Goal: Task Accomplishment & Management: Use online tool/utility

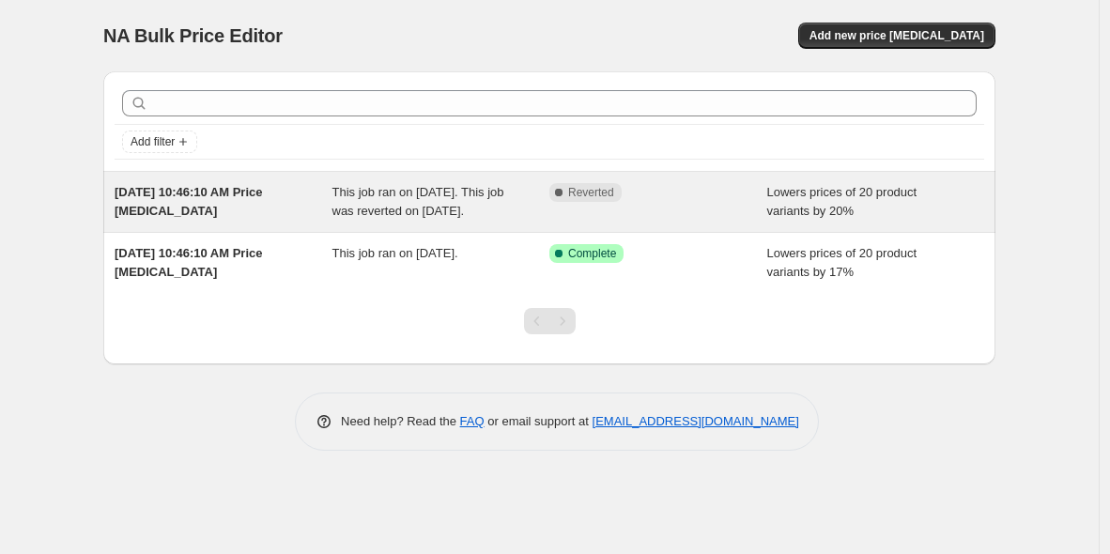
click at [442, 206] on span "This job ran on September 9, 2025. This job was reverted on September 9, 2025." at bounding box center [418, 201] width 172 height 33
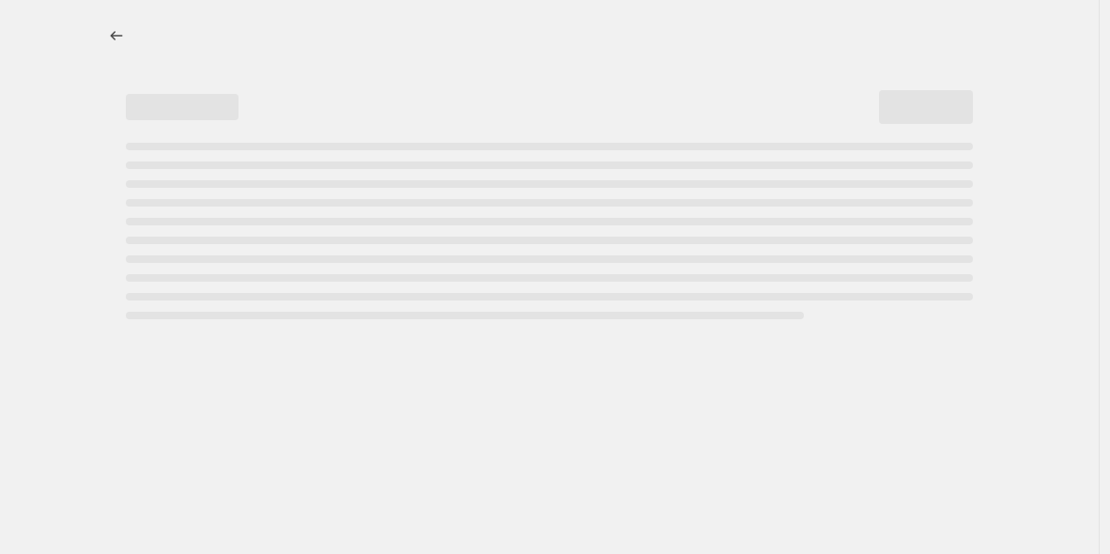
select select "percentage"
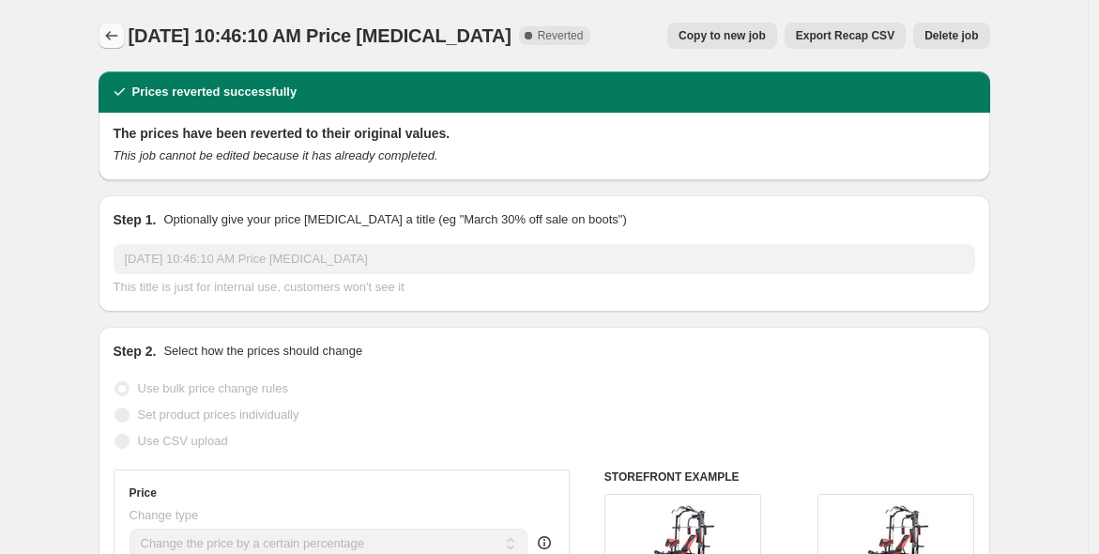
click at [121, 23] on button "Price change jobs" at bounding box center [112, 36] width 26 height 26
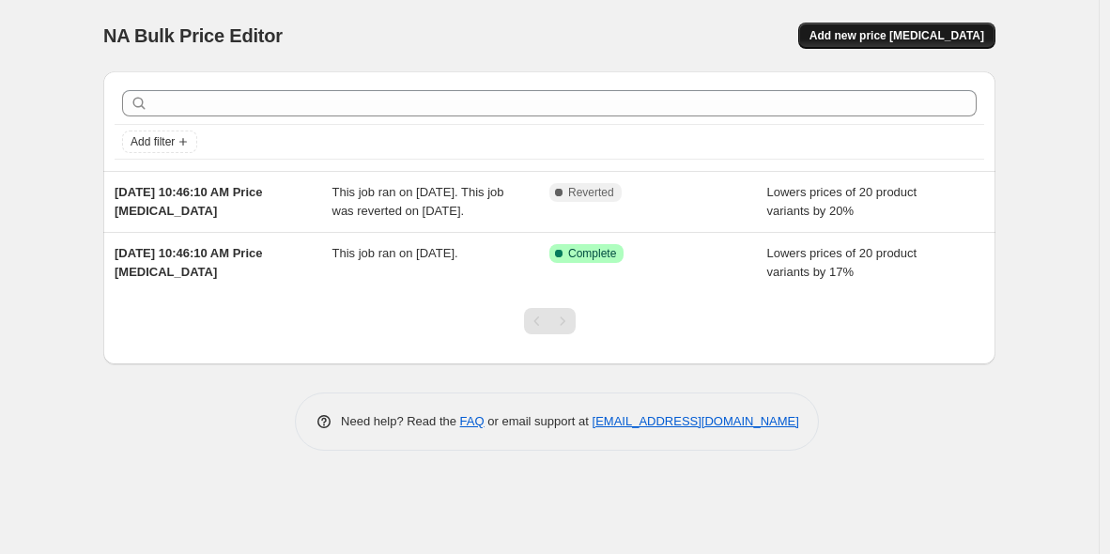
click at [880, 33] on span "Add new price change job" at bounding box center [896, 35] width 175 height 15
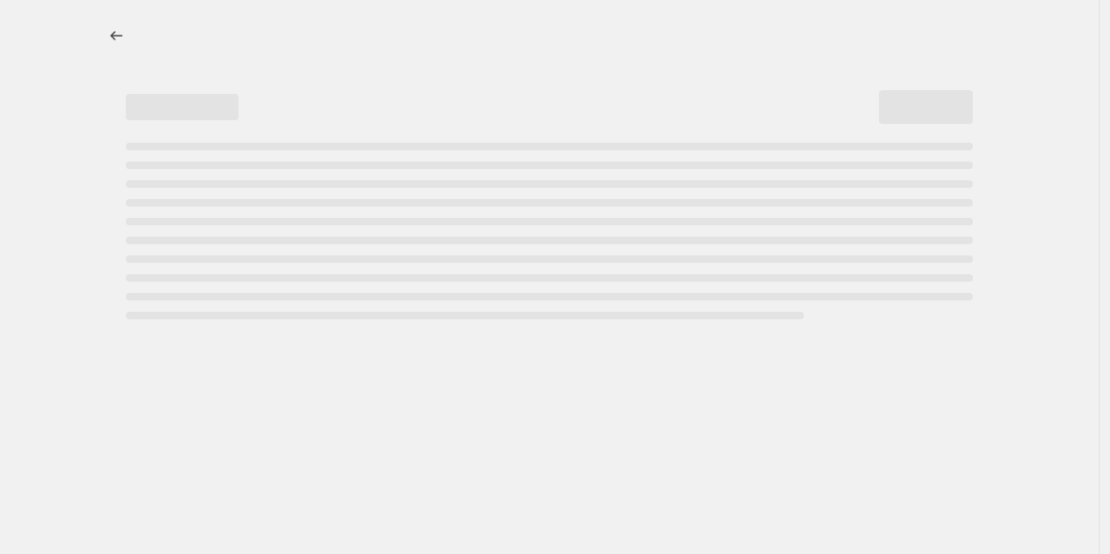
select select "percentage"
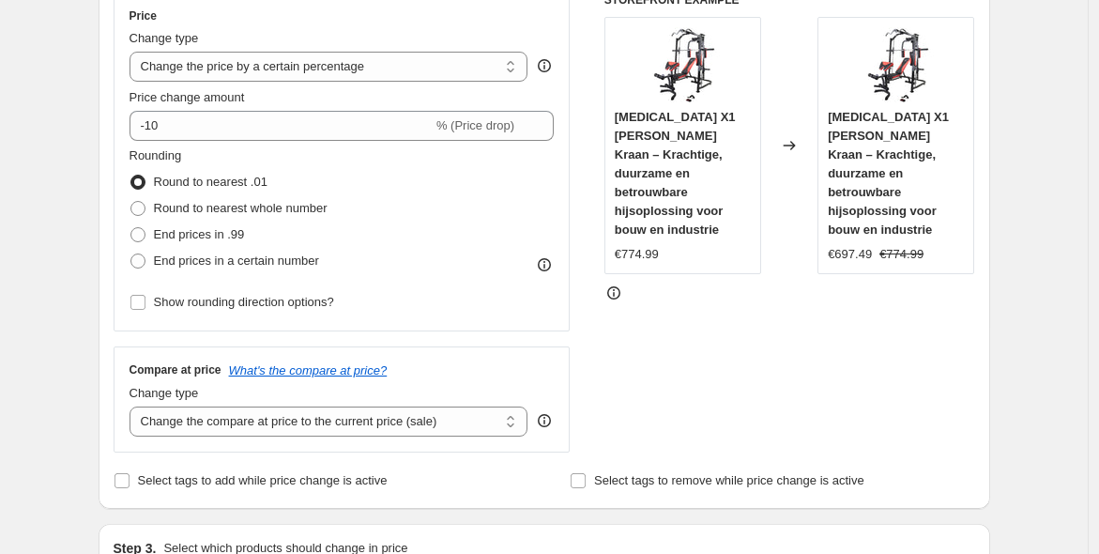
scroll to position [347, 0]
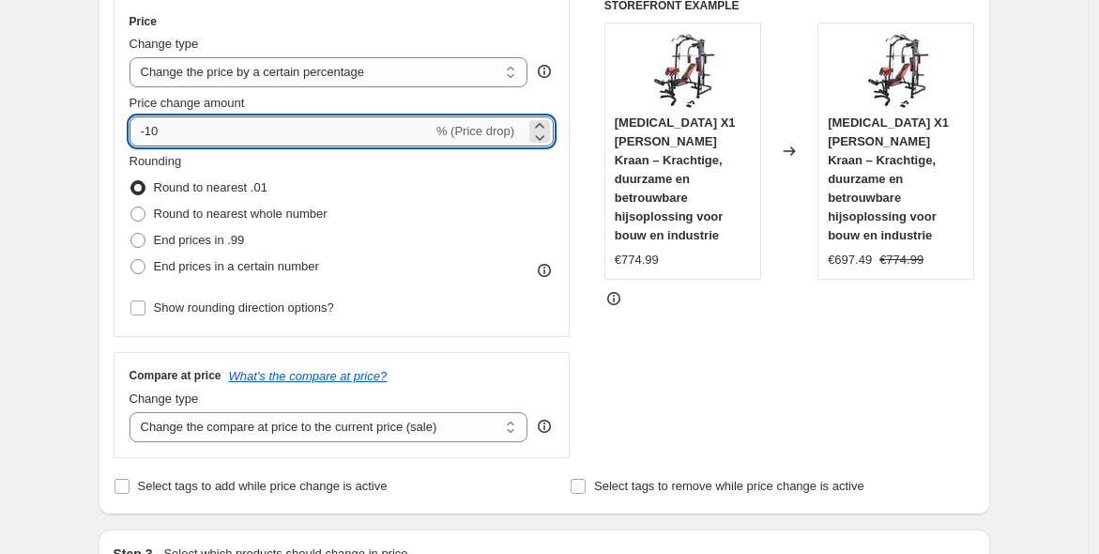
click at [159, 135] on input "-10" at bounding box center [281, 131] width 303 height 30
type input "-20"
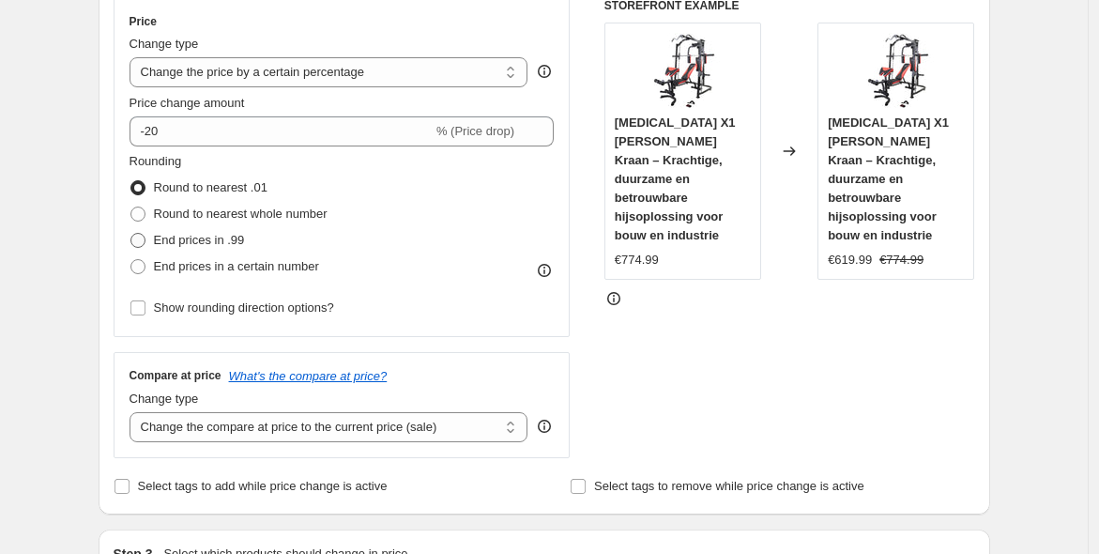
click at [223, 235] on span "End prices in .99" at bounding box center [199, 240] width 91 height 14
click at [131, 234] on input "End prices in .99" at bounding box center [130, 233] width 1 height 1
radio input "true"
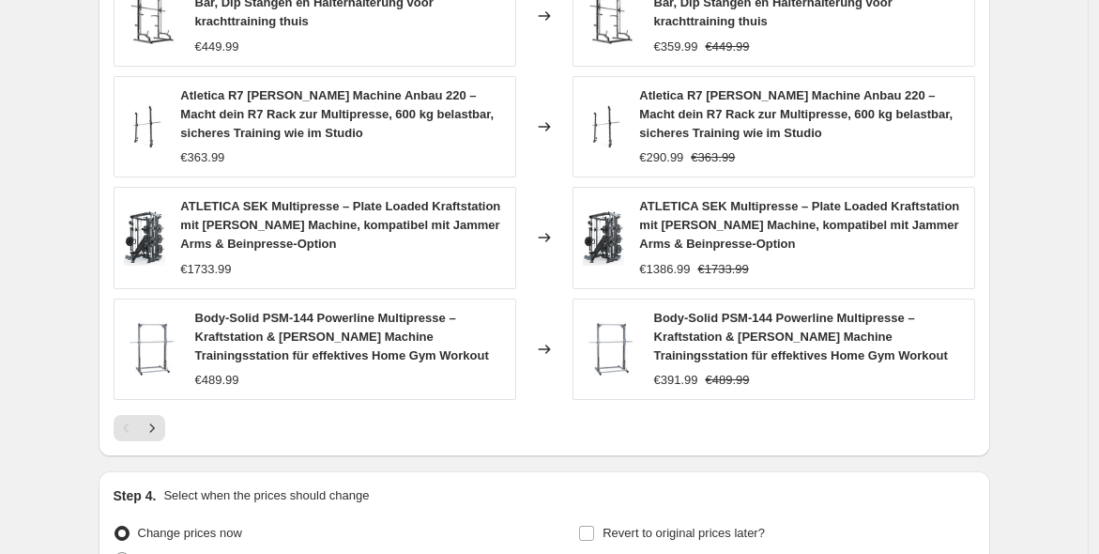
scroll to position [1390, 0]
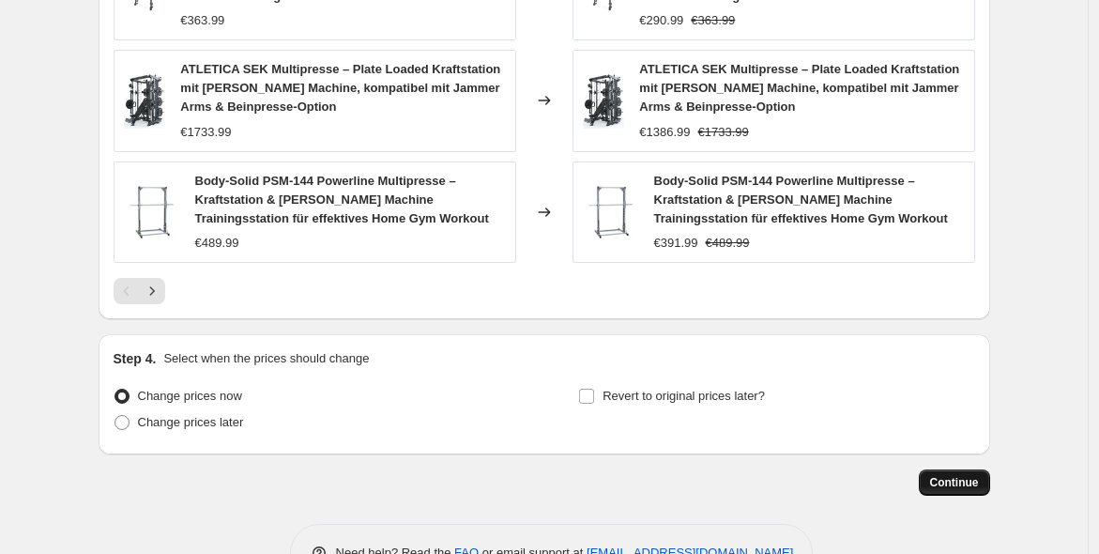
click at [977, 475] on span "Continue" at bounding box center [954, 482] width 49 height 15
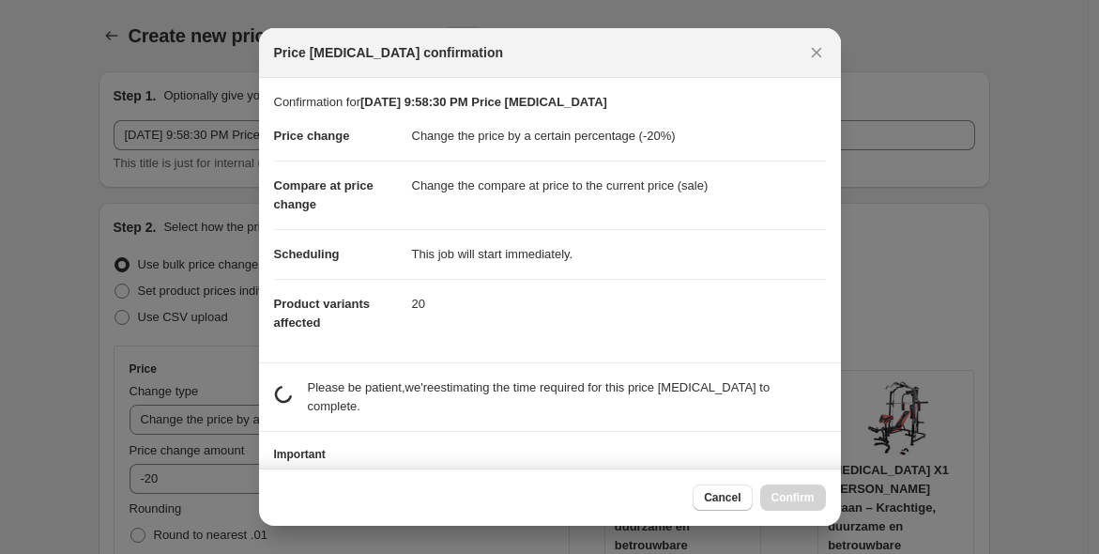
scroll to position [0, 0]
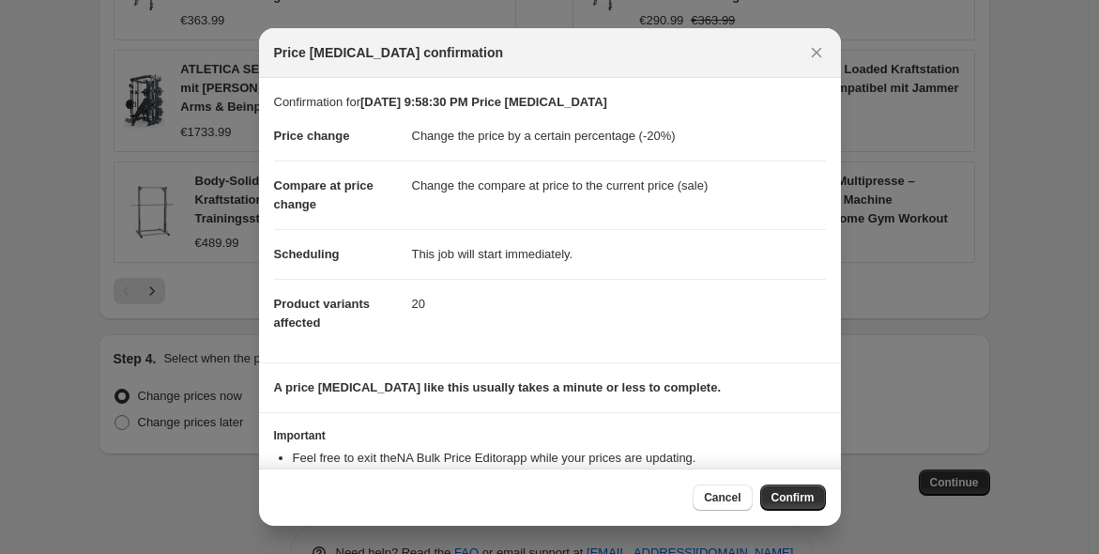
click at [793, 502] on span "Confirm" at bounding box center [793, 497] width 43 height 15
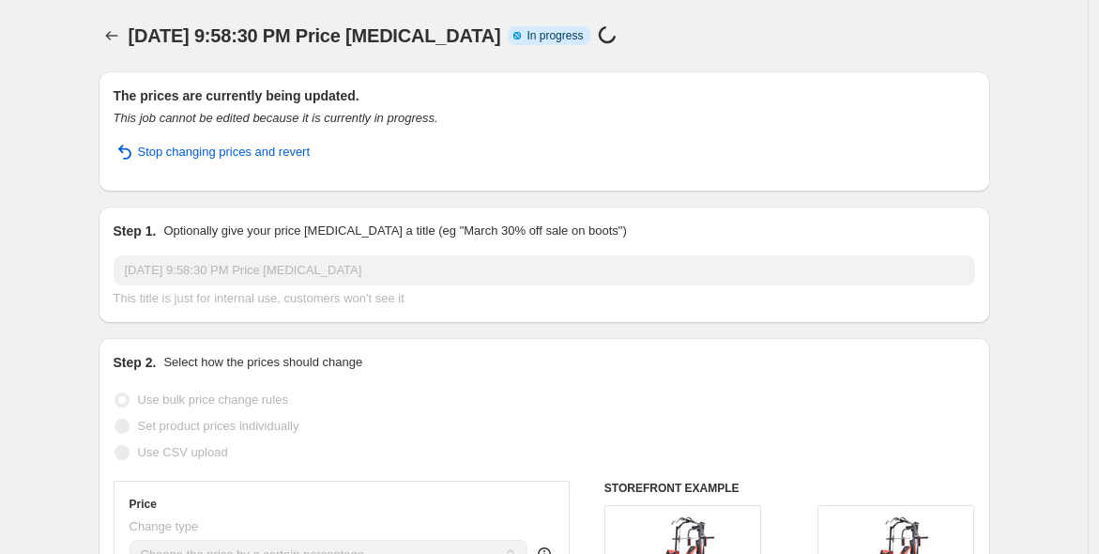
select select "percentage"
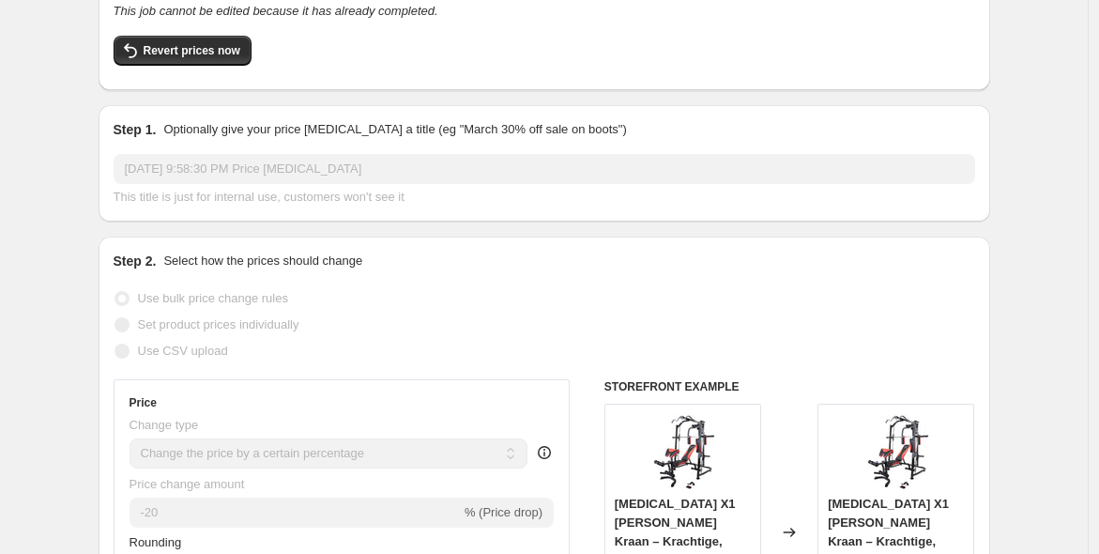
scroll to position [0, 0]
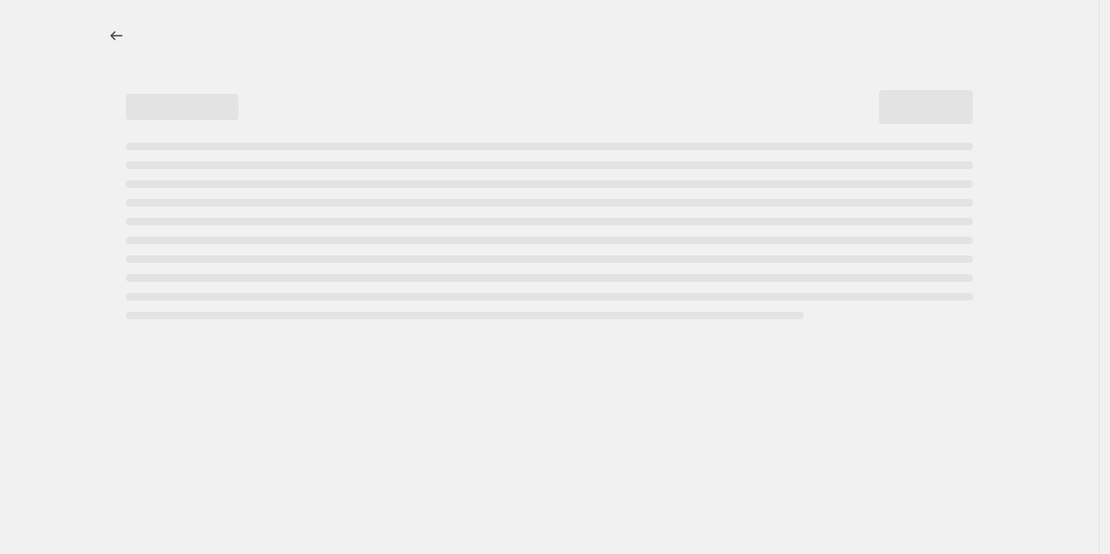
select select "percentage"
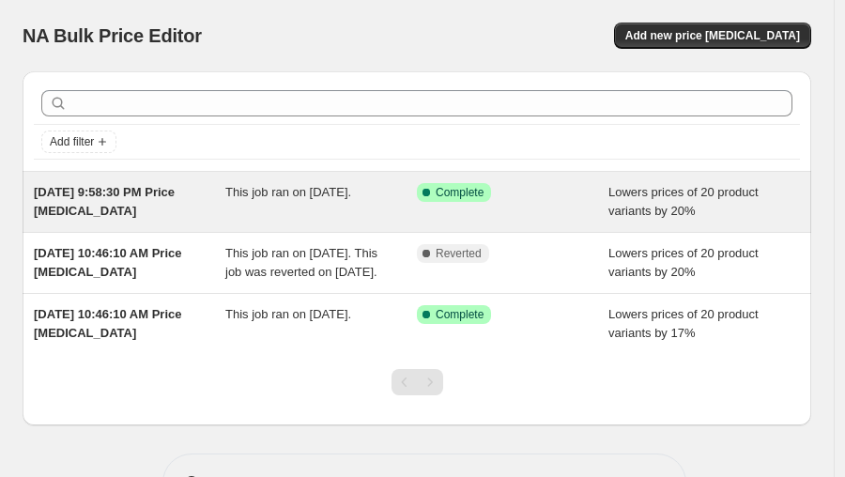
click at [385, 183] on div "This job ran on [DATE]." at bounding box center [321, 202] width 192 height 38
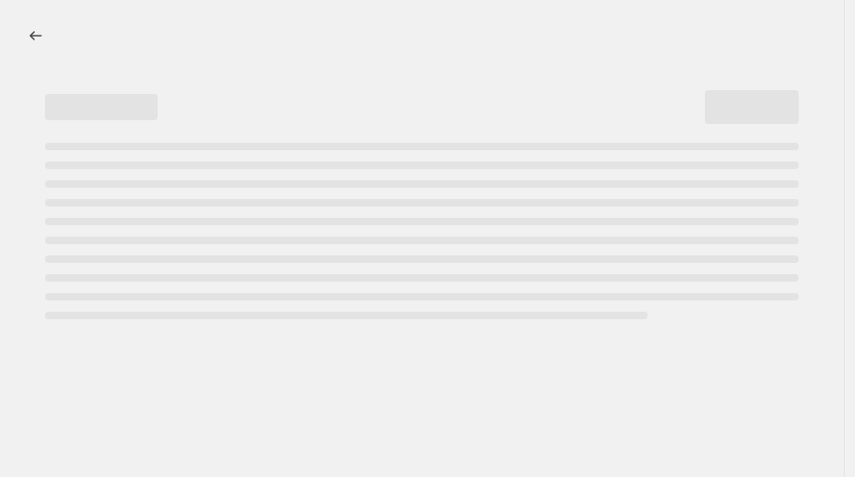
select select "percentage"
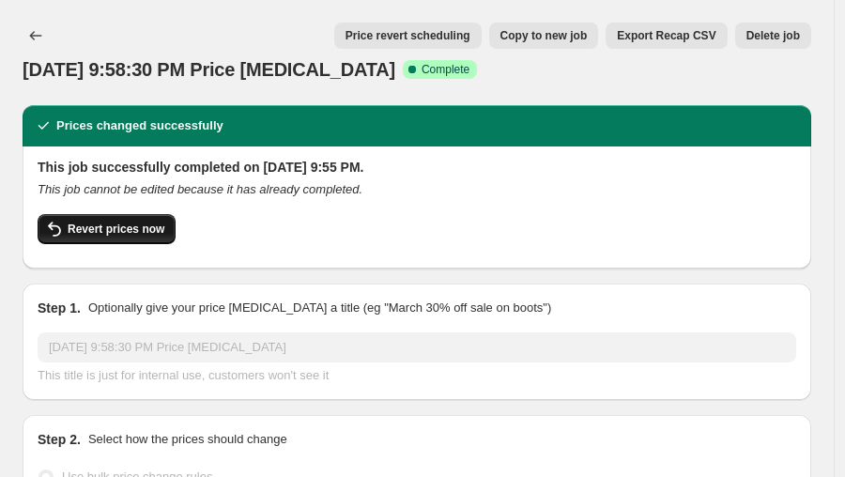
click at [148, 225] on span "Revert prices now" at bounding box center [116, 229] width 97 height 15
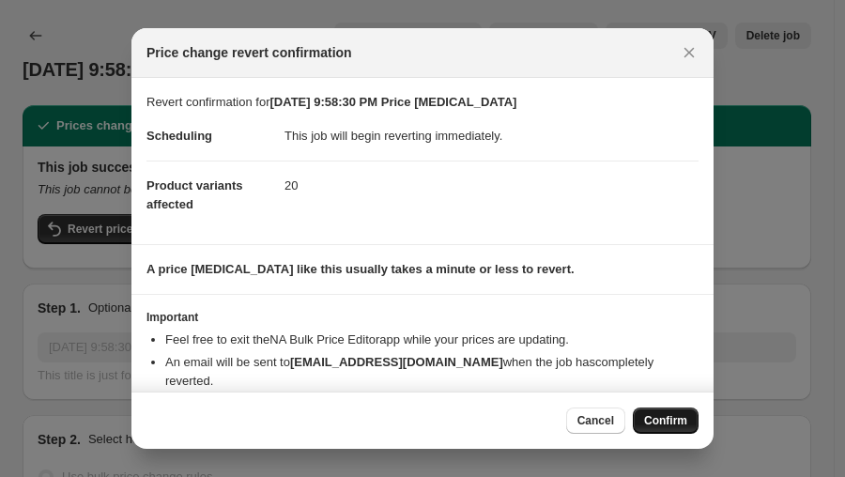
click at [649, 428] on button "Confirm" at bounding box center [666, 420] width 66 height 26
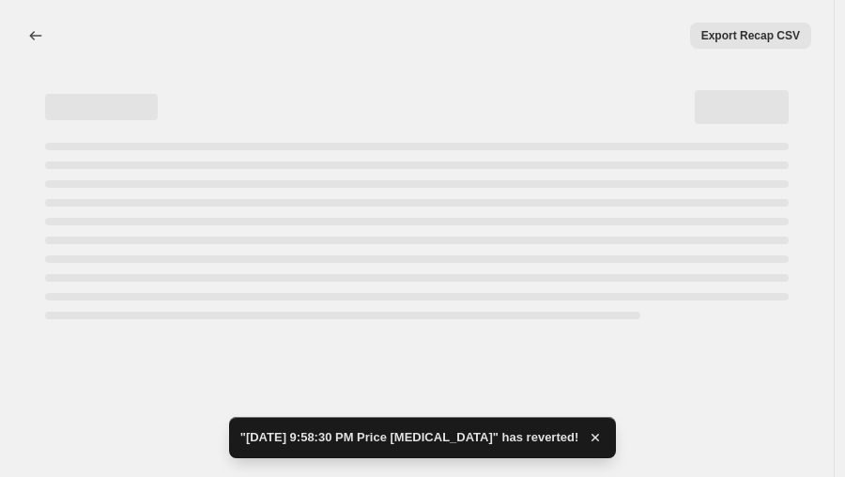
select select "percentage"
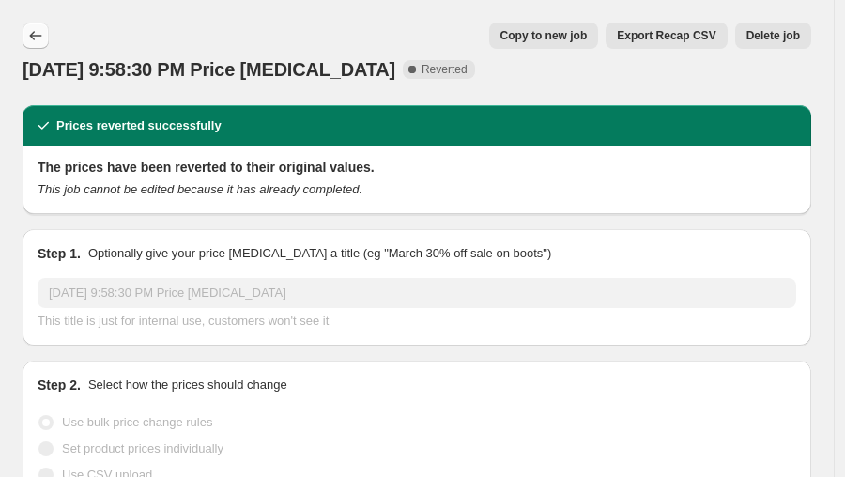
click at [39, 23] on button "Price change jobs" at bounding box center [36, 36] width 26 height 26
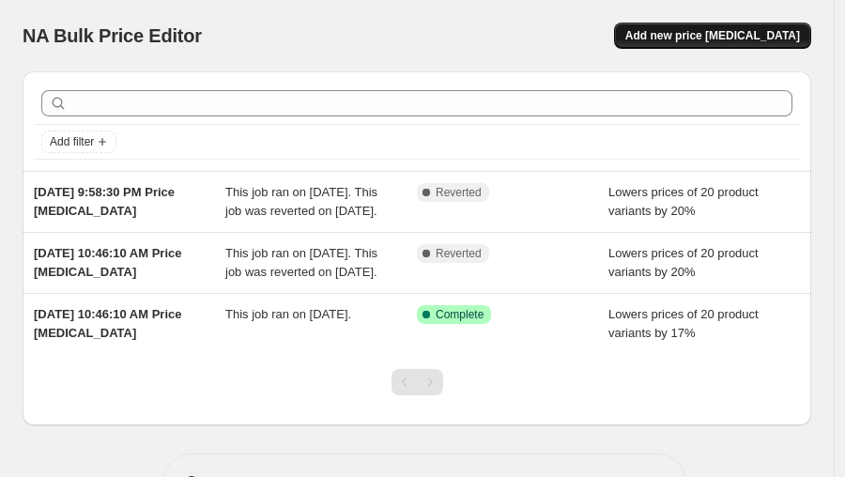
click at [718, 40] on span "Add new price [MEDICAL_DATA]" at bounding box center [712, 35] width 175 height 15
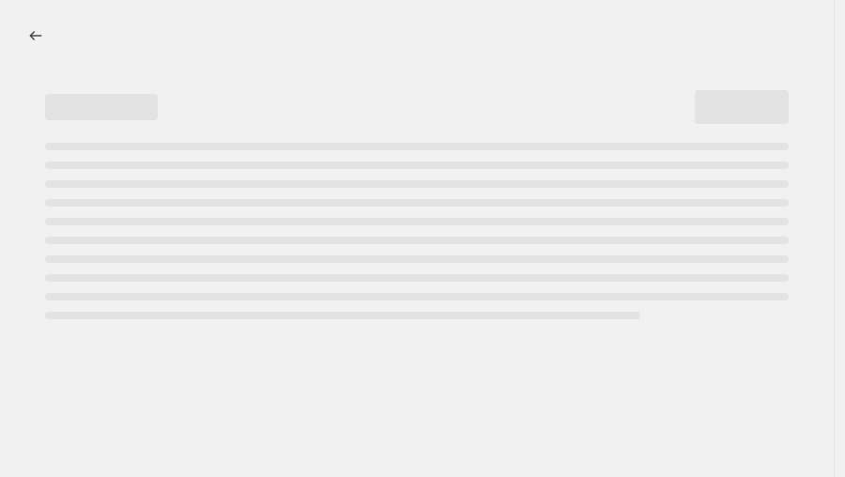
select select "percentage"
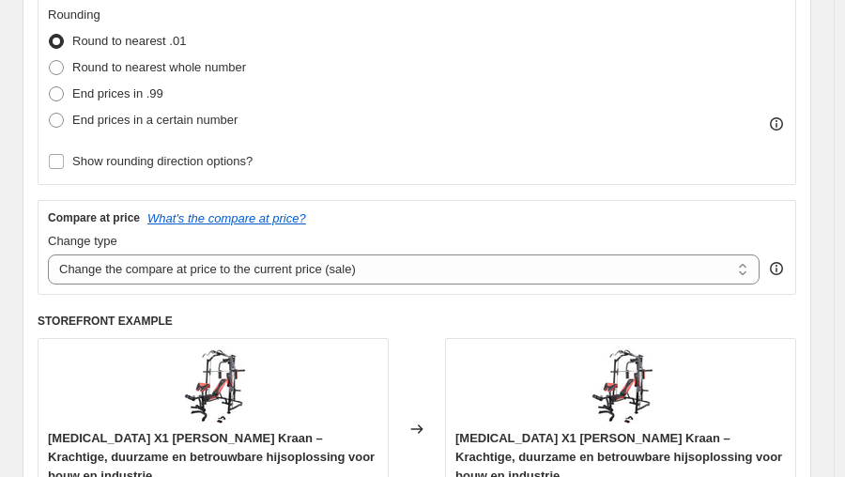
scroll to position [521, 0]
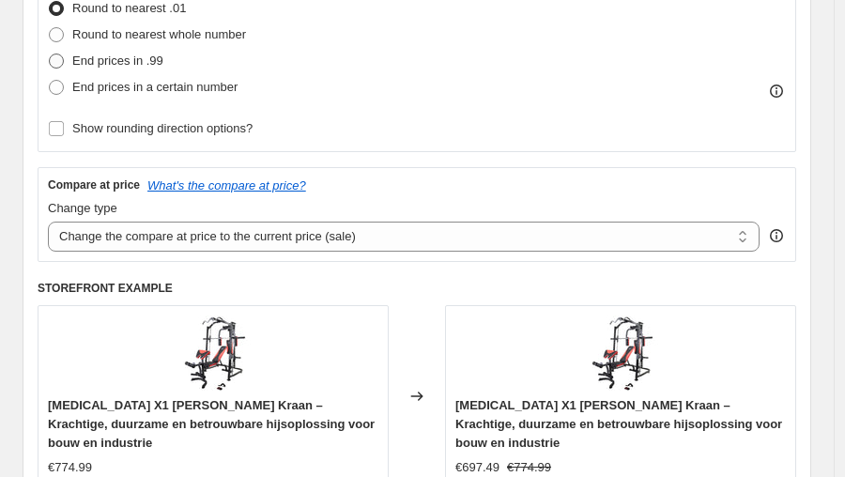
click at [118, 54] on span "End prices in .99" at bounding box center [117, 61] width 91 height 14
click at [50, 54] on input "End prices in .99" at bounding box center [49, 54] width 1 height 1
radio input "true"
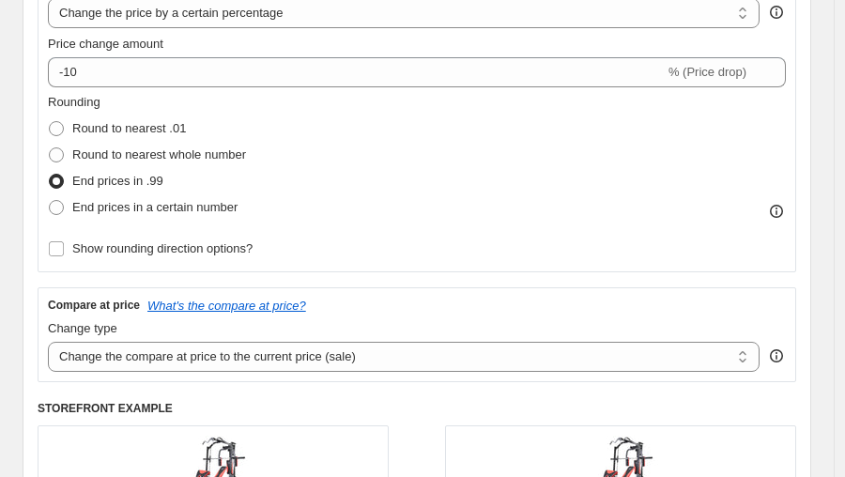
scroll to position [174, 0]
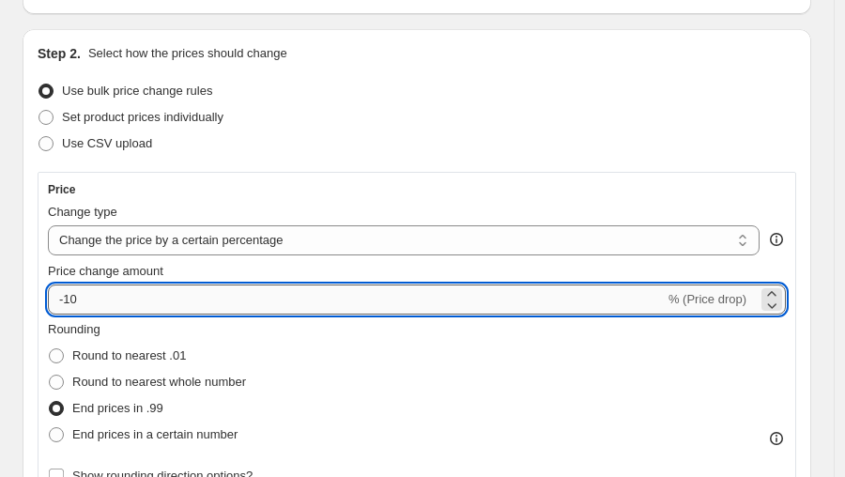
click at [128, 290] on input "-10" at bounding box center [356, 299] width 617 height 30
type input "-1"
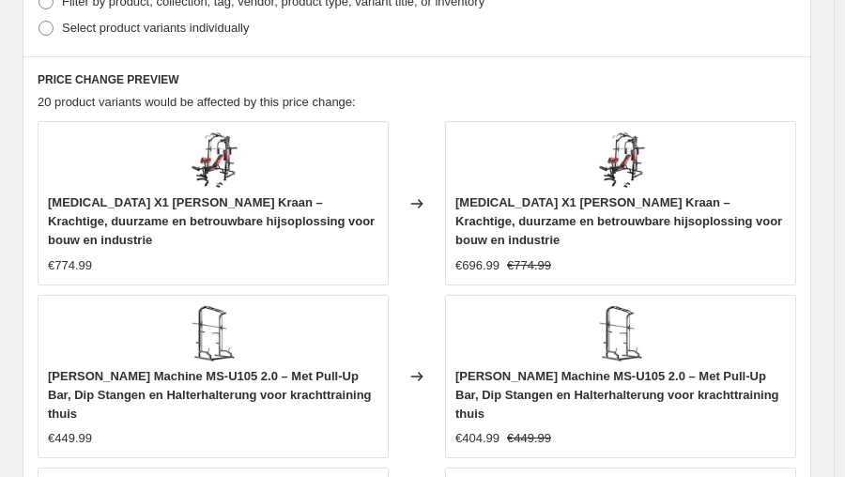
scroll to position [2041, 0]
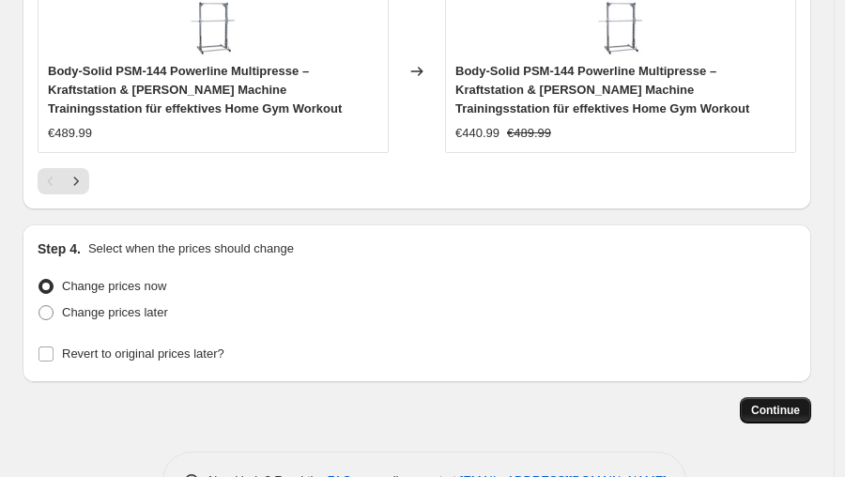
type input "-20"
click at [780, 403] on span "Continue" at bounding box center [775, 410] width 49 height 15
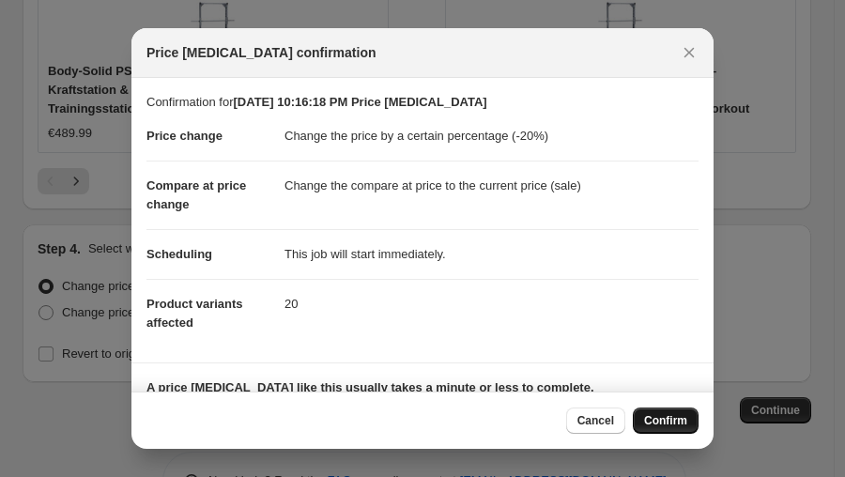
click at [692, 417] on button "Confirm" at bounding box center [666, 420] width 66 height 26
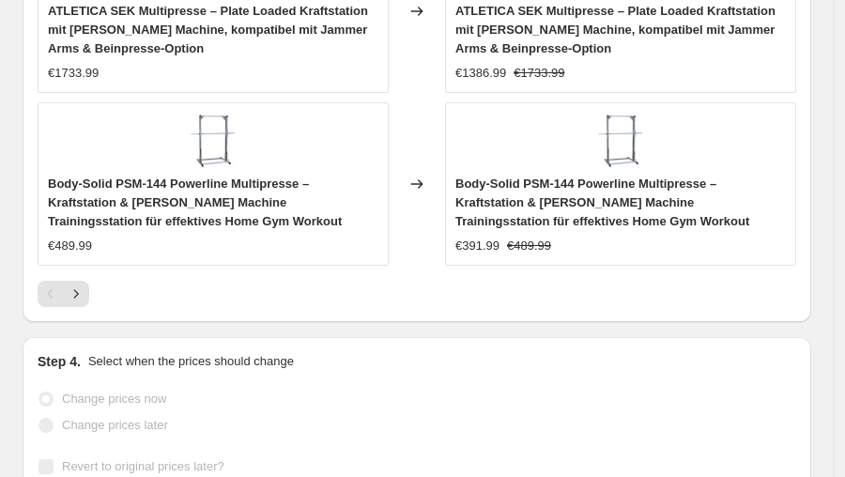
scroll to position [2089, 0]
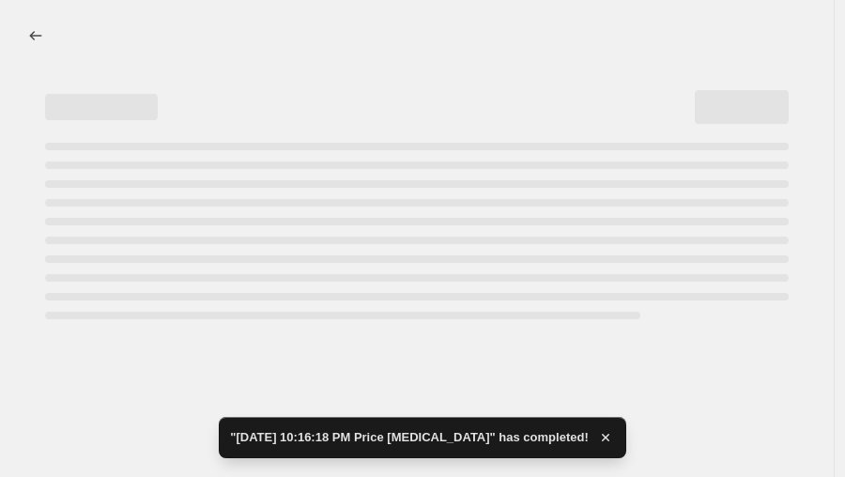
select select "percentage"
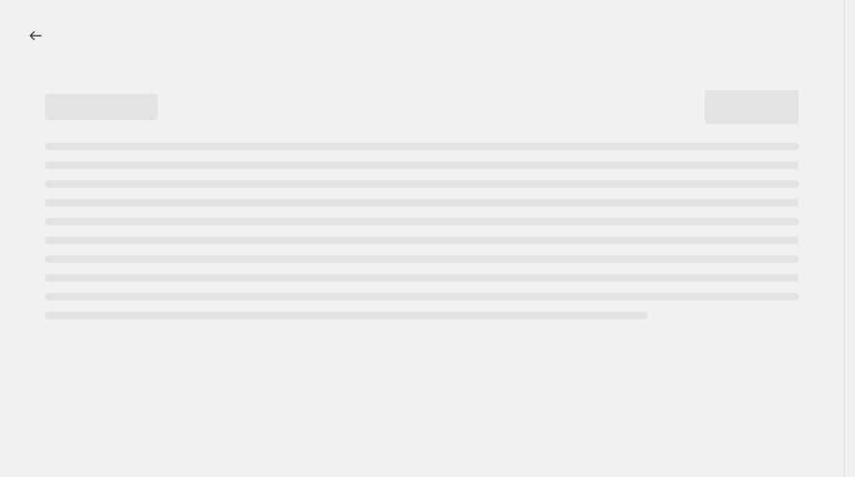
select select "percentage"
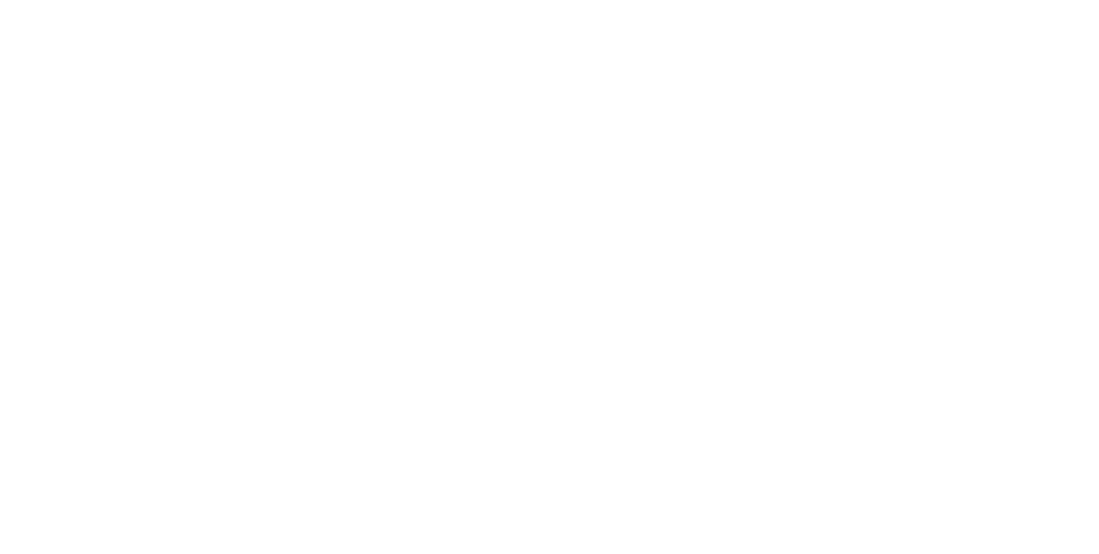
select select "percentage"
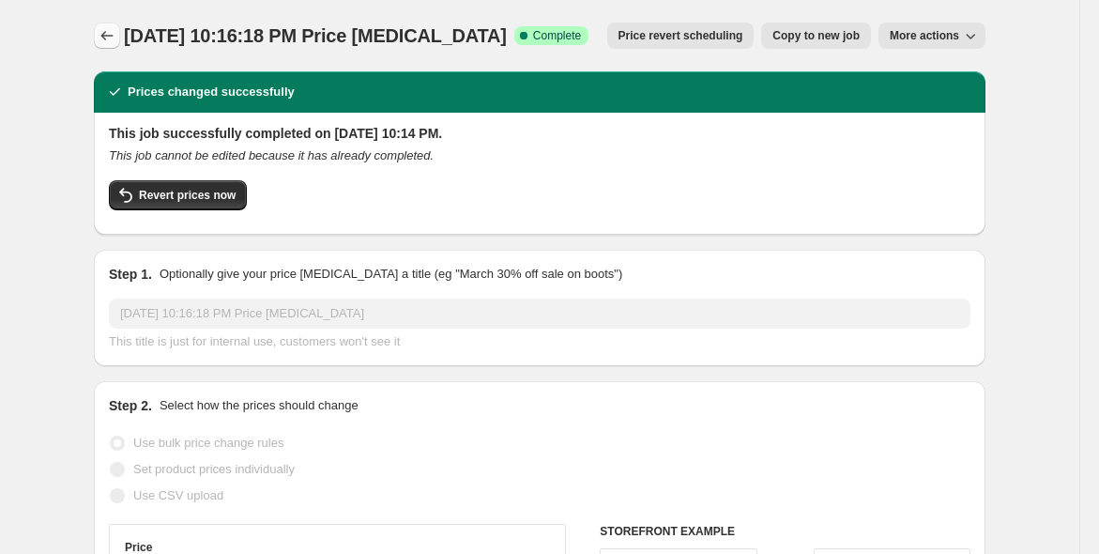
click at [116, 28] on icon "Price change jobs" at bounding box center [107, 35] width 19 height 19
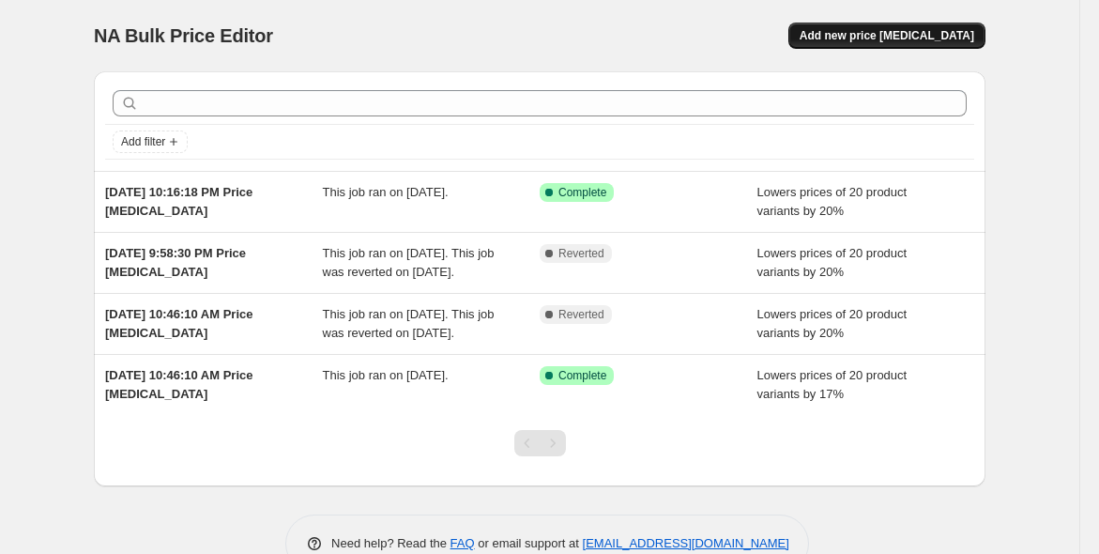
click at [857, 35] on span "Add new price [MEDICAL_DATA]" at bounding box center [887, 35] width 175 height 15
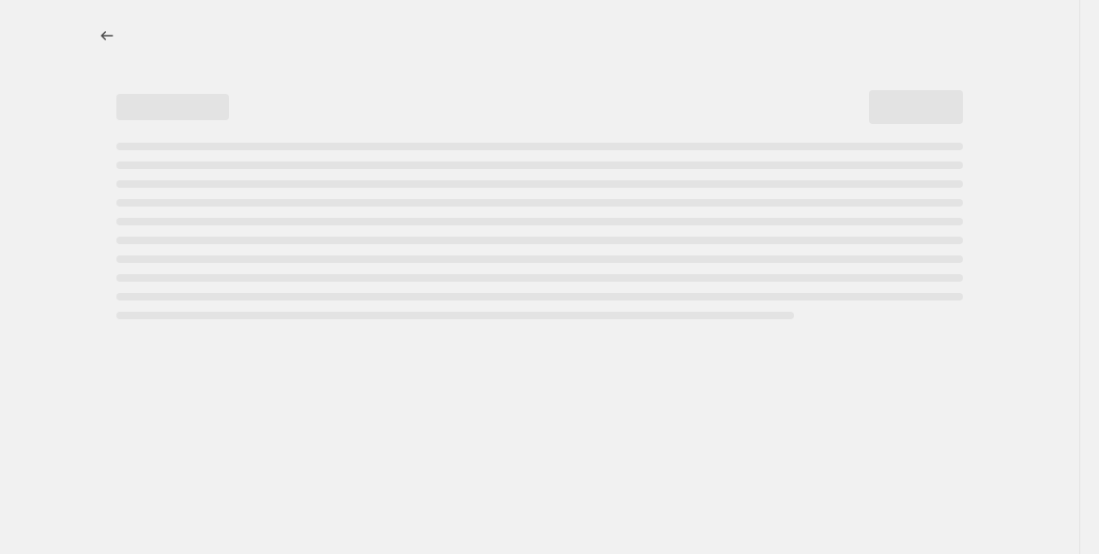
select select "percentage"
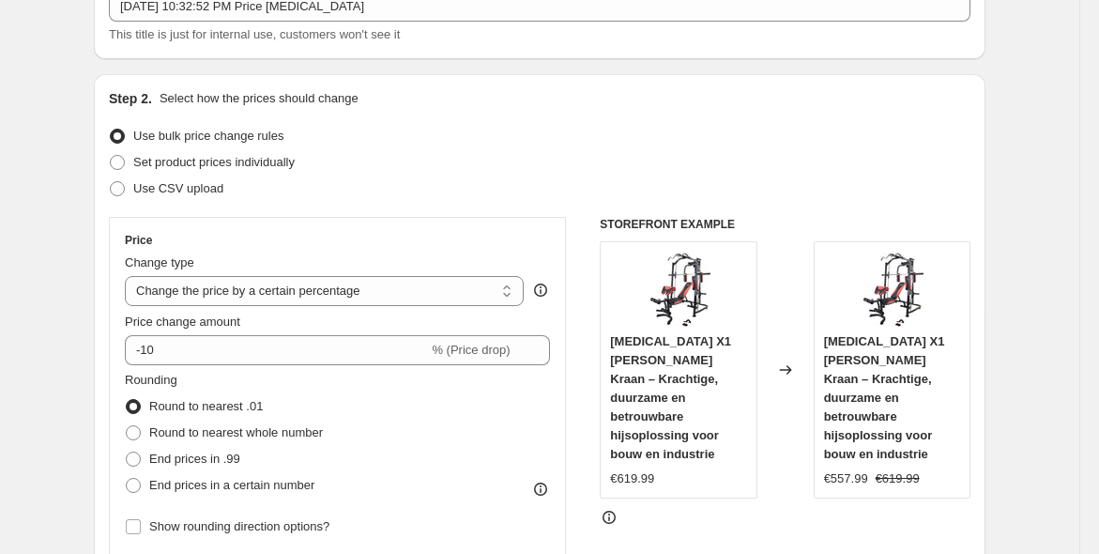
scroll to position [174, 0]
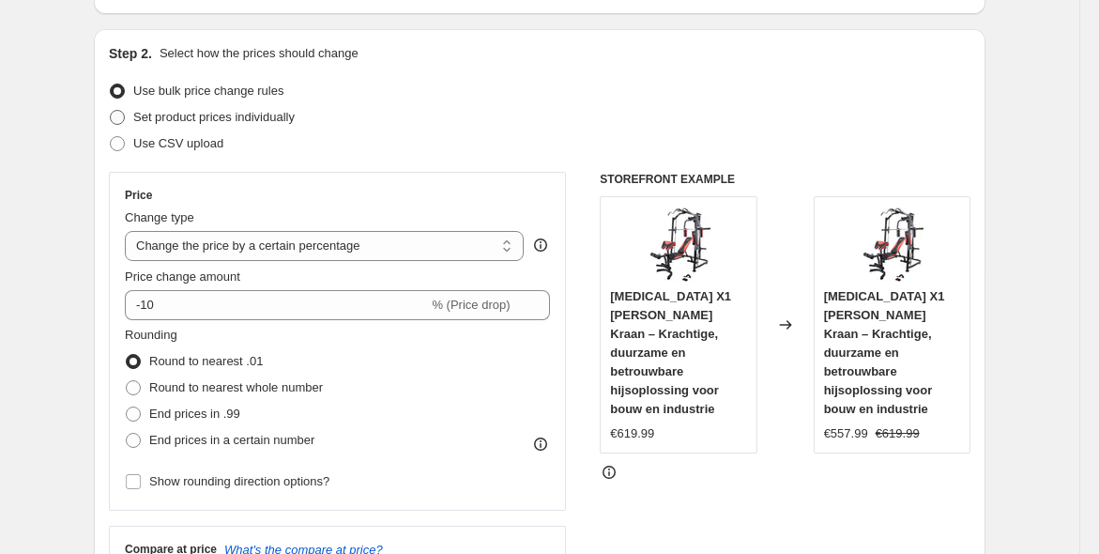
click at [188, 115] on span "Set product prices individually" at bounding box center [213, 117] width 161 height 14
click at [111, 111] on input "Set product prices individually" at bounding box center [110, 110] width 1 height 1
radio input "true"
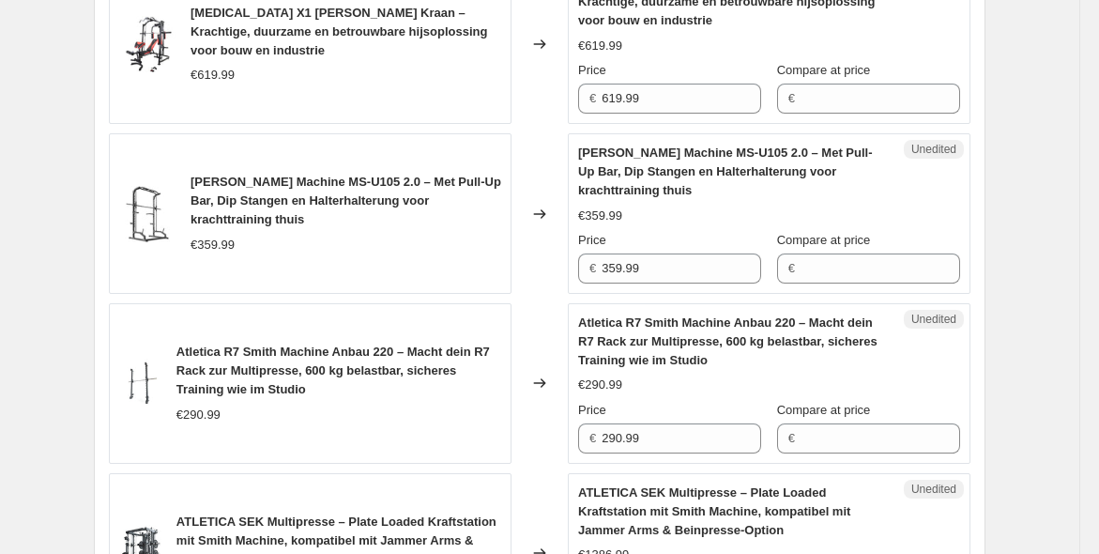
scroll to position [0, 0]
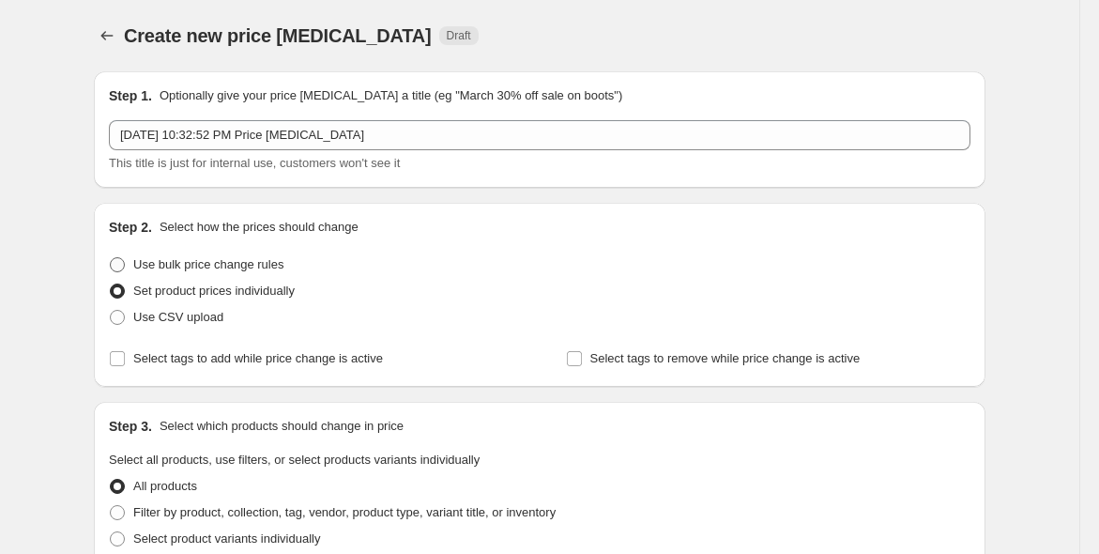
click at [202, 270] on span "Use bulk price change rules" at bounding box center [208, 264] width 150 height 14
click at [111, 258] on input "Use bulk price change rules" at bounding box center [110, 257] width 1 height 1
radio input "true"
select select "percentage"
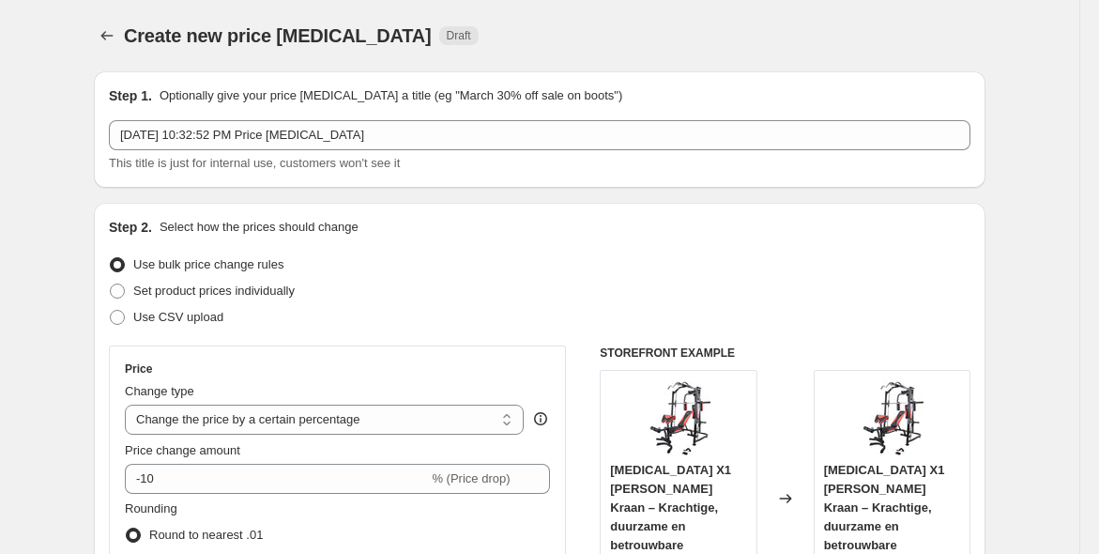
scroll to position [174, 0]
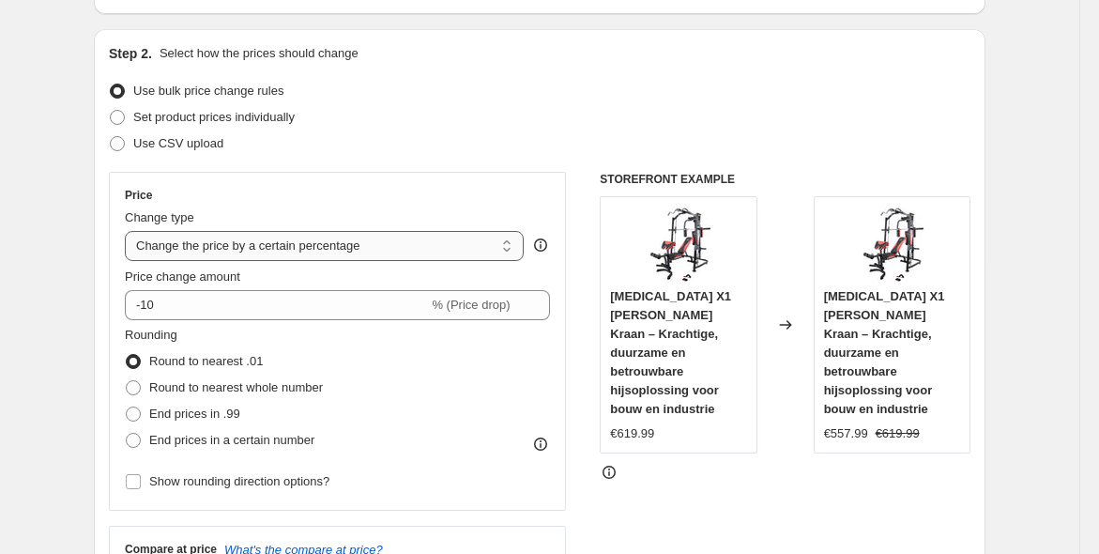
click at [387, 251] on select "Change the price to a certain amount Change the price by a certain amount Chang…" at bounding box center [324, 246] width 399 height 30
click at [388, 249] on select "Change the price to a certain amount Change the price by a certain amount Chang…" at bounding box center [324, 246] width 399 height 30
click at [179, 414] on span "End prices in .99" at bounding box center [194, 413] width 91 height 14
click at [127, 407] on input "End prices in .99" at bounding box center [126, 406] width 1 height 1
radio input "true"
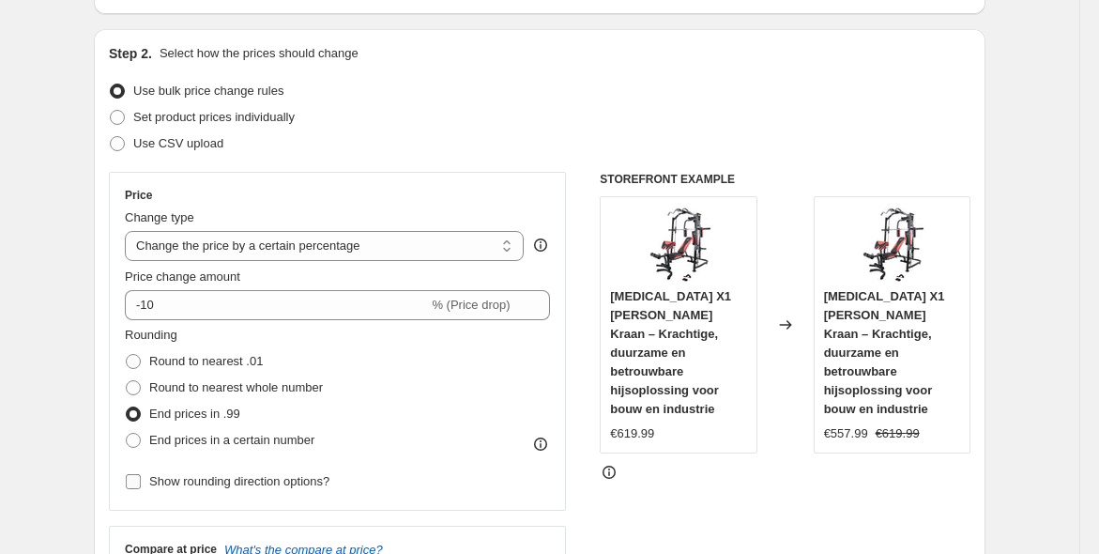
click at [176, 474] on span "Show rounding direction options?" at bounding box center [239, 481] width 180 height 14
click at [141, 474] on input "Show rounding direction options?" at bounding box center [133, 481] width 15 height 15
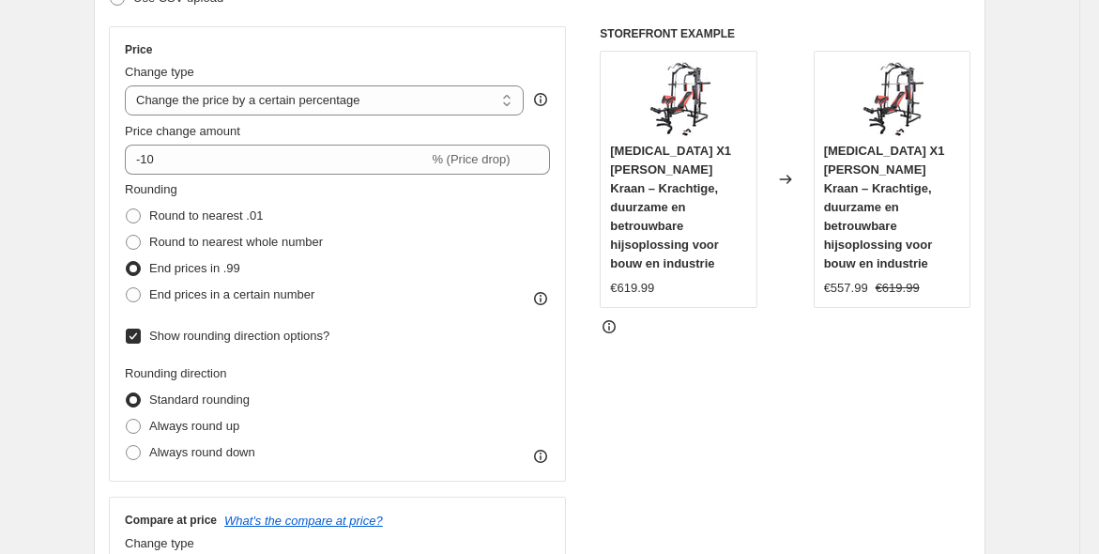
scroll to position [347, 0]
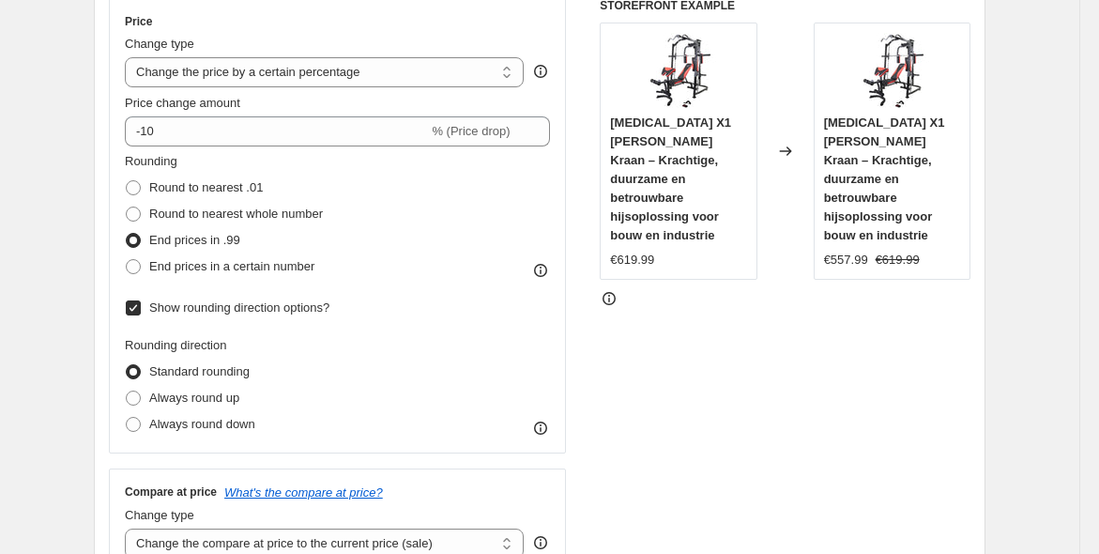
click at [186, 303] on span "Show rounding direction options?" at bounding box center [239, 307] width 180 height 14
click at [141, 303] on input "Show rounding direction options?" at bounding box center [133, 307] width 15 height 15
checkbox input "false"
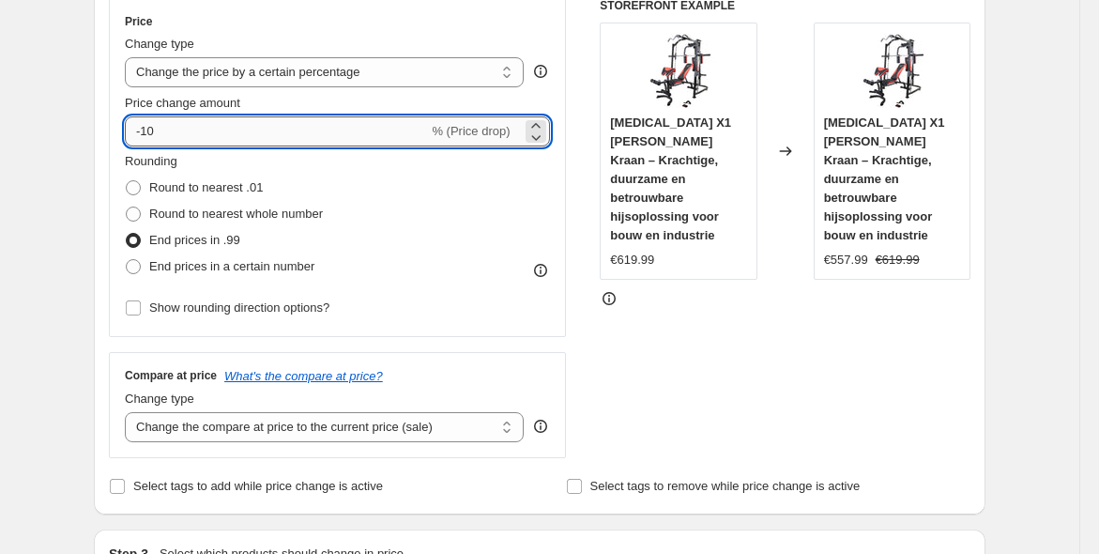
click at [322, 121] on input "-10" at bounding box center [276, 131] width 303 height 30
type input "-1"
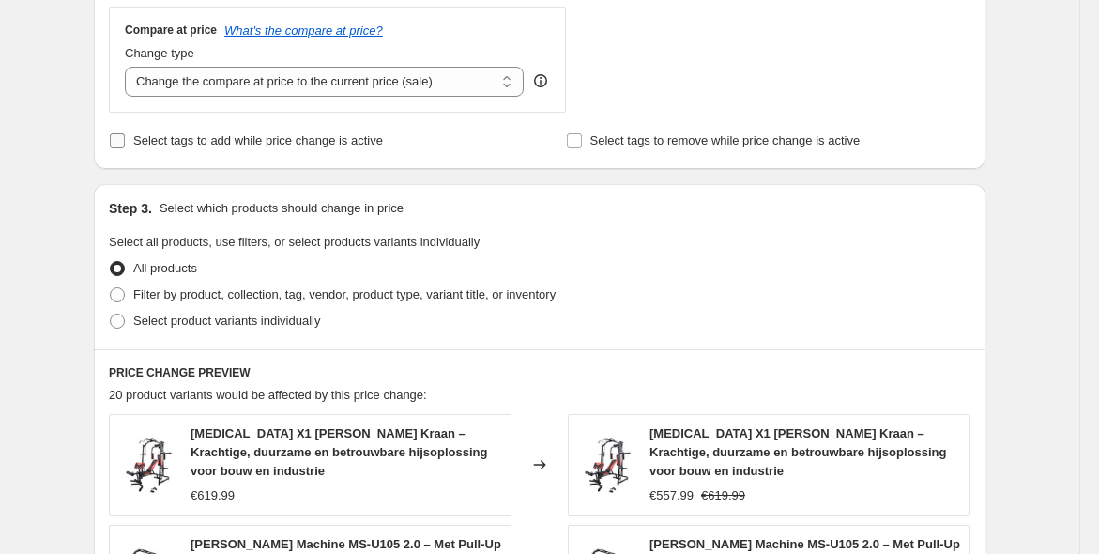
scroll to position [695, 0]
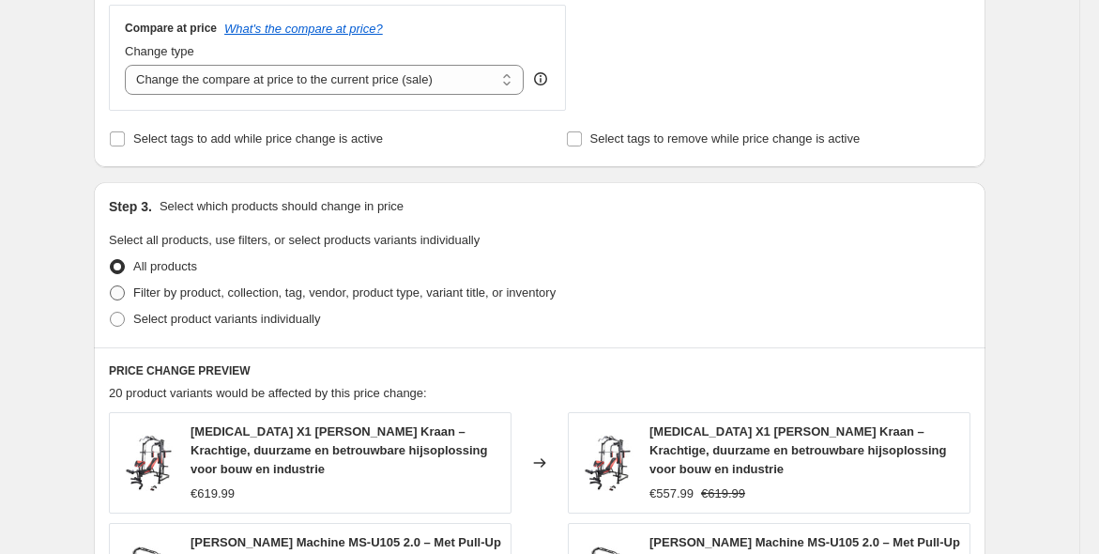
type input "-21"
click at [126, 293] on span at bounding box center [117, 292] width 17 height 17
click at [111, 286] on input "Filter by product, collection, tag, vendor, product type, variant title, or inv…" at bounding box center [110, 285] width 1 height 1
radio input "true"
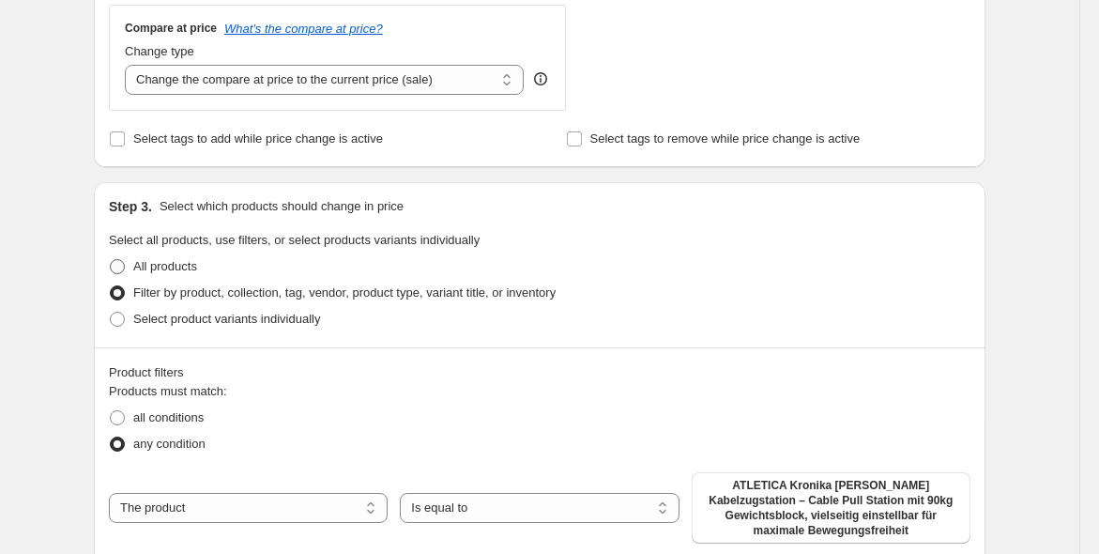
click at [125, 266] on span at bounding box center [117, 266] width 15 height 15
click at [111, 260] on input "All products" at bounding box center [110, 259] width 1 height 1
radio input "true"
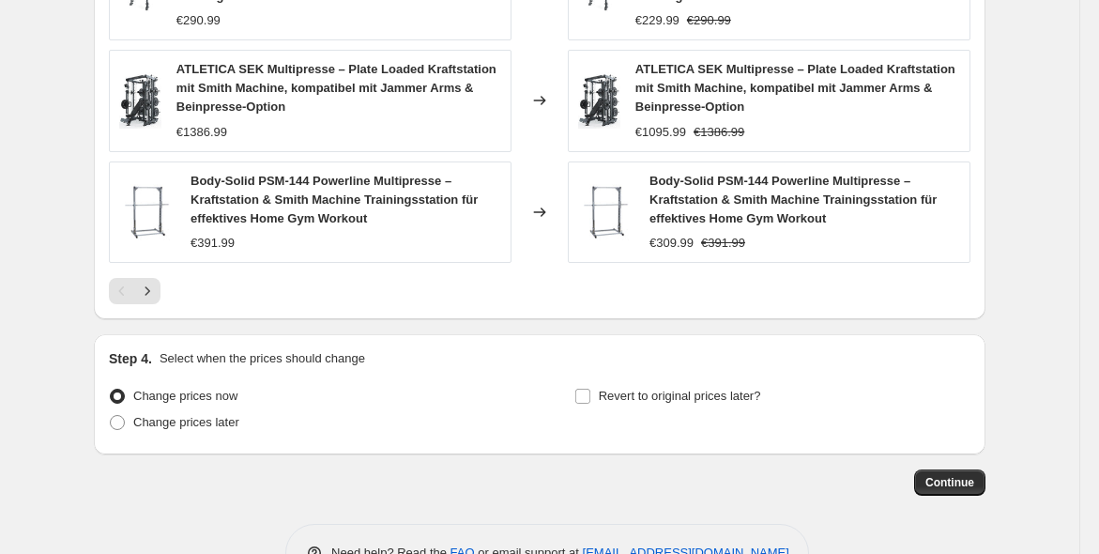
scroll to position [1423, 0]
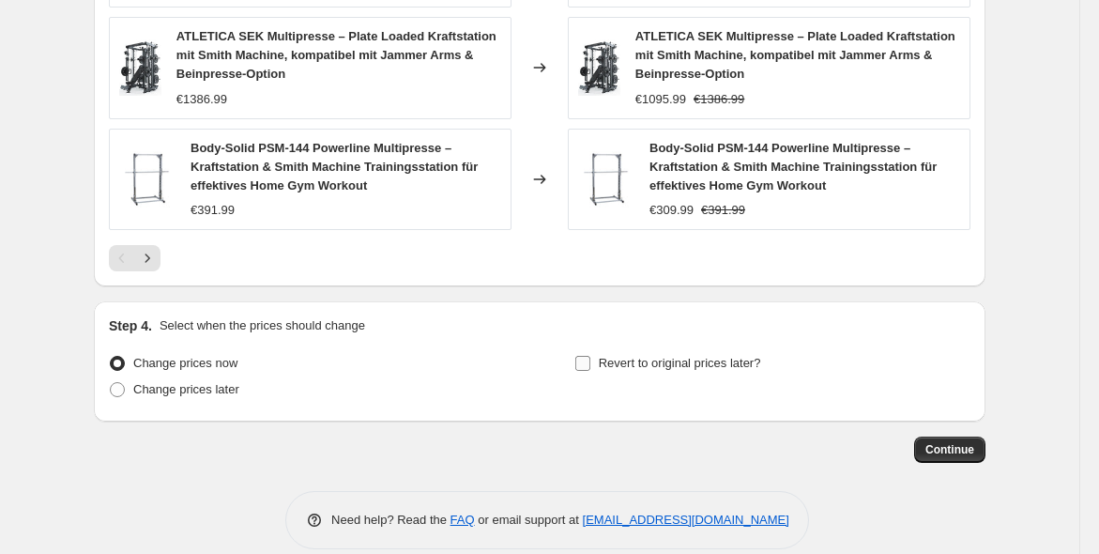
click at [590, 356] on input "Revert to original prices later?" at bounding box center [582, 363] width 15 height 15
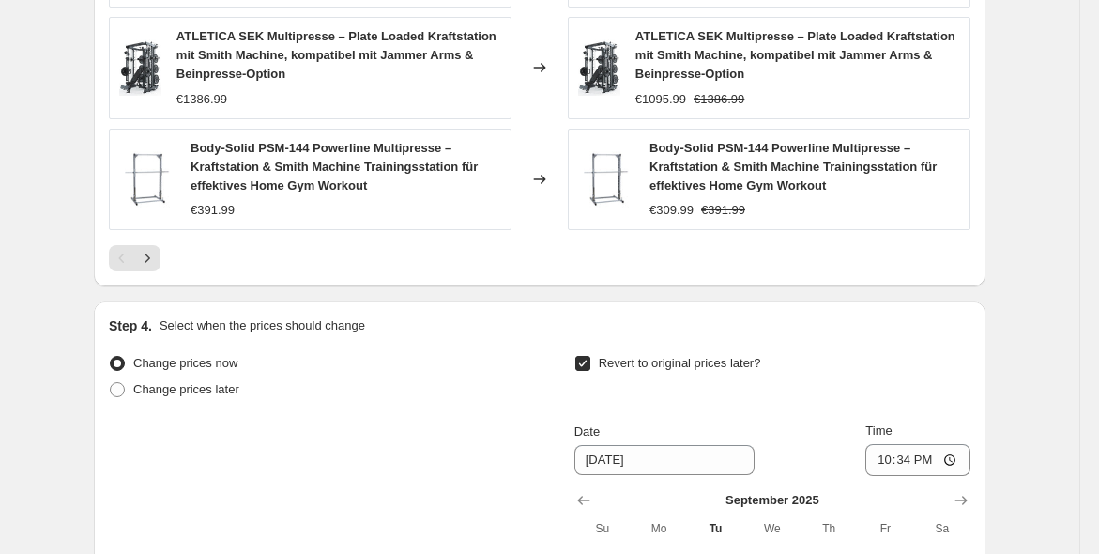
click at [590, 356] on input "Revert to original prices later?" at bounding box center [582, 363] width 15 height 15
checkbox input "false"
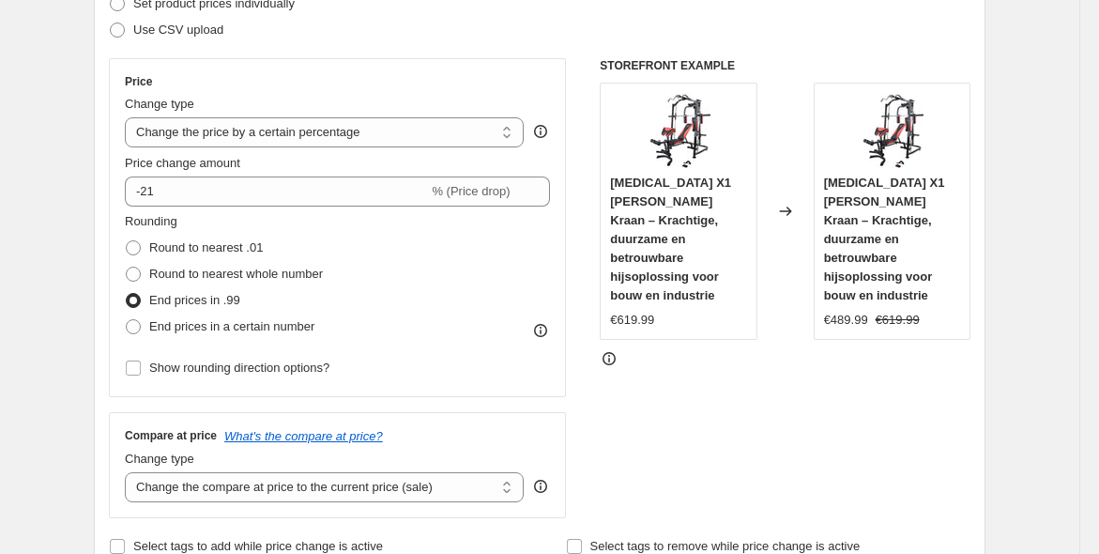
scroll to position [207, 0]
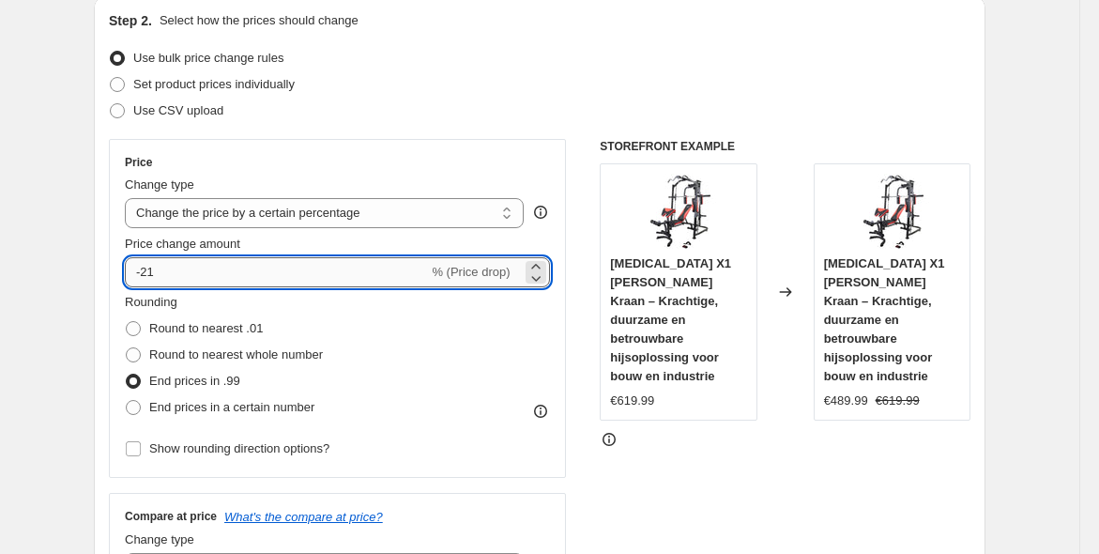
click at [261, 273] on input "-21" at bounding box center [276, 272] width 303 height 30
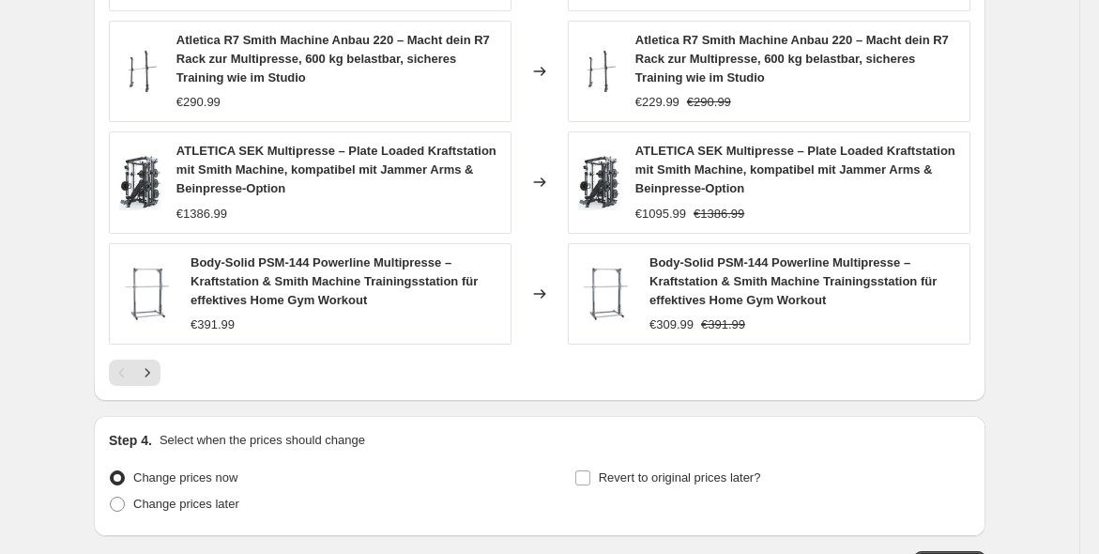
scroll to position [1423, 0]
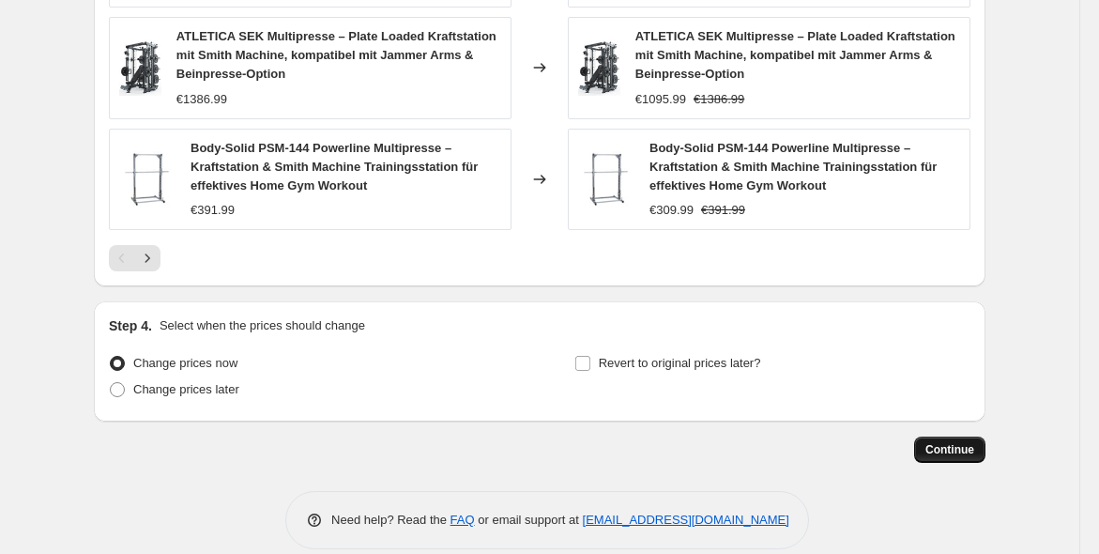
type input "-25"
click at [947, 437] on button "Continue" at bounding box center [949, 450] width 71 height 26
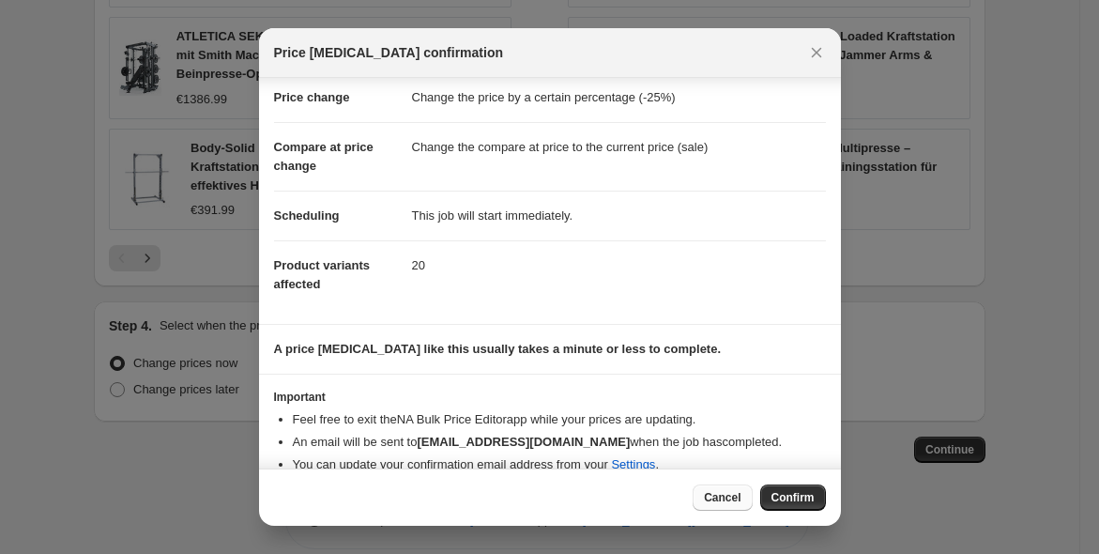
scroll to position [60, 0]
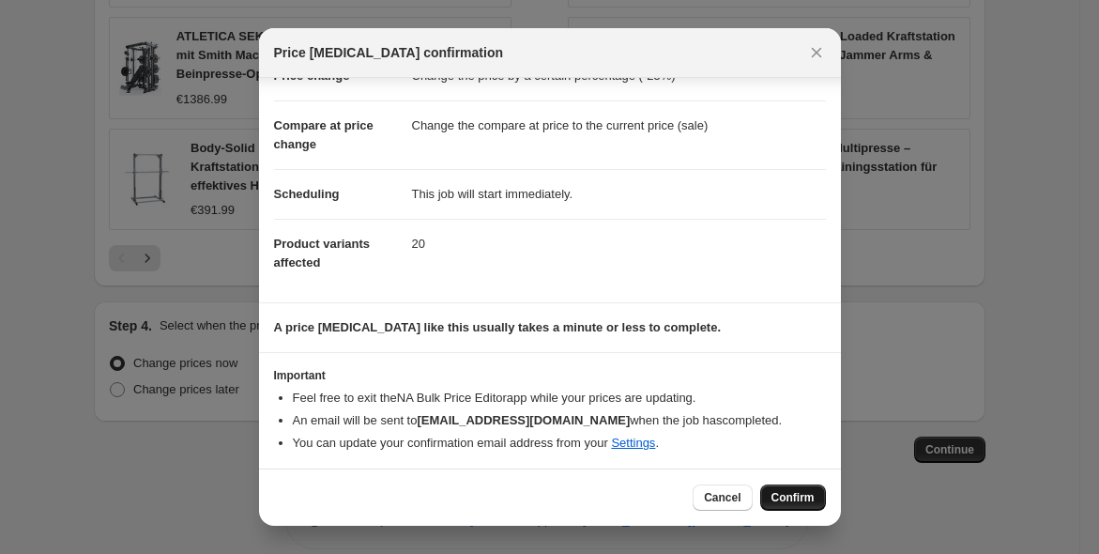
click at [786, 497] on span "Confirm" at bounding box center [793, 497] width 43 height 15
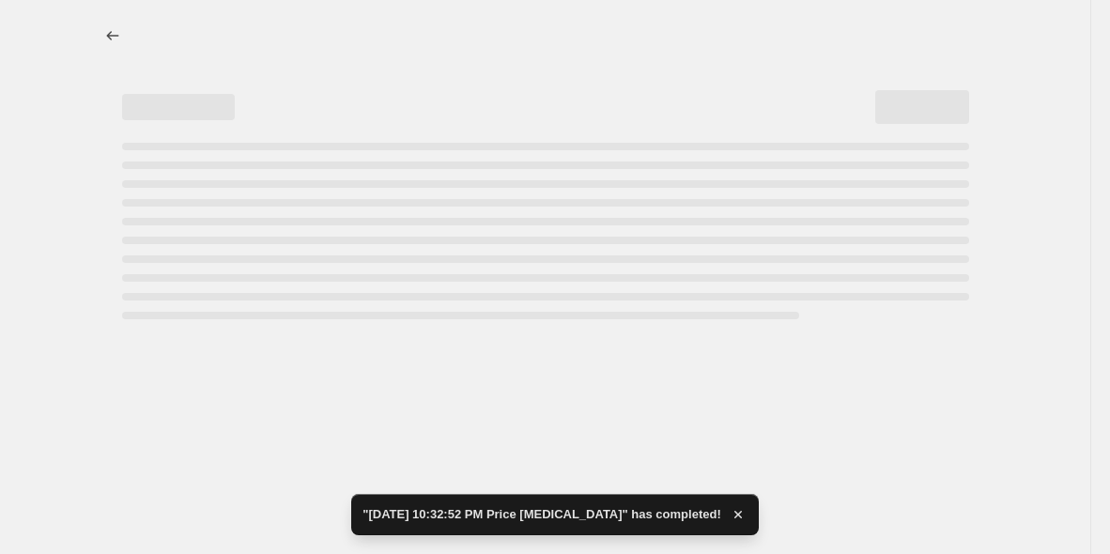
select select "percentage"
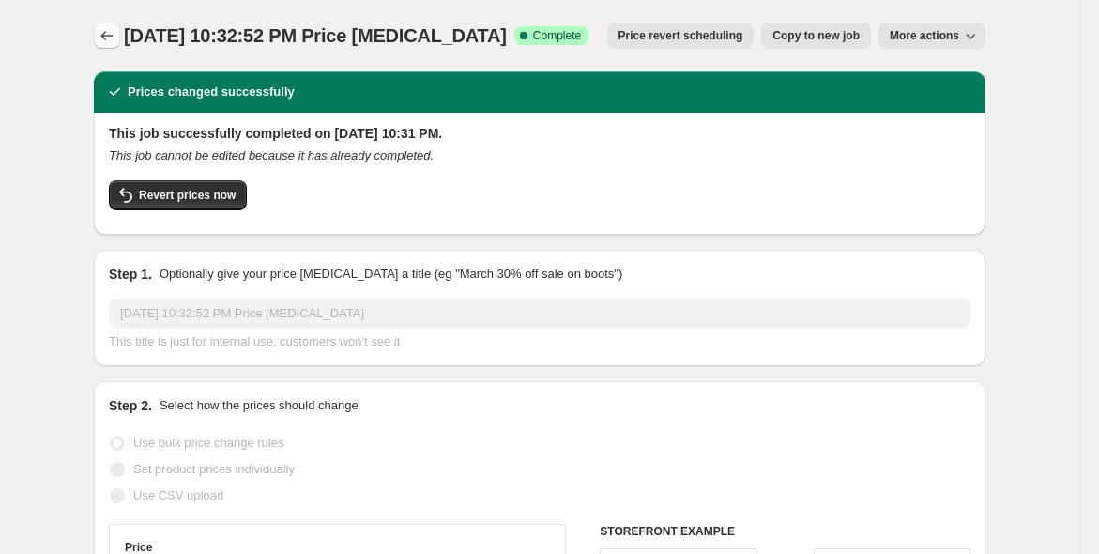
click at [116, 37] on icon "Price change jobs" at bounding box center [107, 35] width 19 height 19
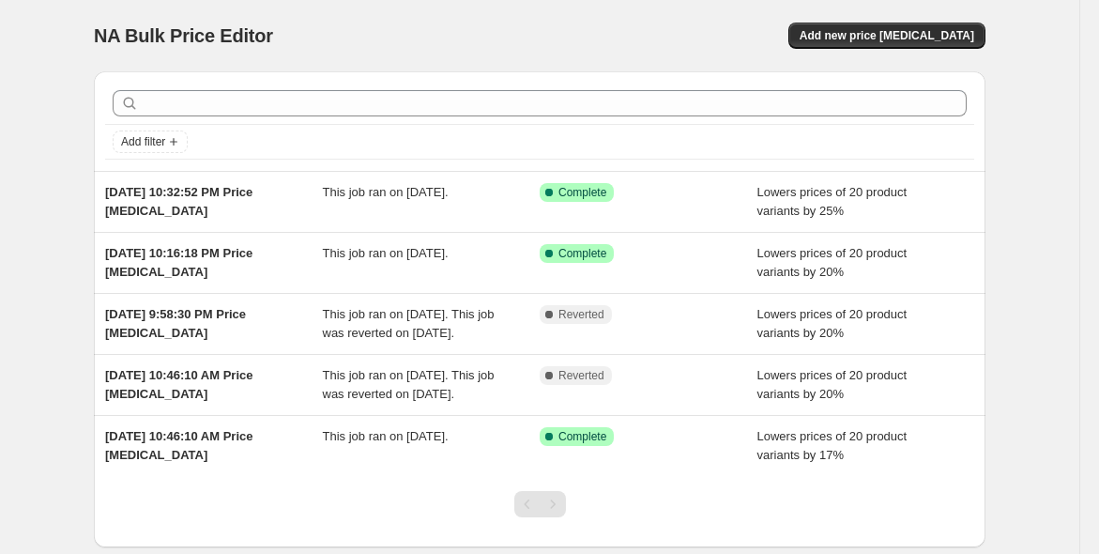
drag, startPoint x: 938, startPoint y: 212, endPoint x: 1033, endPoint y: 179, distance: 100.3
click at [1033, 179] on div "NA Bulk Price Editor. This page is ready NA Bulk Price Editor Add new price cha…" at bounding box center [540, 331] width 1080 height 662
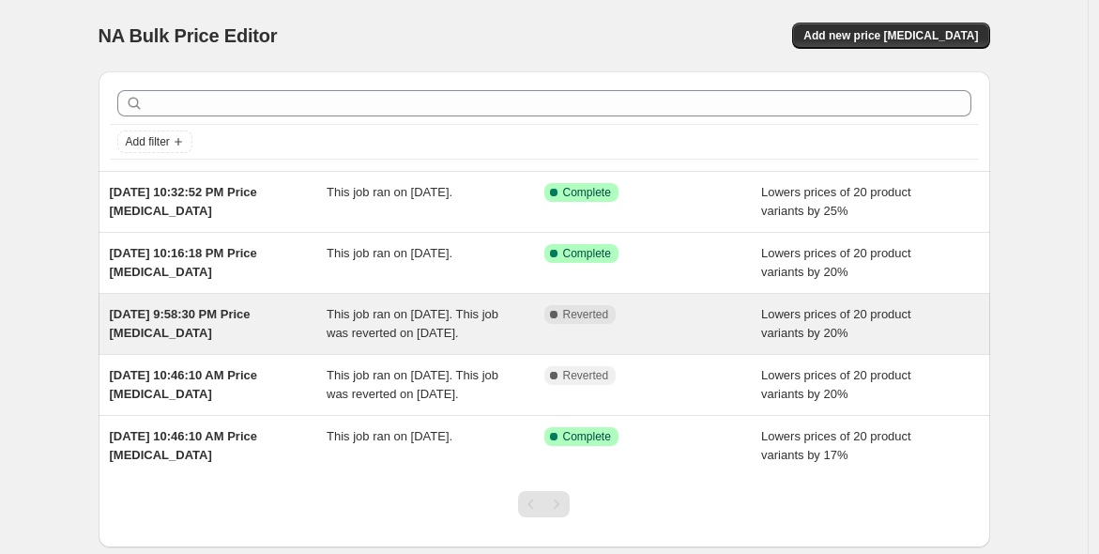
click at [630, 317] on div "Complete Reverted" at bounding box center [639, 314] width 190 height 19
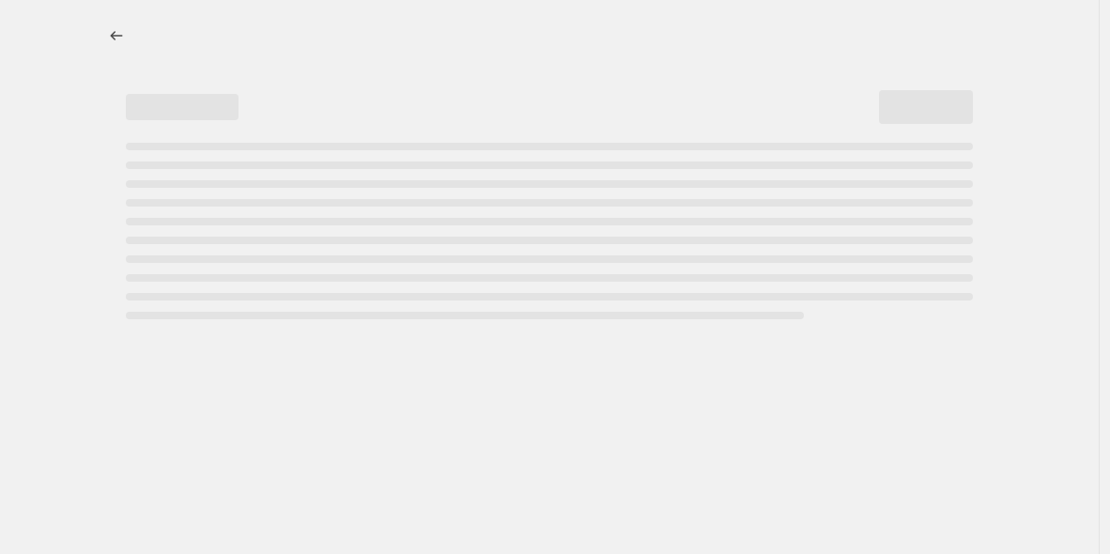
select select "percentage"
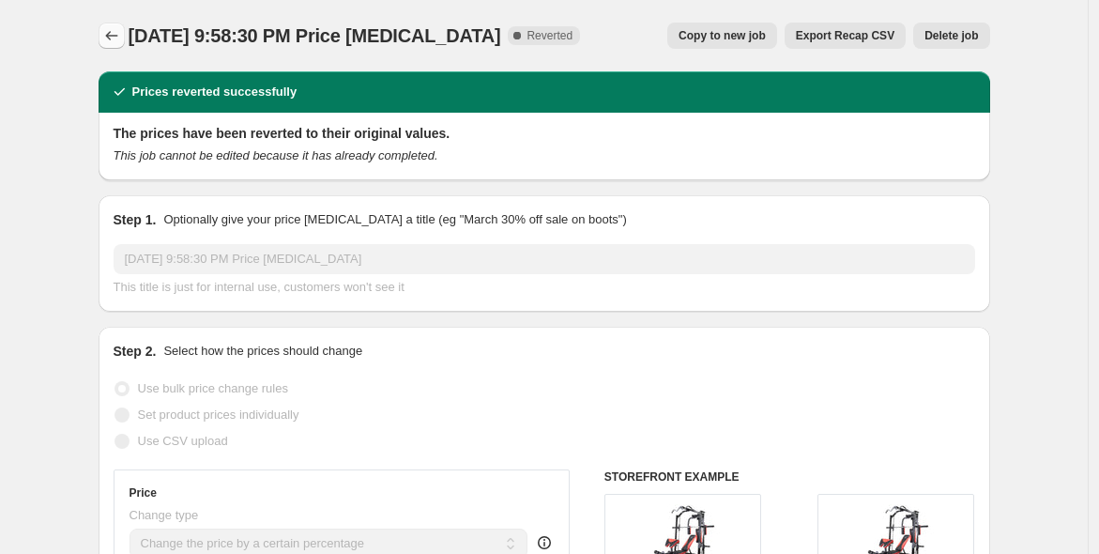
click at [109, 37] on icon "Price change jobs" at bounding box center [111, 35] width 19 height 19
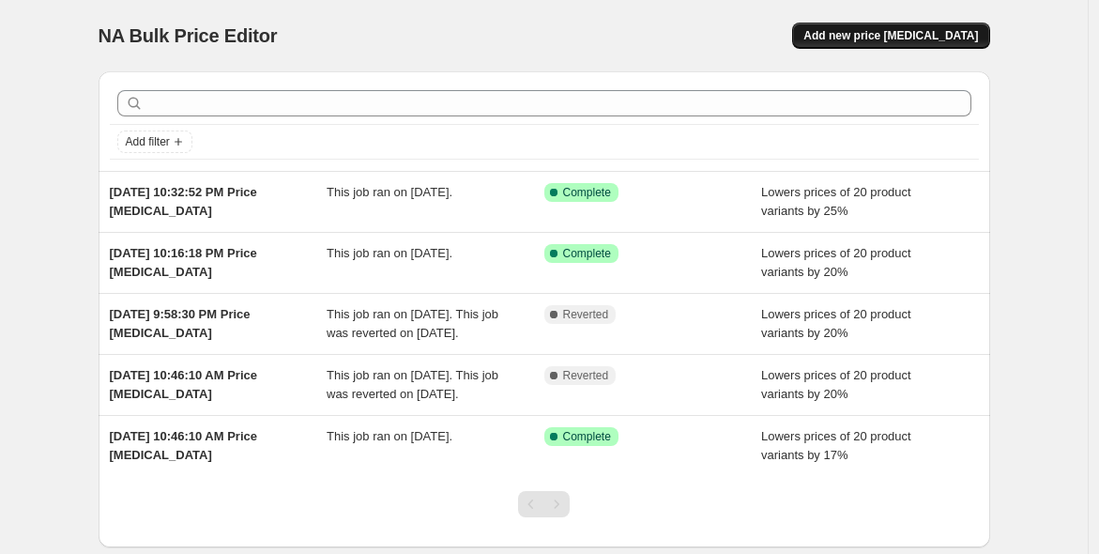
click at [854, 38] on span "Add new price [MEDICAL_DATA]" at bounding box center [891, 35] width 175 height 15
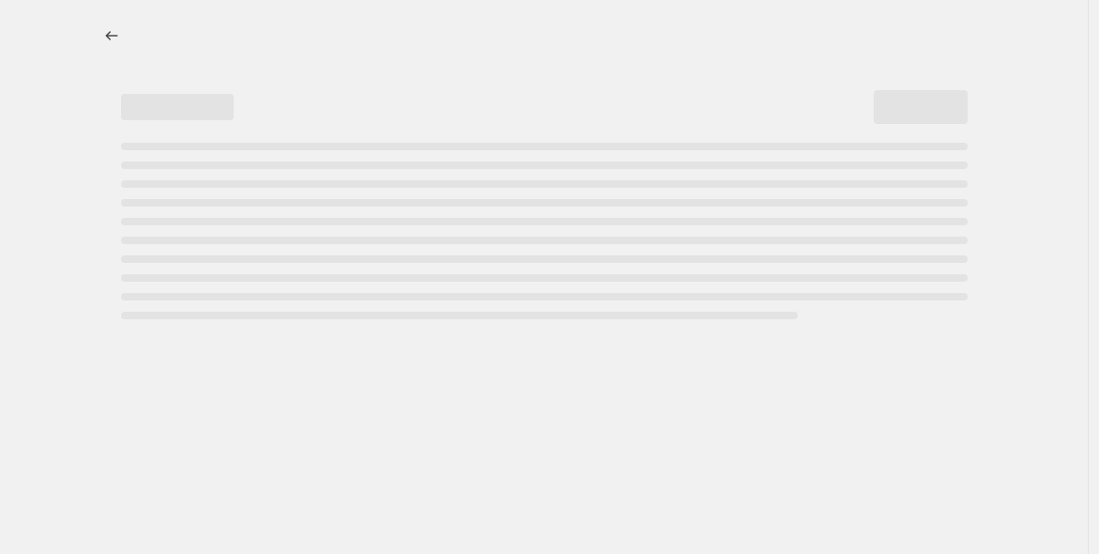
select select "percentage"
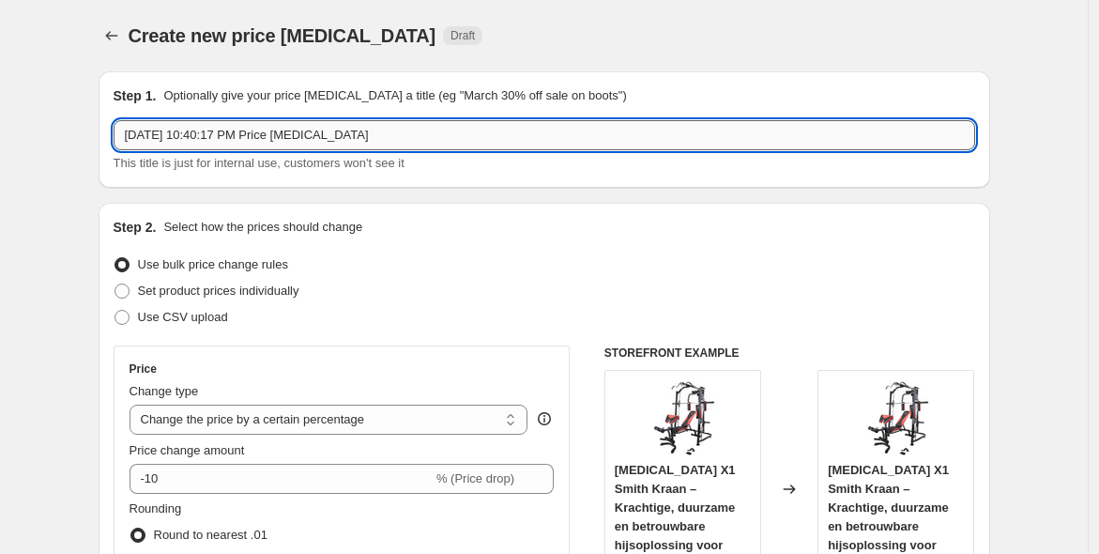
click at [618, 143] on input "Sep 9, 2025, 10:40:17 PM Price change job" at bounding box center [545, 135] width 862 height 30
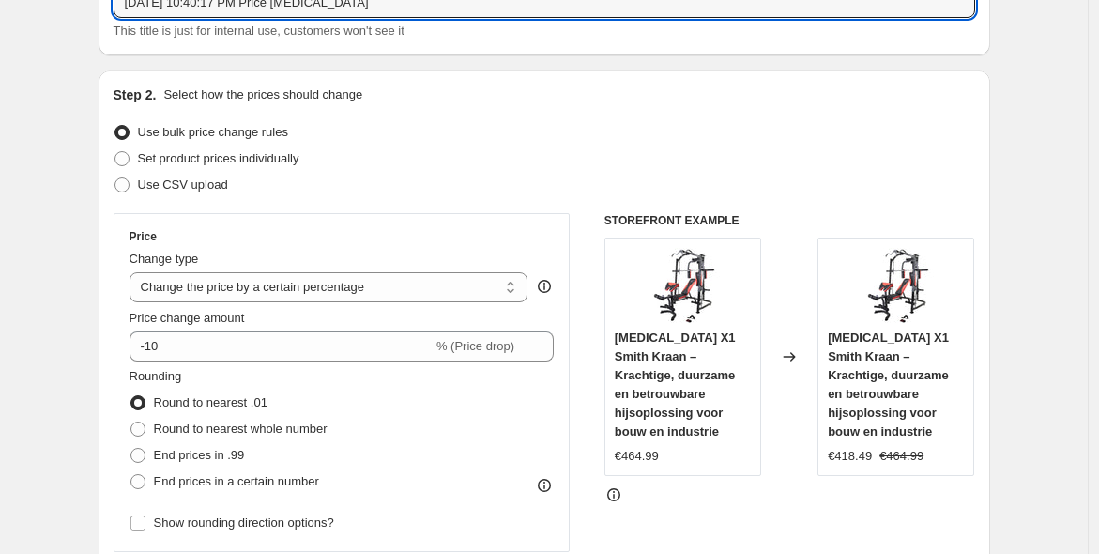
scroll to position [174, 0]
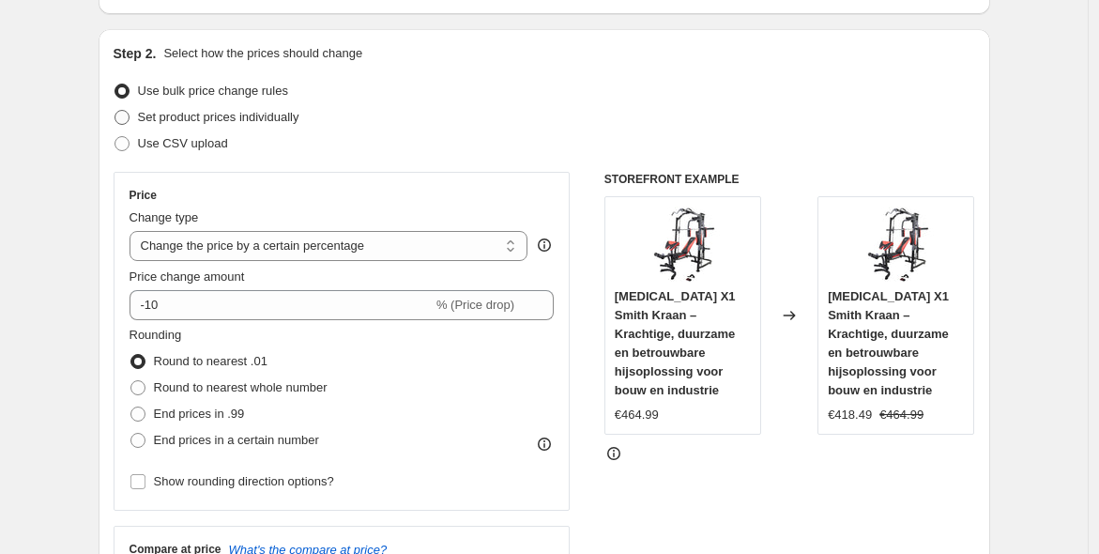
click at [255, 114] on span "Set product prices individually" at bounding box center [218, 117] width 161 height 14
click at [115, 111] on input "Set product prices individually" at bounding box center [115, 110] width 1 height 1
radio input "true"
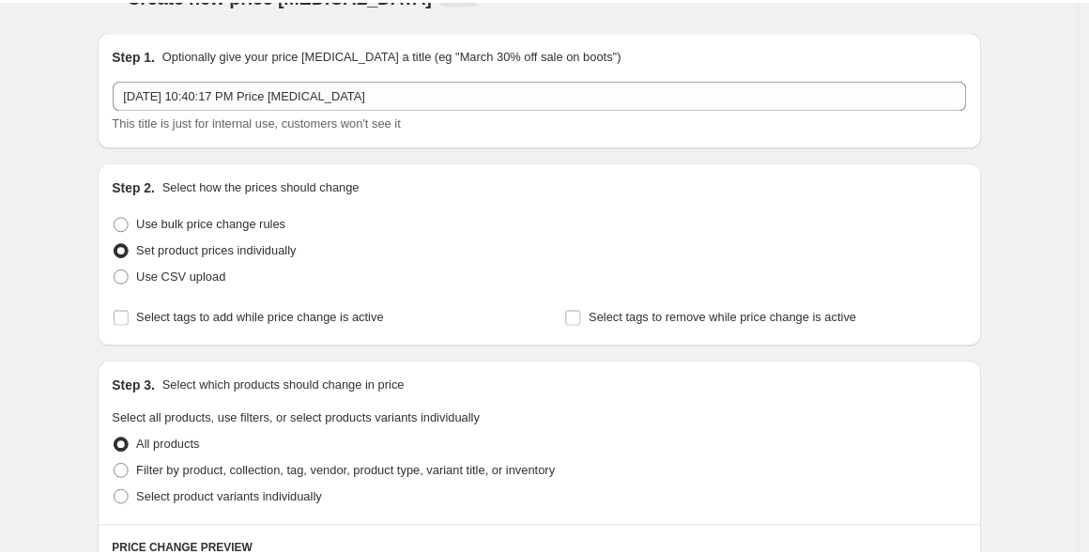
scroll to position [0, 0]
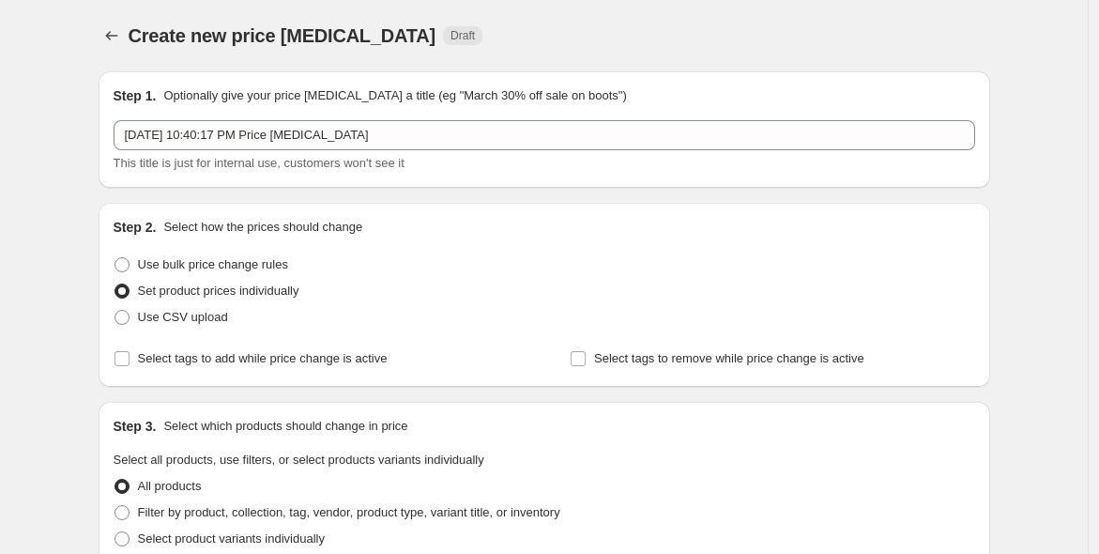
click at [113, 49] on div "Create new price change job. This page is ready Create new price change job Dra…" at bounding box center [545, 35] width 892 height 71
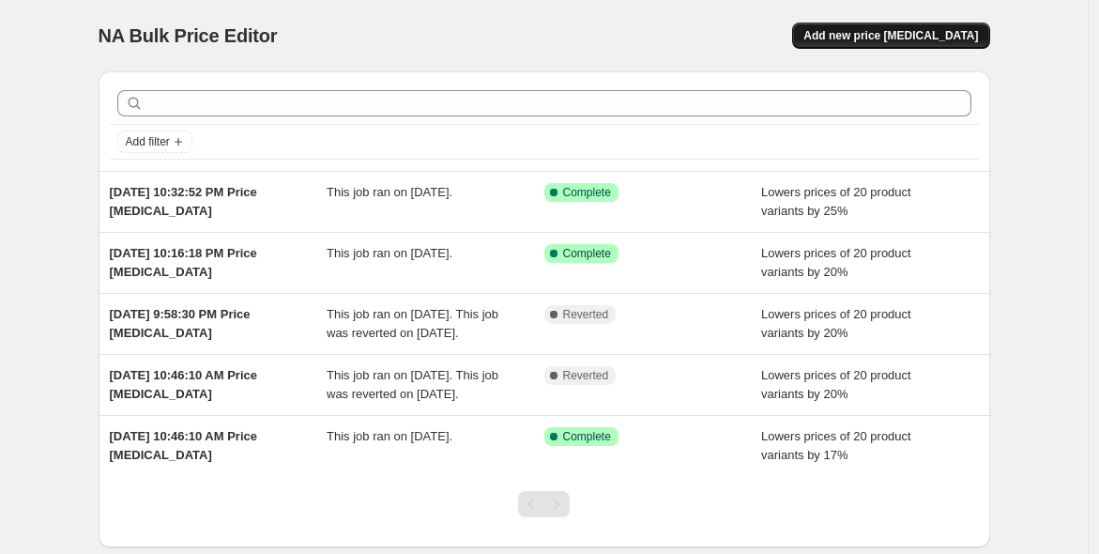
click at [892, 38] on span "Add new price [MEDICAL_DATA]" at bounding box center [891, 35] width 175 height 15
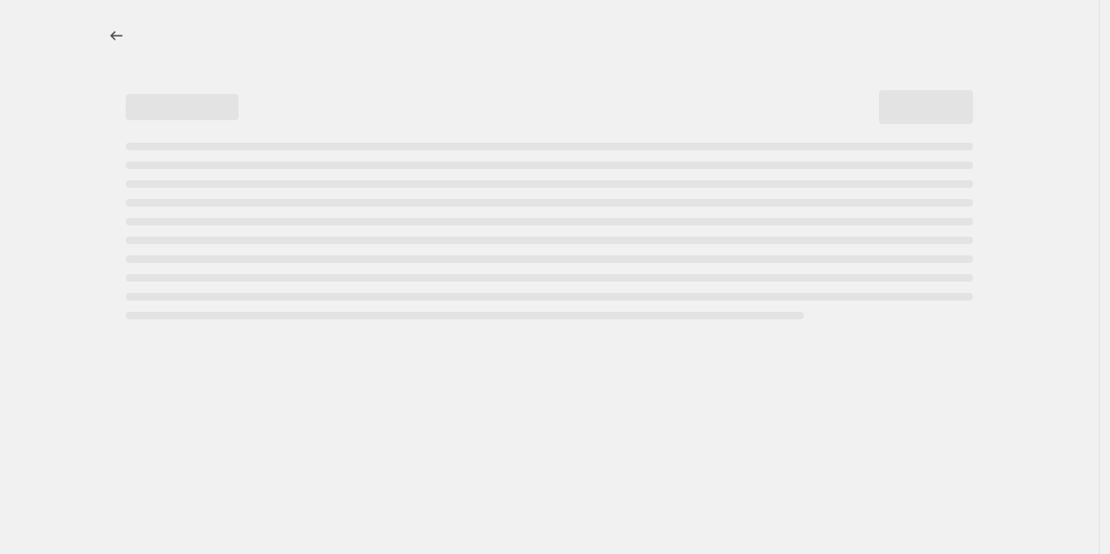
select select "percentage"
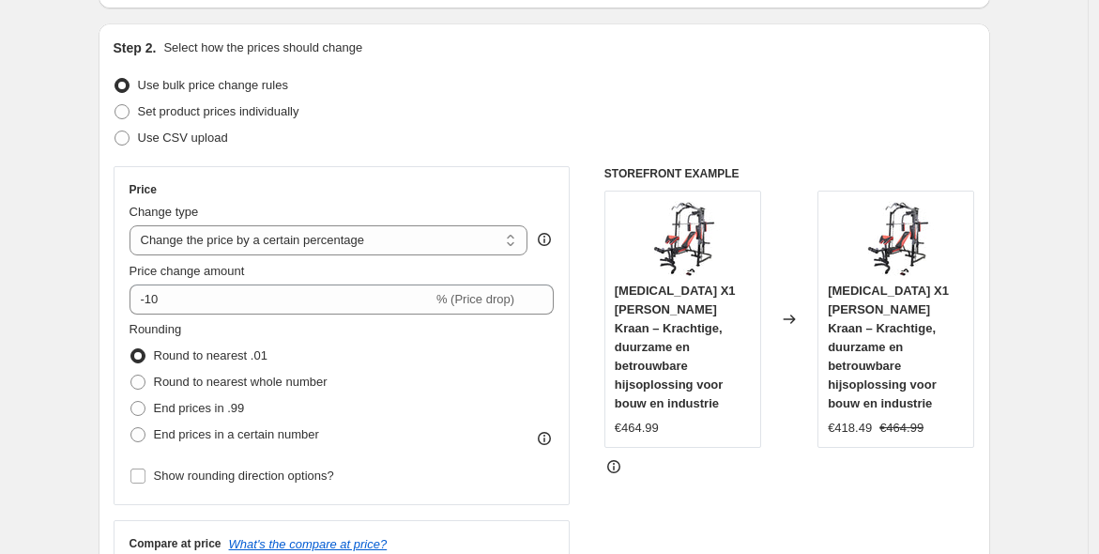
scroll to position [174, 0]
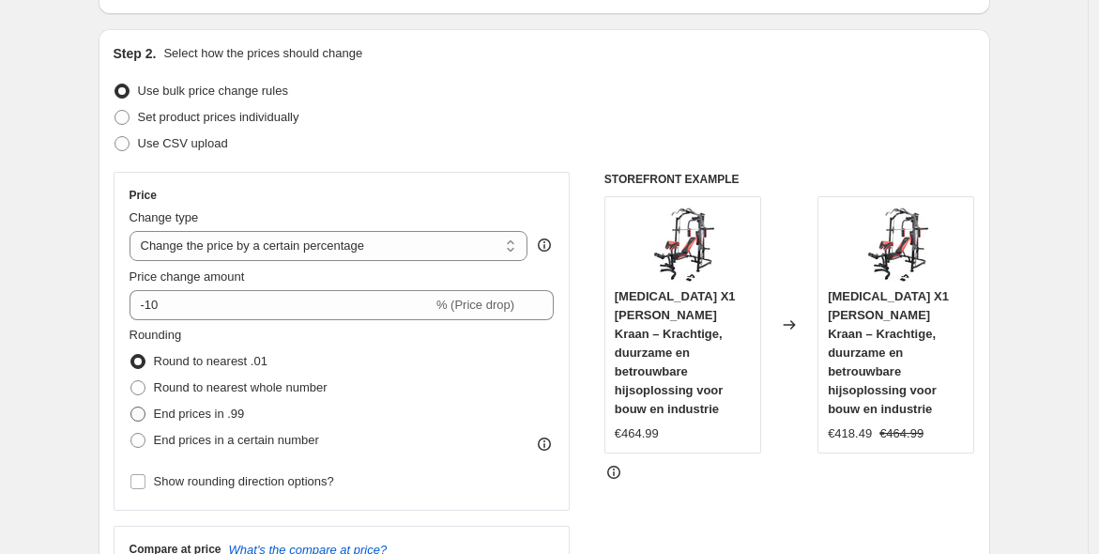
drag, startPoint x: 216, startPoint y: 418, endPoint x: 211, endPoint y: 403, distance: 15.7
click at [215, 417] on span "End prices in .99" at bounding box center [199, 413] width 91 height 14
click at [131, 407] on input "End prices in .99" at bounding box center [130, 406] width 1 height 1
radio input "true"
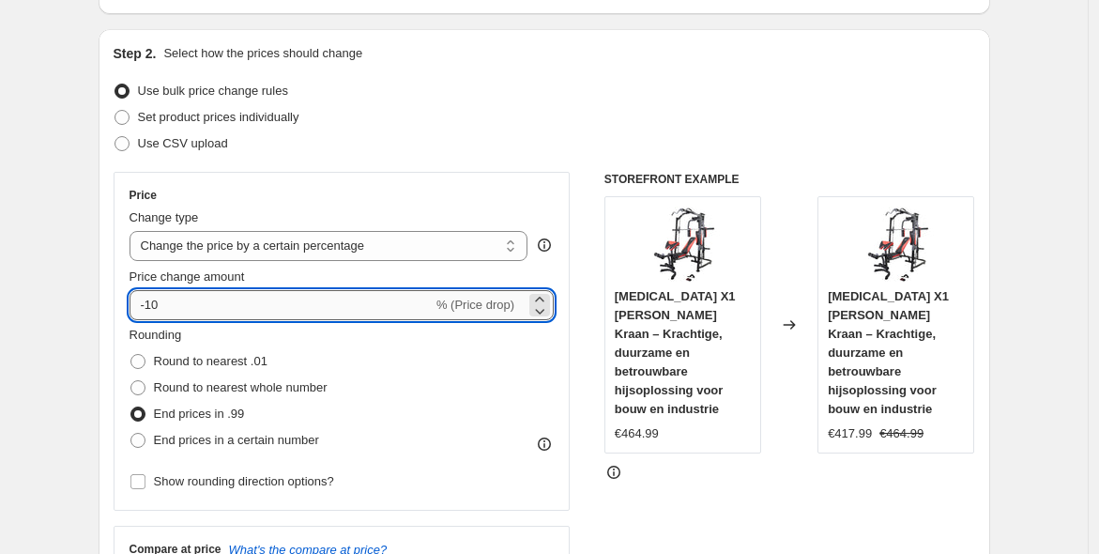
click at [207, 300] on input "-10" at bounding box center [281, 305] width 303 height 30
click at [207, 299] on input "-10" at bounding box center [281, 305] width 303 height 30
type input "-1"
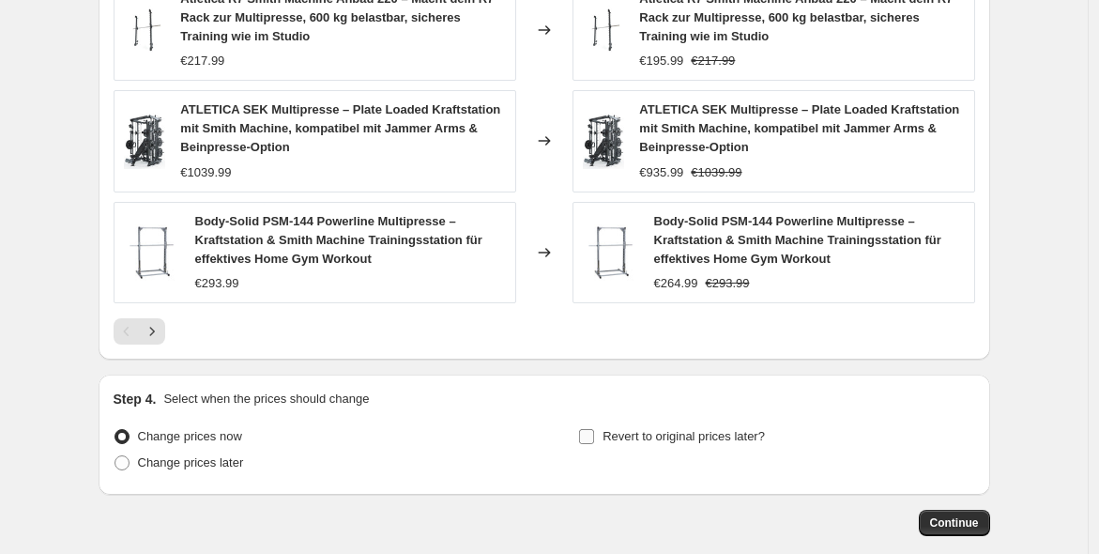
scroll to position [1423, 0]
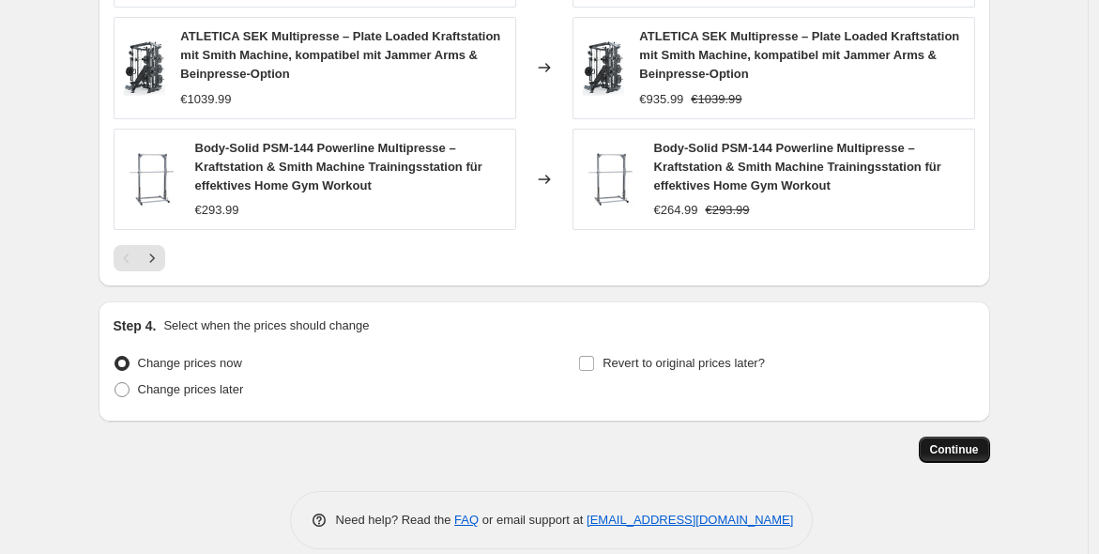
type input "-26"
click at [936, 437] on button "Continue" at bounding box center [954, 450] width 71 height 26
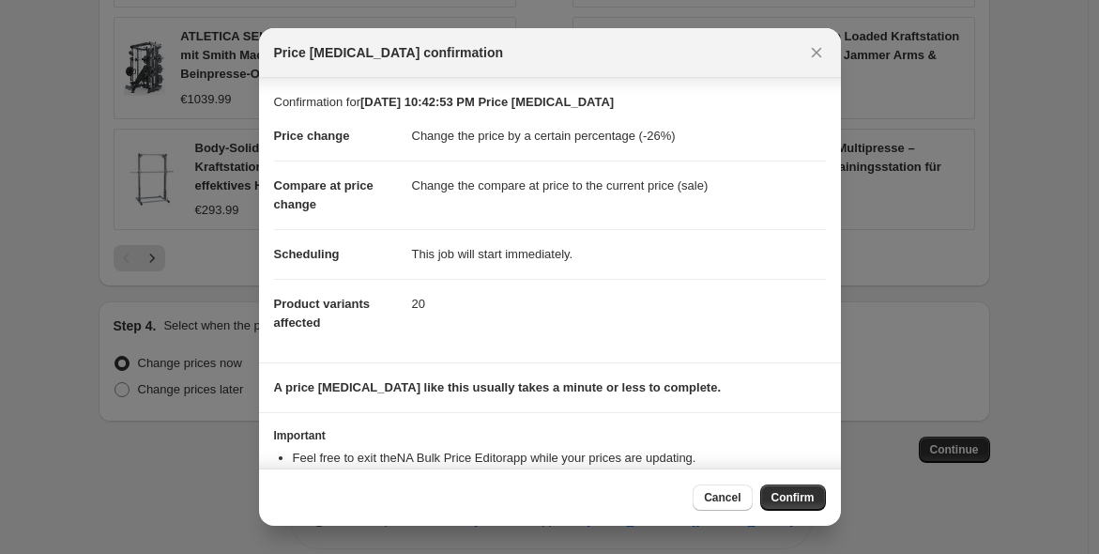
scroll to position [60, 0]
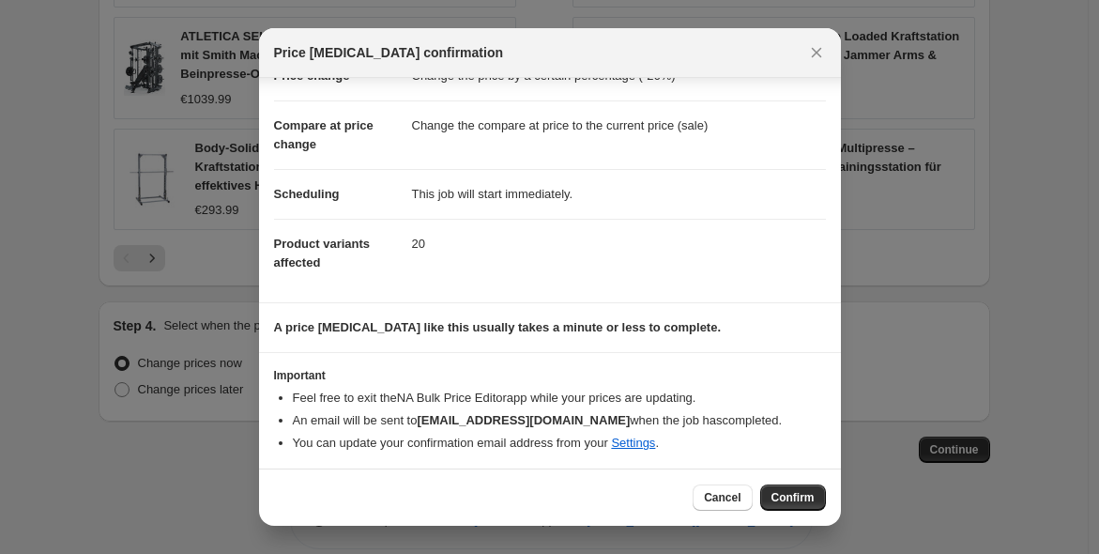
click at [790, 498] on span "Confirm" at bounding box center [793, 497] width 43 height 15
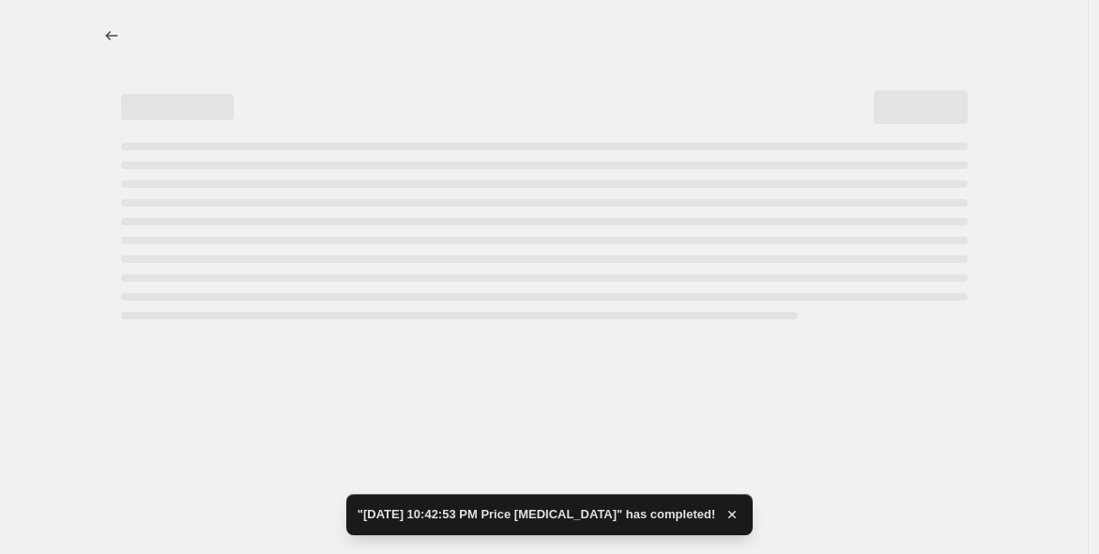
select select "percentage"
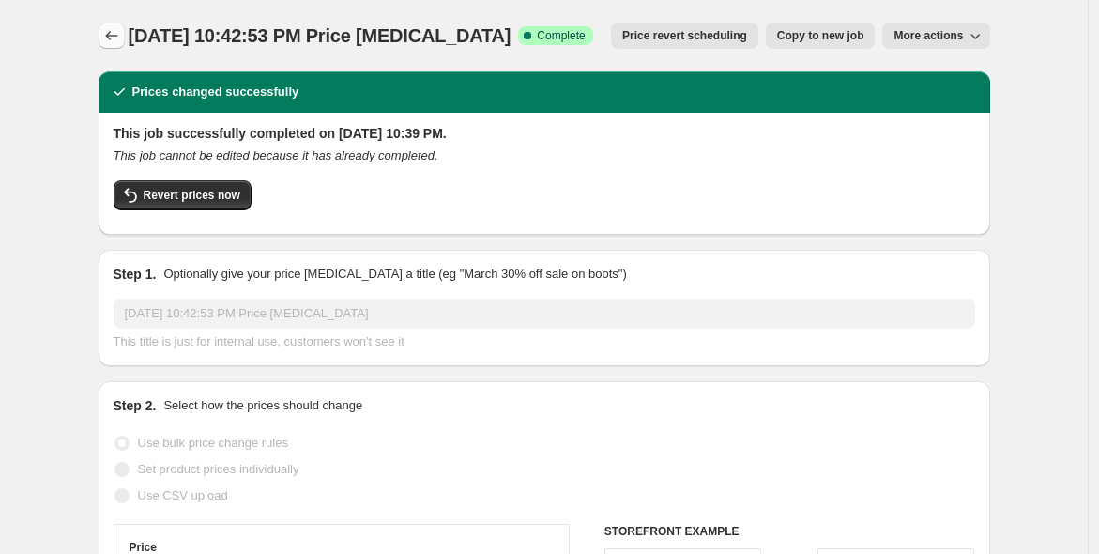
click at [107, 42] on icon "Price change jobs" at bounding box center [111, 35] width 19 height 19
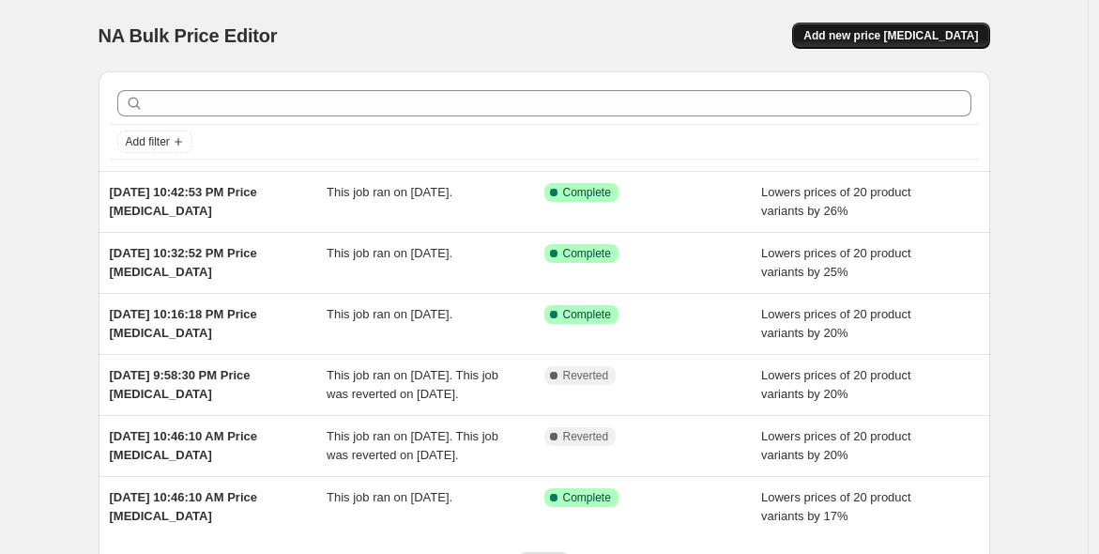
click at [863, 23] on button "Add new price [MEDICAL_DATA]" at bounding box center [890, 36] width 197 height 26
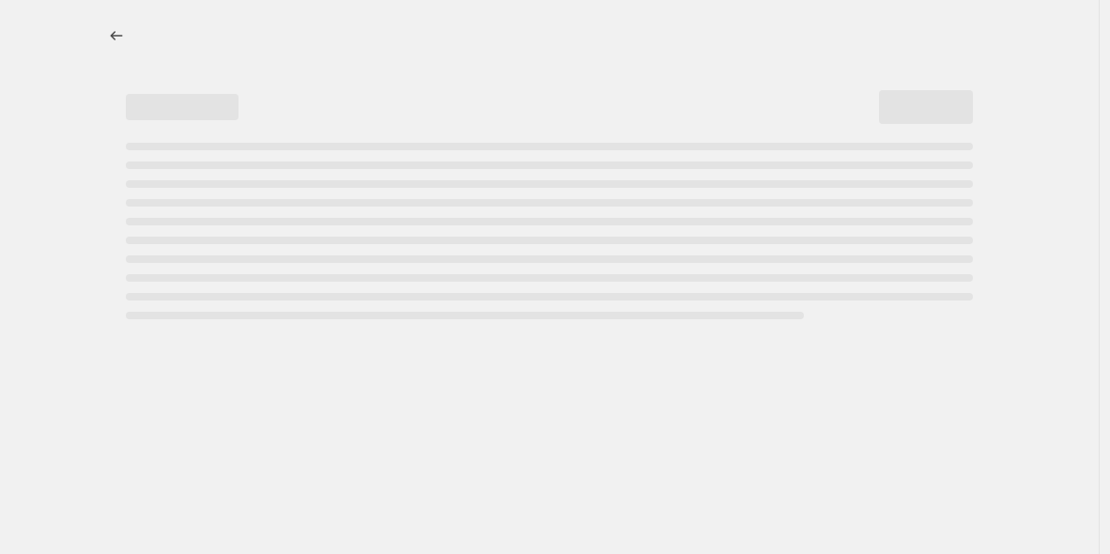
select select "percentage"
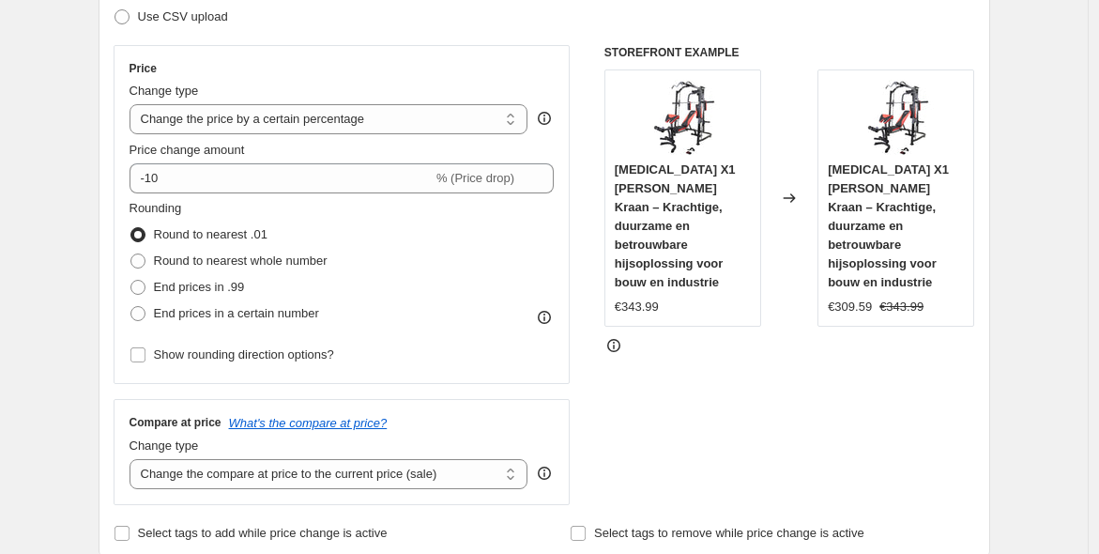
scroll to position [347, 0]
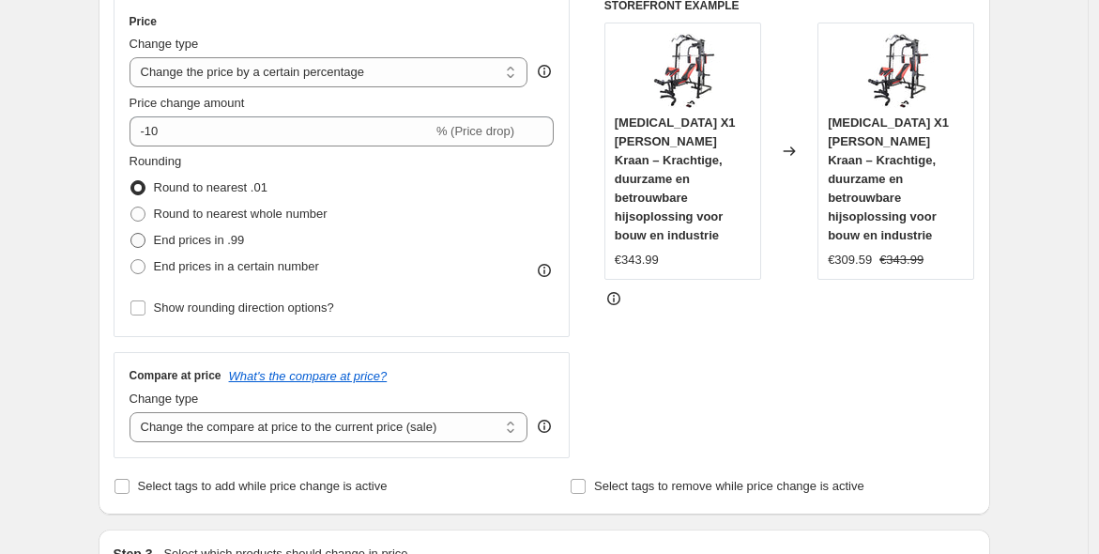
click at [230, 243] on span "End prices in .99" at bounding box center [199, 240] width 91 height 14
click at [131, 234] on input "End prices in .99" at bounding box center [130, 233] width 1 height 1
radio input "true"
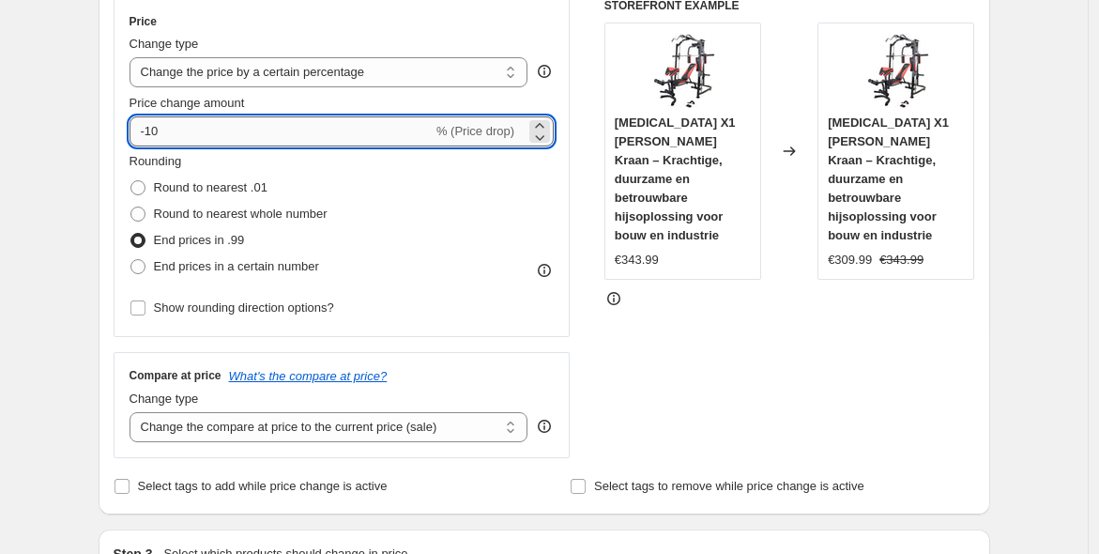
click at [227, 138] on input "-10" at bounding box center [281, 131] width 303 height 30
type input "-1"
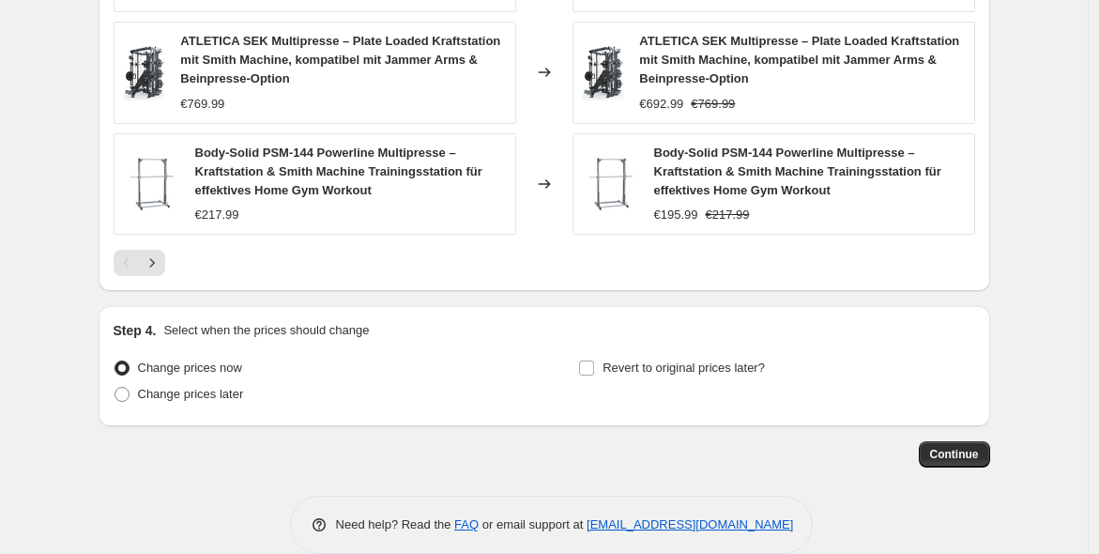
scroll to position [1423, 0]
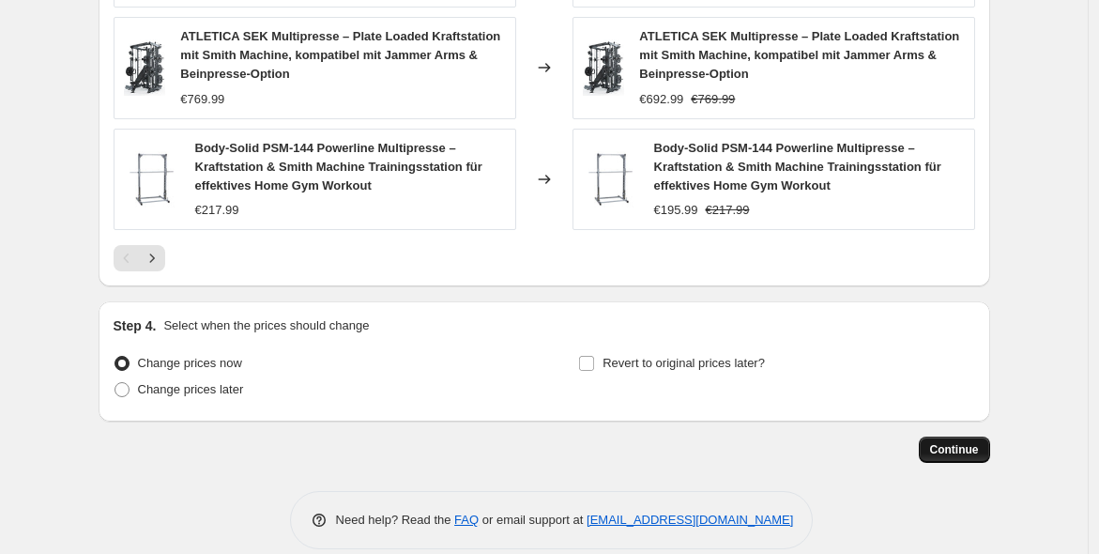
type input "-30"
click at [987, 437] on button "Continue" at bounding box center [954, 450] width 71 height 26
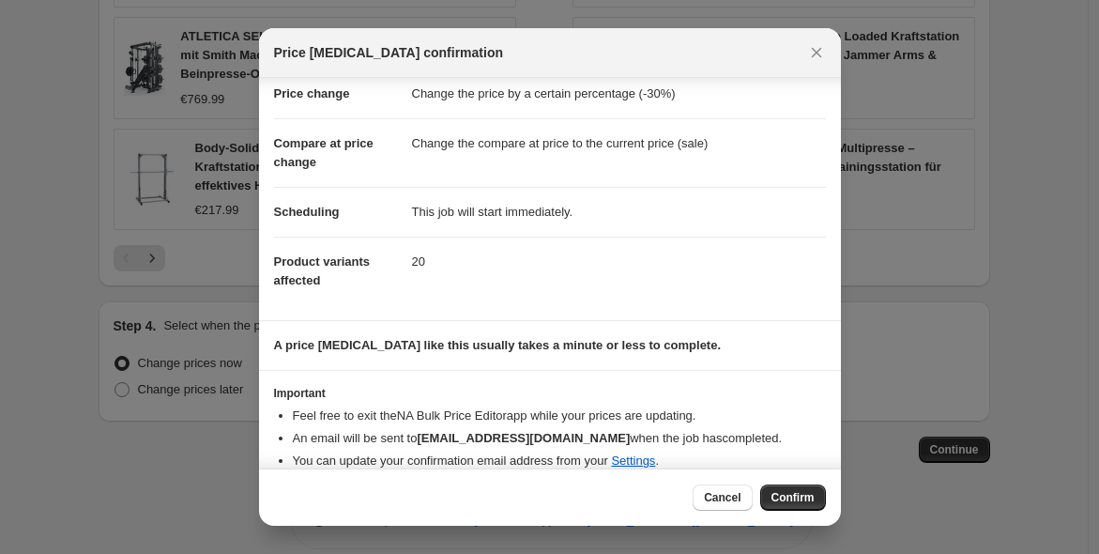
scroll to position [60, 0]
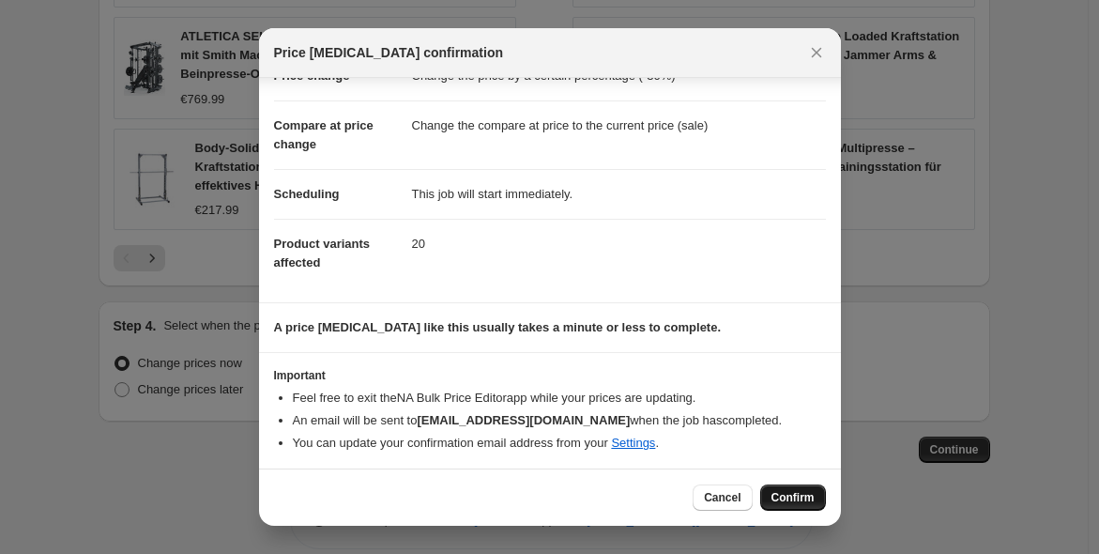
click at [824, 502] on button "Confirm" at bounding box center [793, 497] width 66 height 26
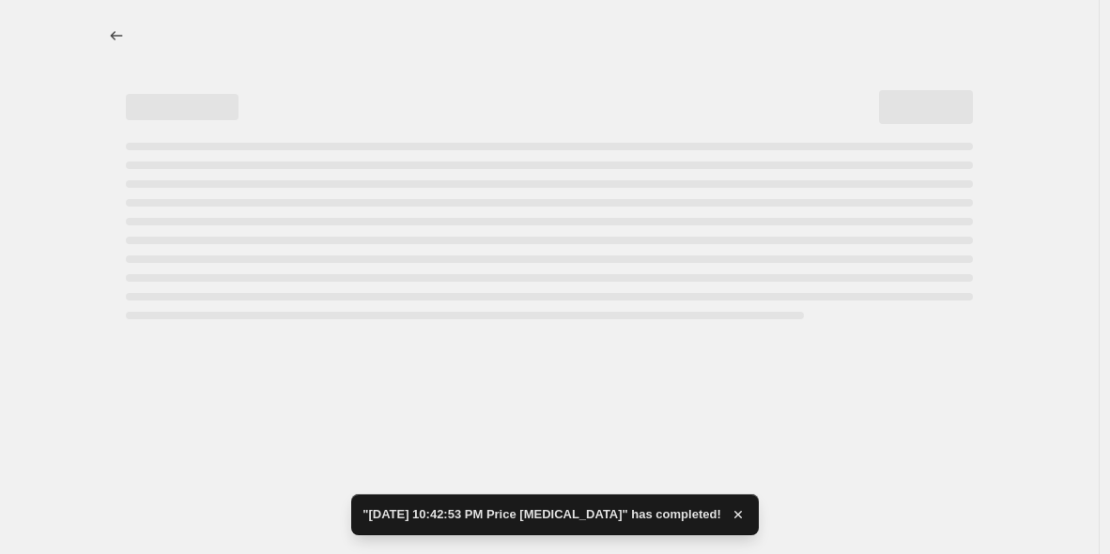
select select "percentage"
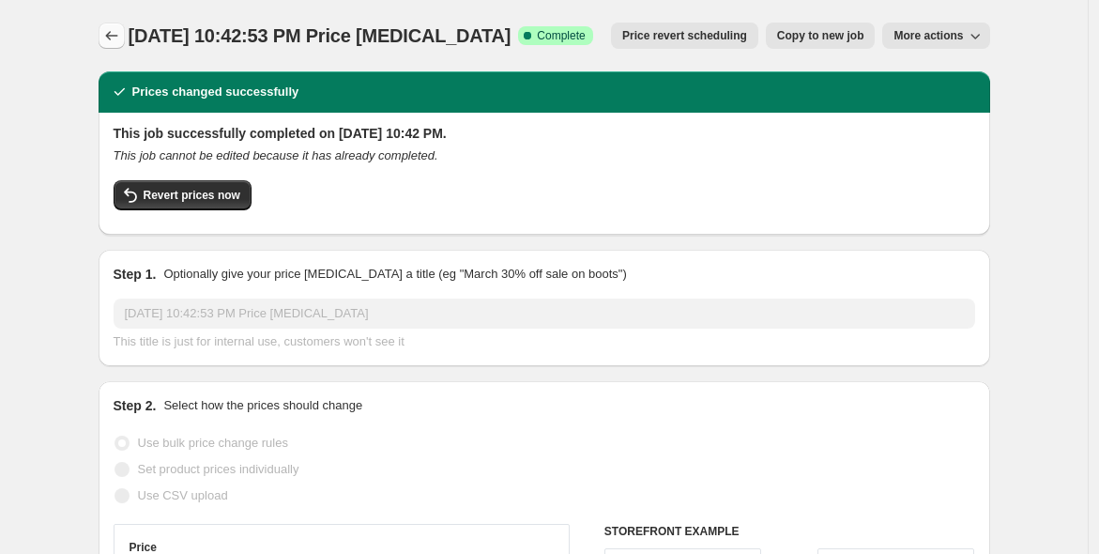
click at [116, 42] on icon "Price change jobs" at bounding box center [111, 35] width 19 height 19
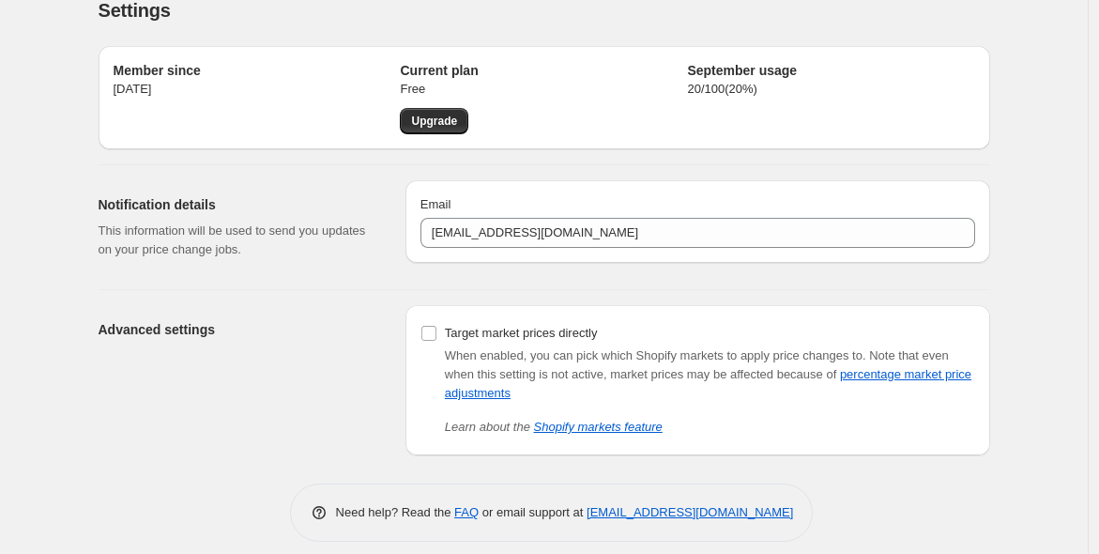
scroll to position [39, 0]
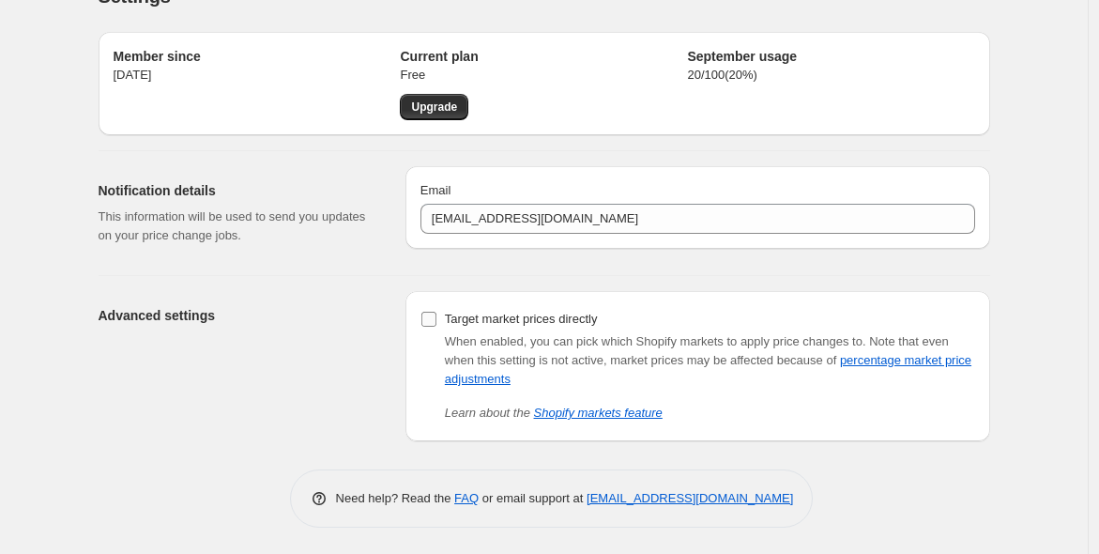
click at [436, 325] on input "Target market prices directly" at bounding box center [429, 319] width 15 height 15
checkbox input "true"
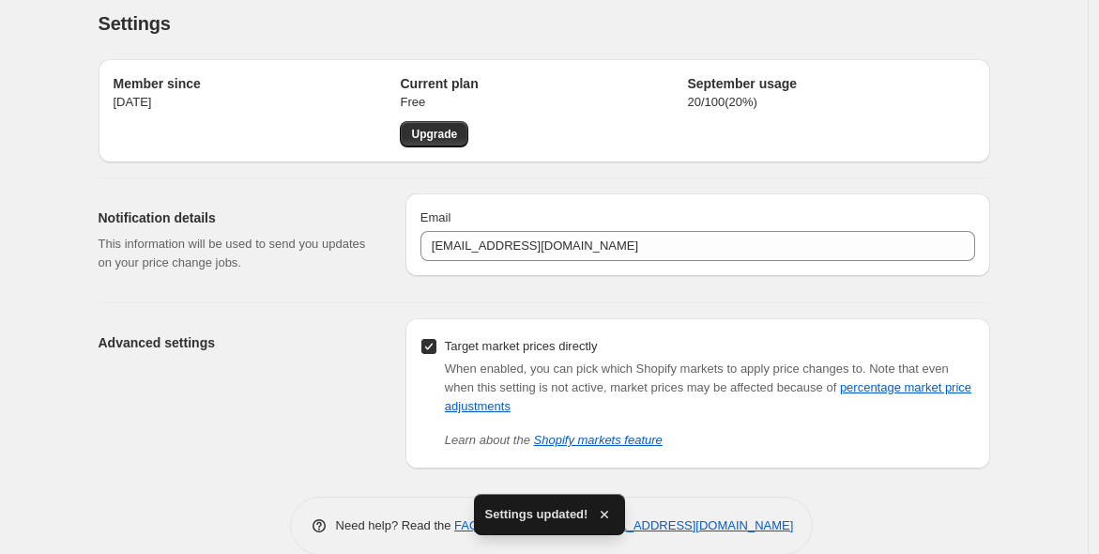
scroll to position [0, 0]
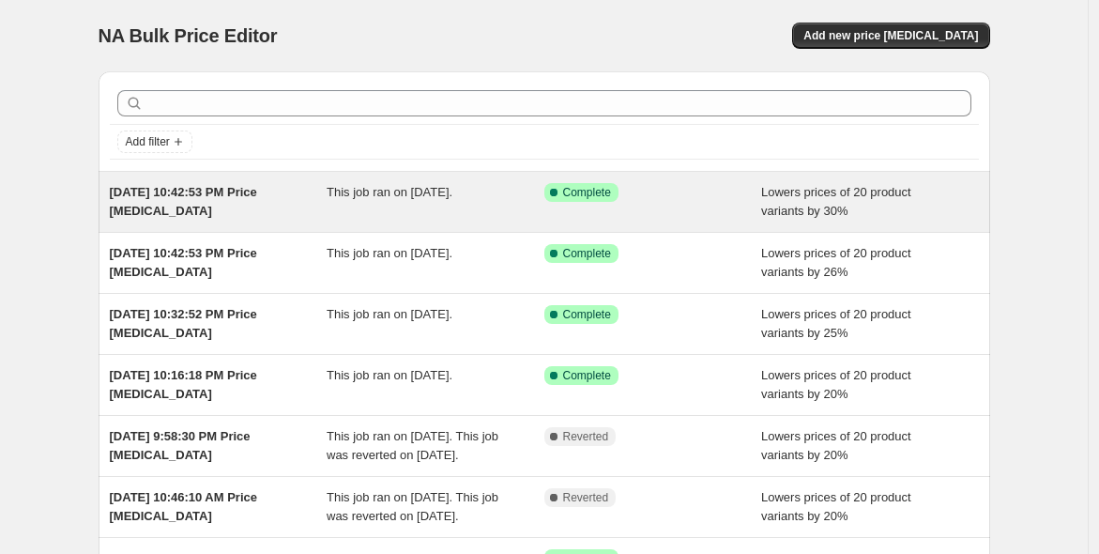
click at [665, 199] on div "Success Complete Complete" at bounding box center [639, 192] width 190 height 19
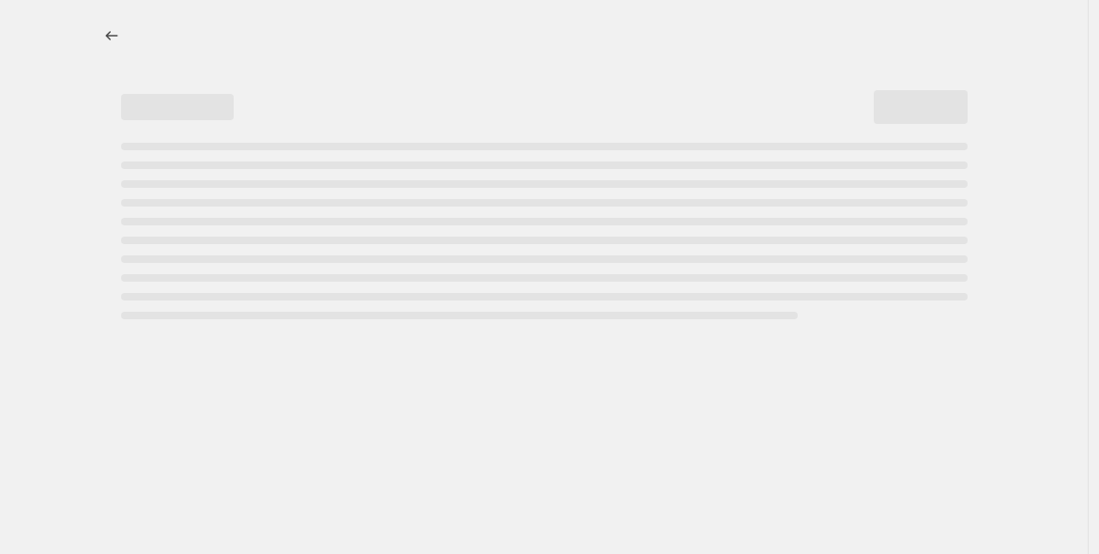
select select "percentage"
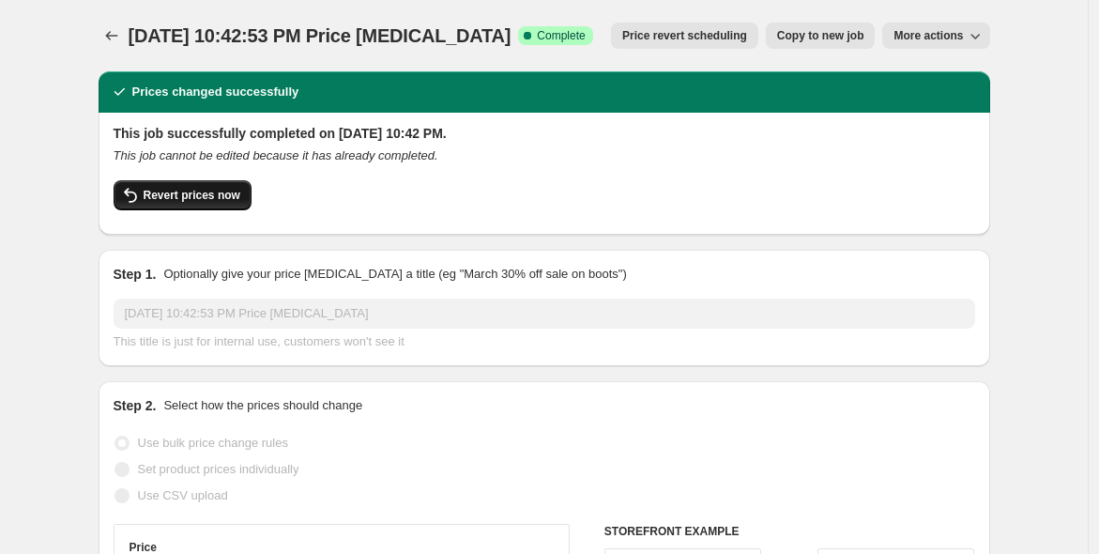
click at [217, 201] on span "Revert prices now" at bounding box center [192, 195] width 97 height 15
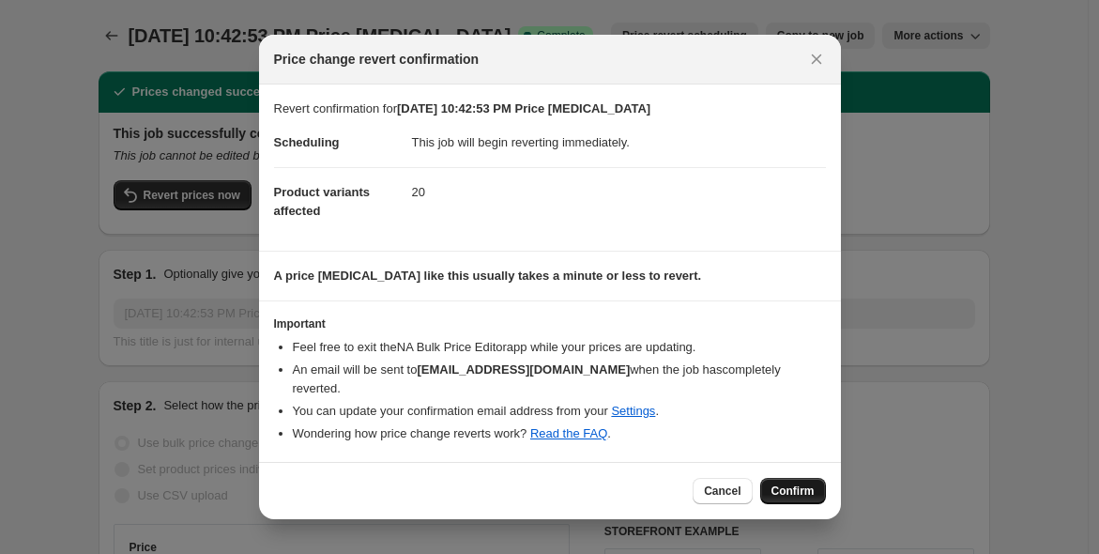
click at [782, 483] on span "Confirm" at bounding box center [793, 490] width 43 height 15
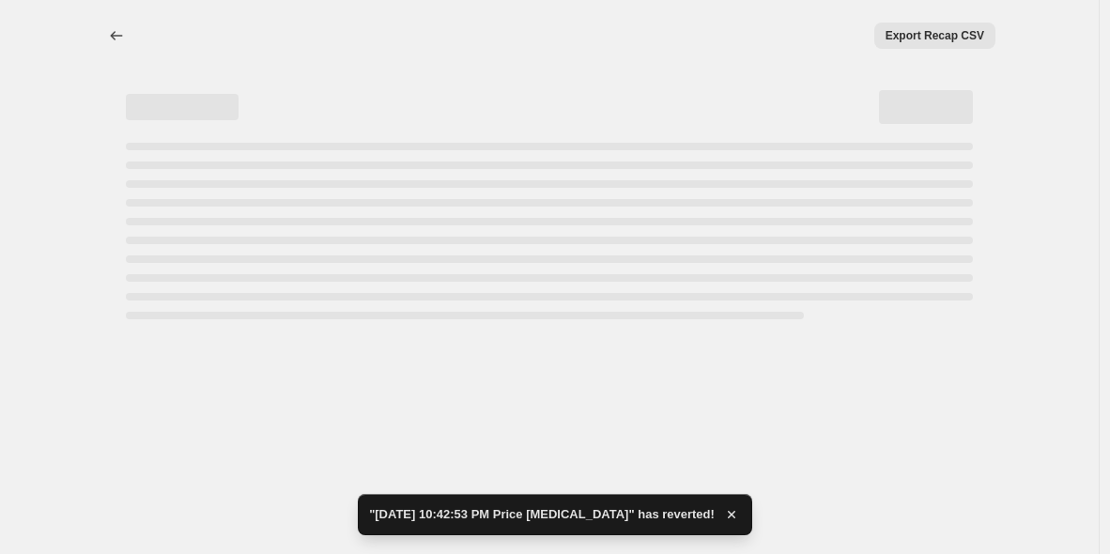
select select "percentage"
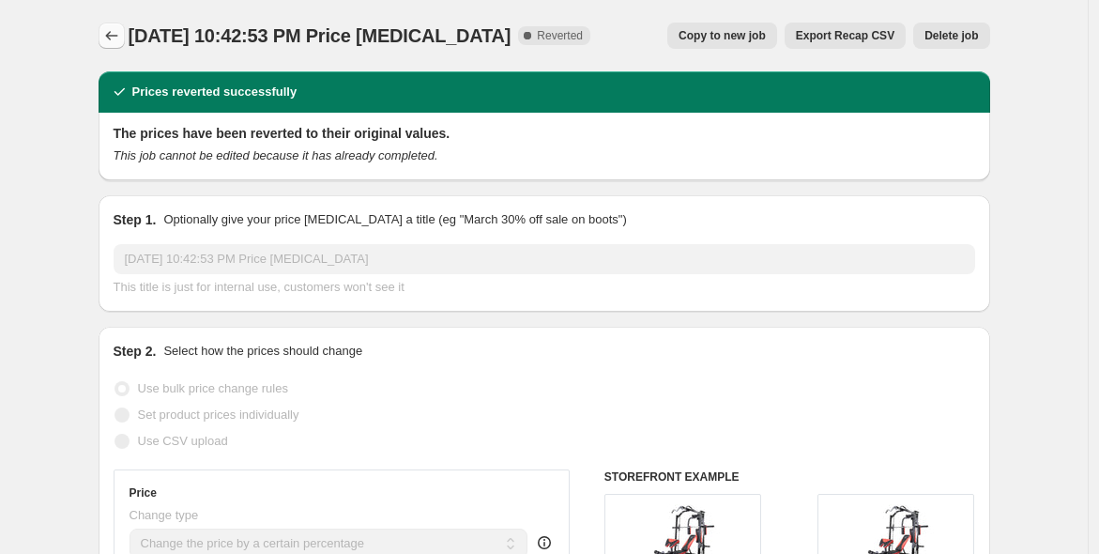
click at [119, 34] on icon "Price change jobs" at bounding box center [111, 35] width 19 height 19
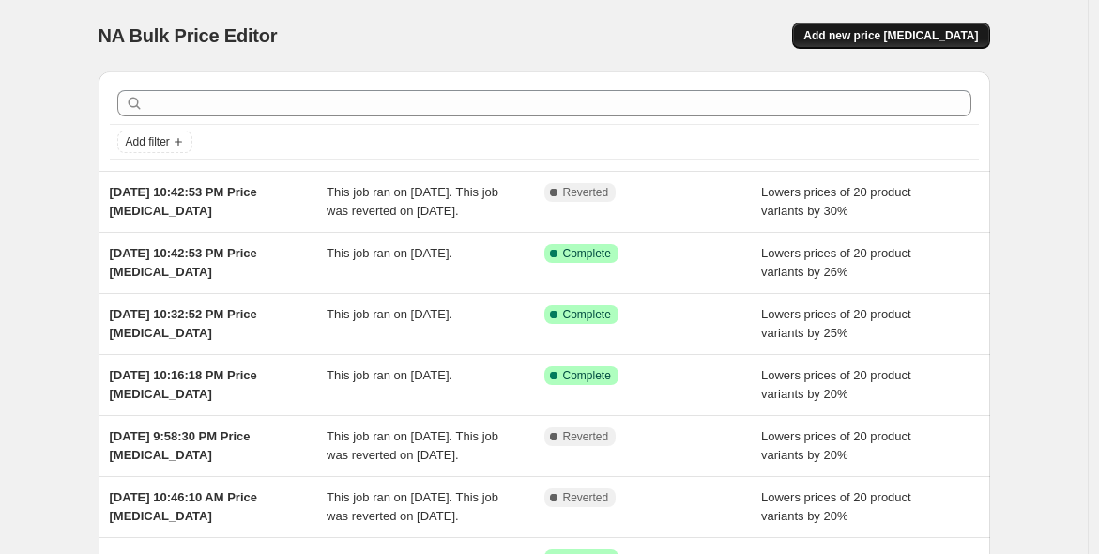
click at [866, 32] on span "Add new price [MEDICAL_DATA]" at bounding box center [891, 35] width 175 height 15
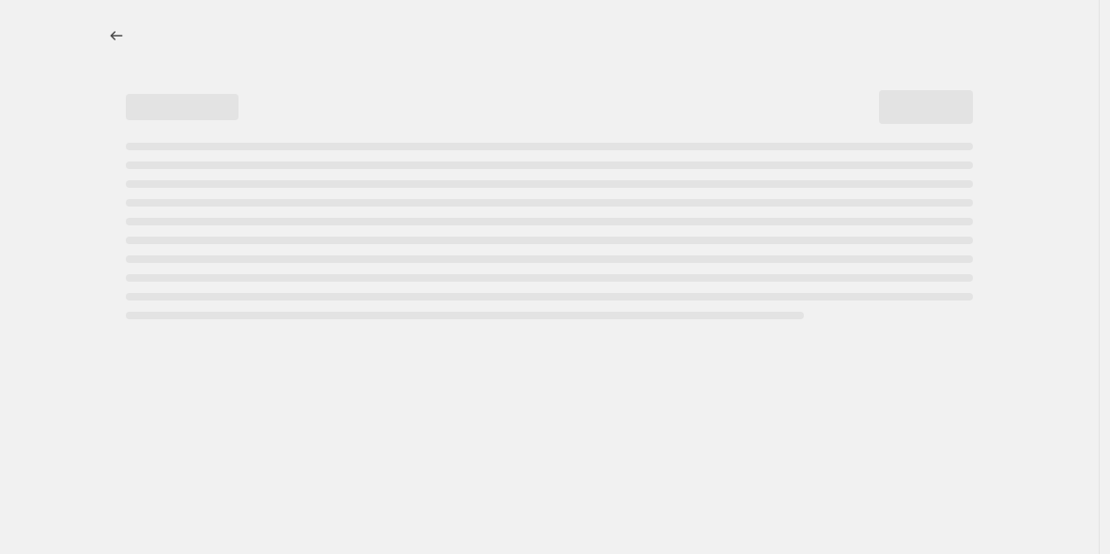
select select "percentage"
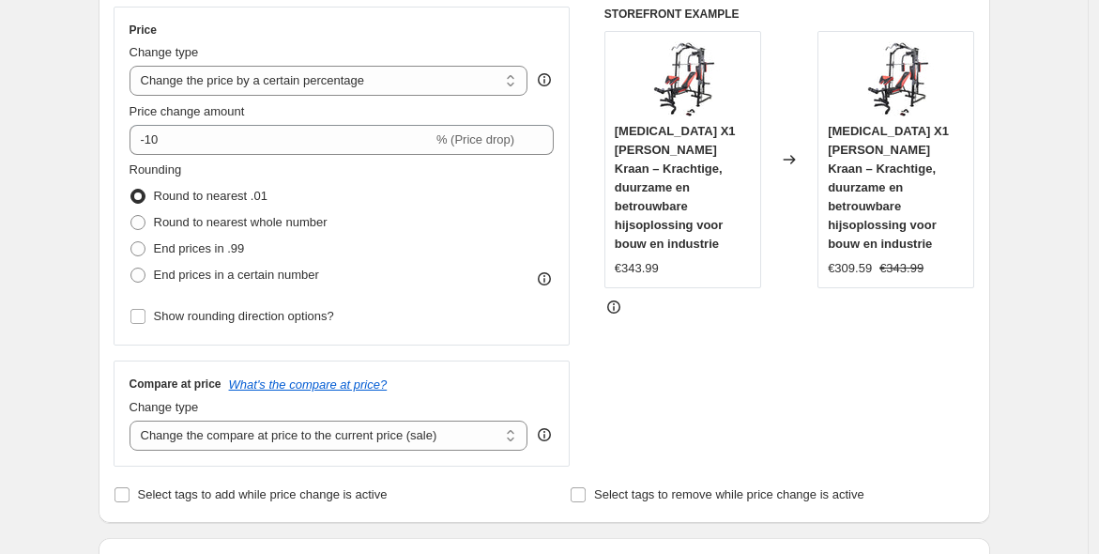
scroll to position [347, 0]
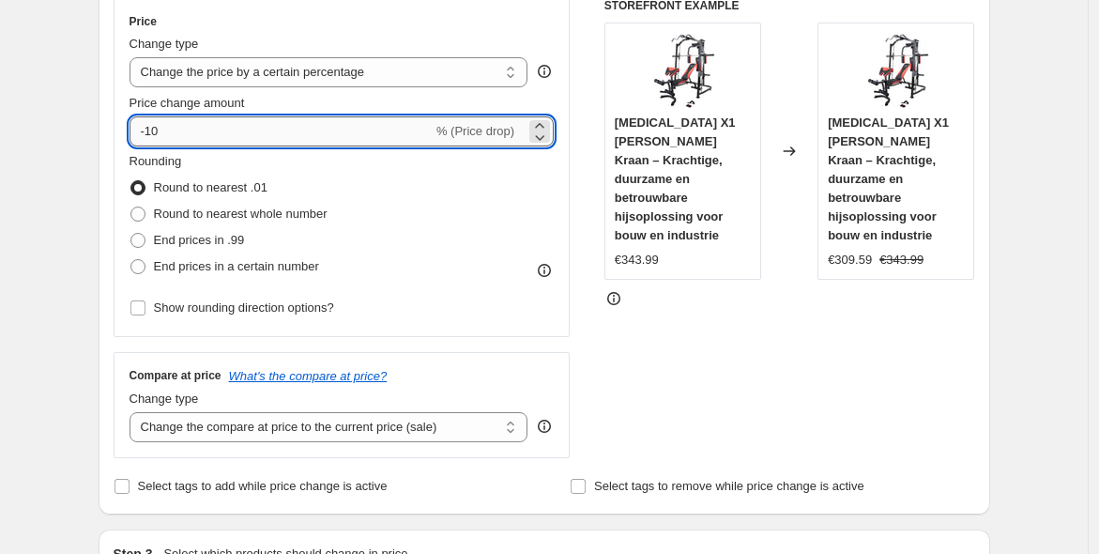
click at [305, 131] on input "-10" at bounding box center [281, 131] width 303 height 30
type input "-1"
type input "-26"
click at [240, 237] on span "End prices in .99" at bounding box center [199, 240] width 91 height 14
click at [131, 234] on input "End prices in .99" at bounding box center [130, 233] width 1 height 1
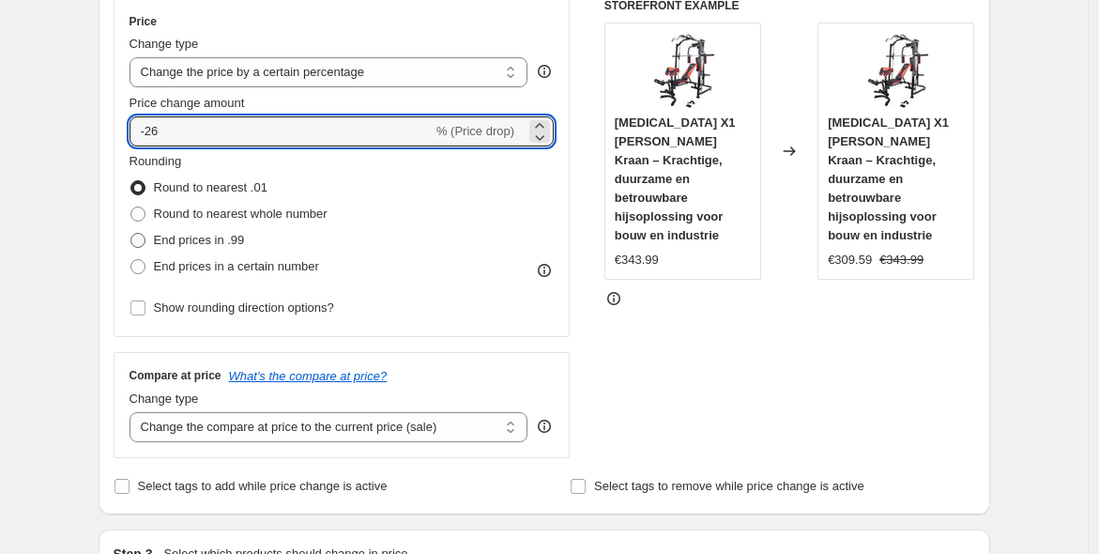
radio input "true"
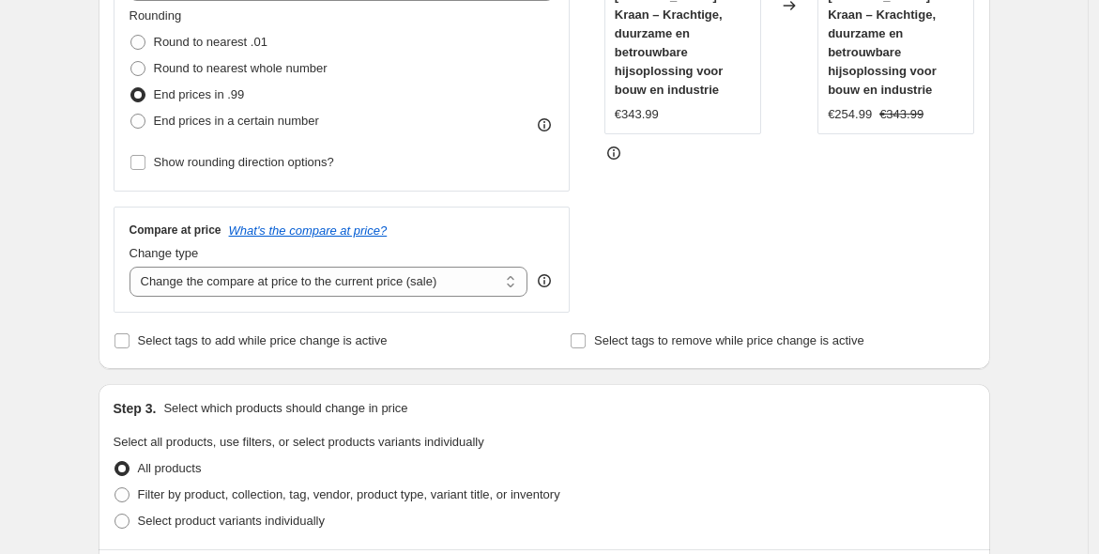
scroll to position [521, 0]
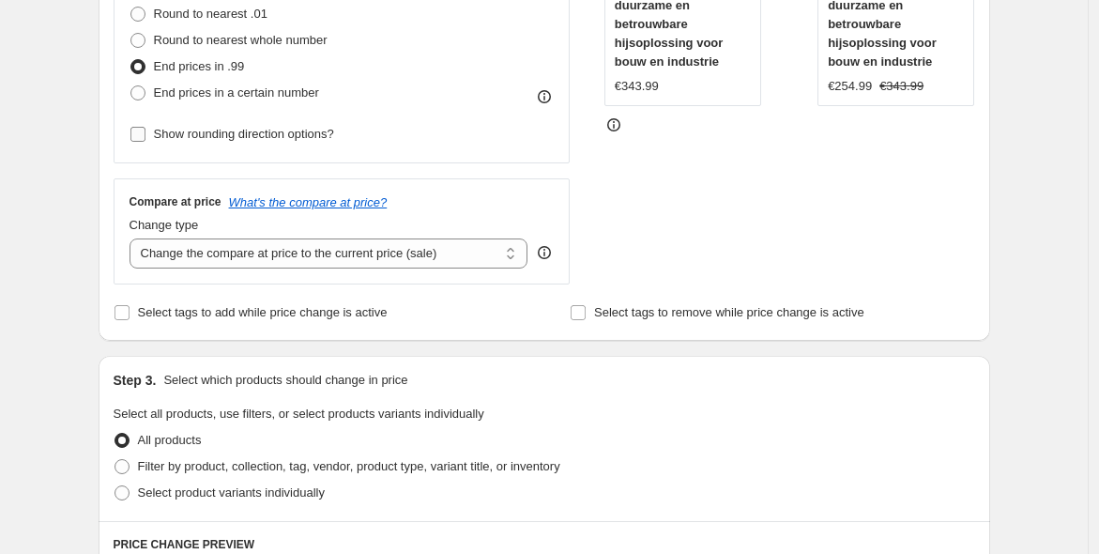
click at [233, 127] on span "Show rounding direction options?" at bounding box center [244, 134] width 180 height 14
click at [146, 127] on input "Show rounding direction options?" at bounding box center [137, 134] width 15 height 15
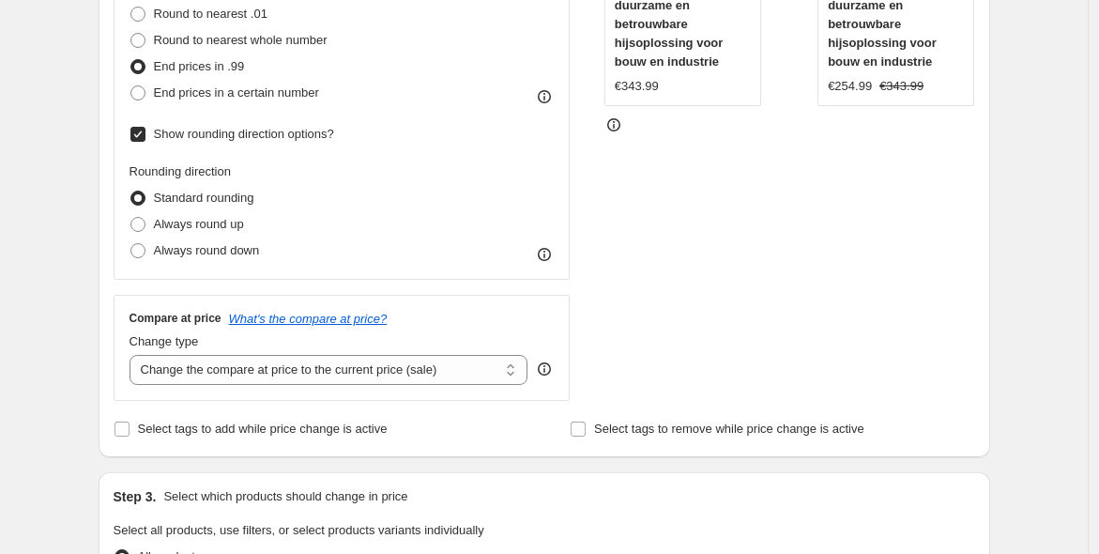
click at [232, 127] on span "Show rounding direction options?" at bounding box center [244, 134] width 180 height 14
click at [146, 127] on input "Show rounding direction options?" at bounding box center [137, 134] width 15 height 15
checkbox input "false"
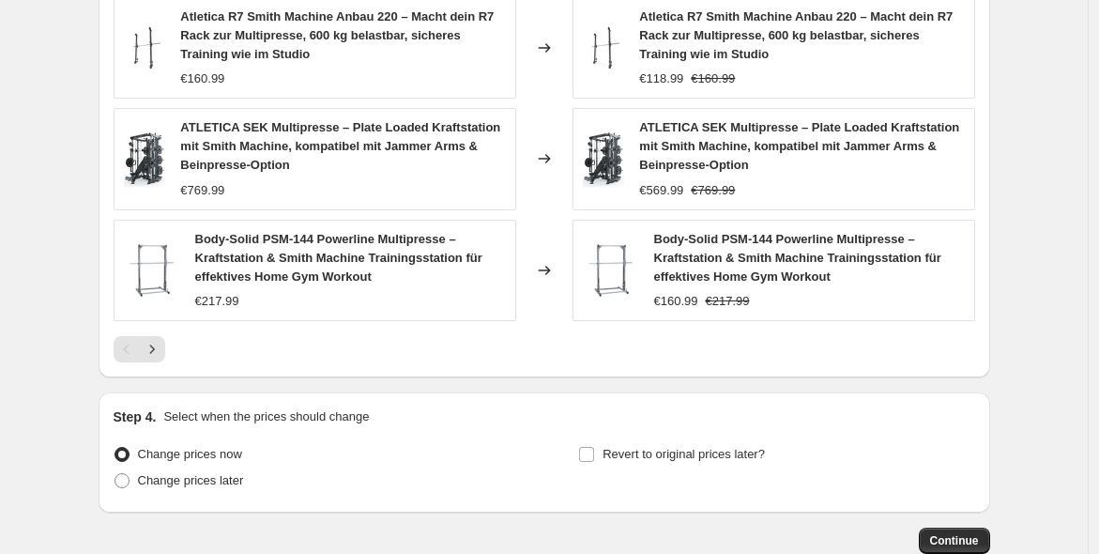
scroll to position [1390, 0]
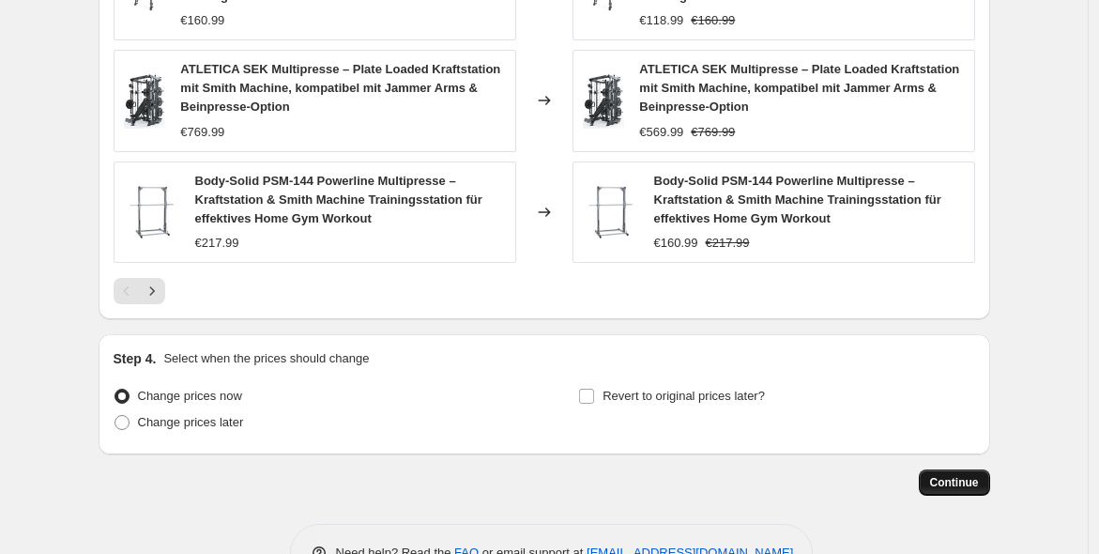
click at [952, 469] on button "Continue" at bounding box center [954, 482] width 71 height 26
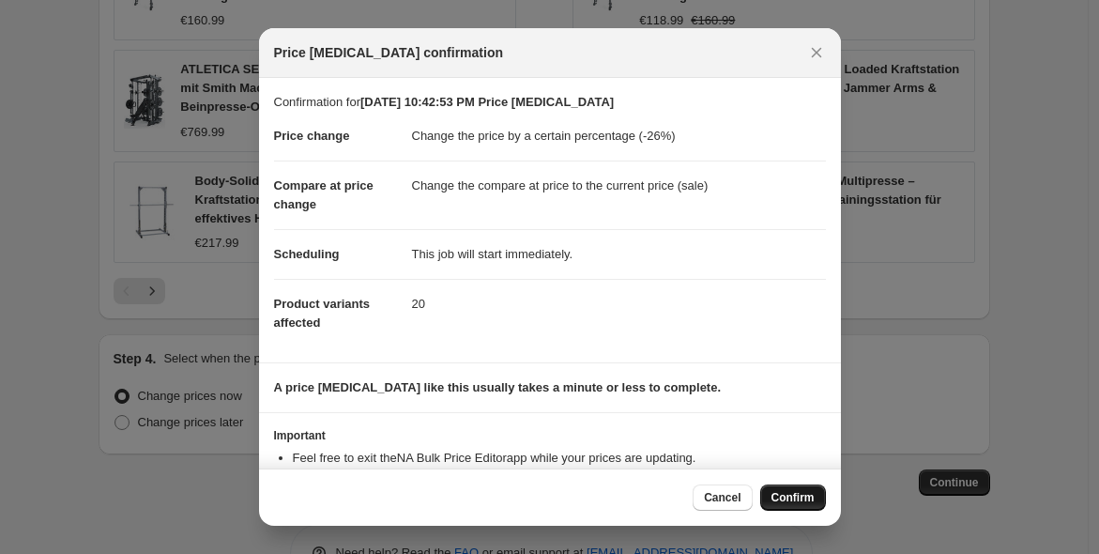
click at [789, 499] on span "Confirm" at bounding box center [793, 497] width 43 height 15
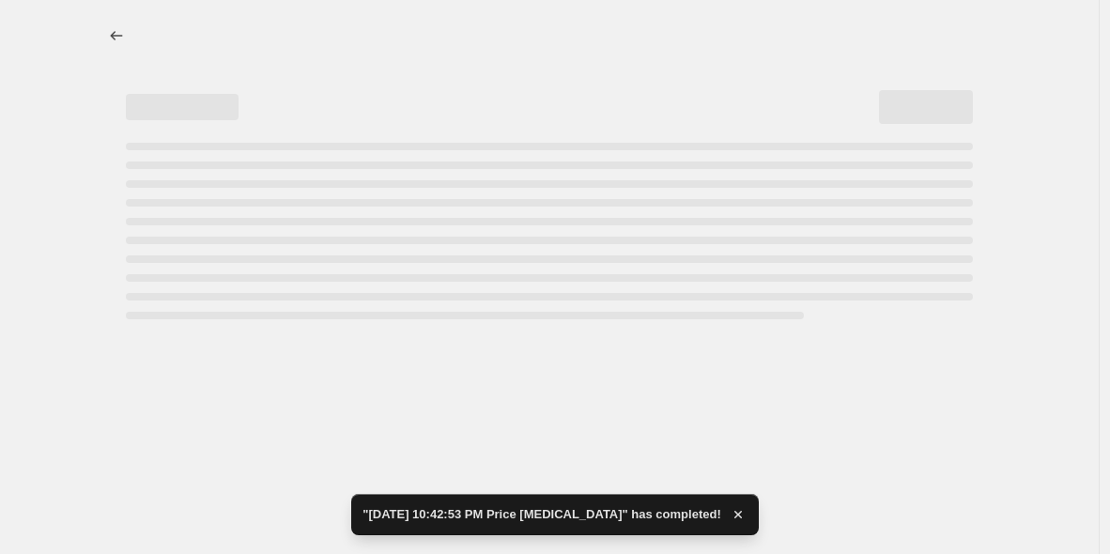
select select "percentage"
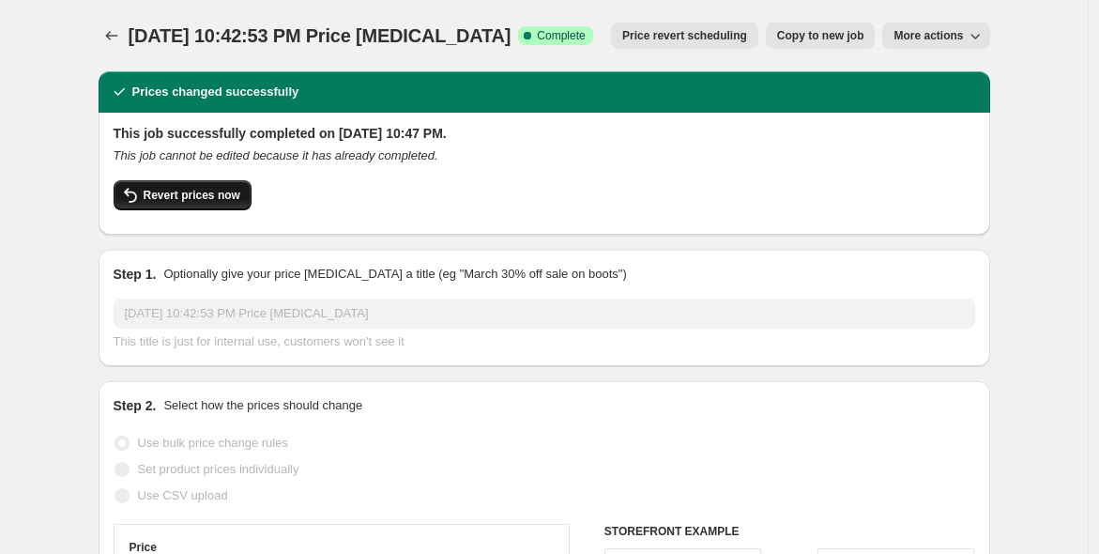
click at [217, 199] on span "Revert prices now" at bounding box center [192, 195] width 97 height 15
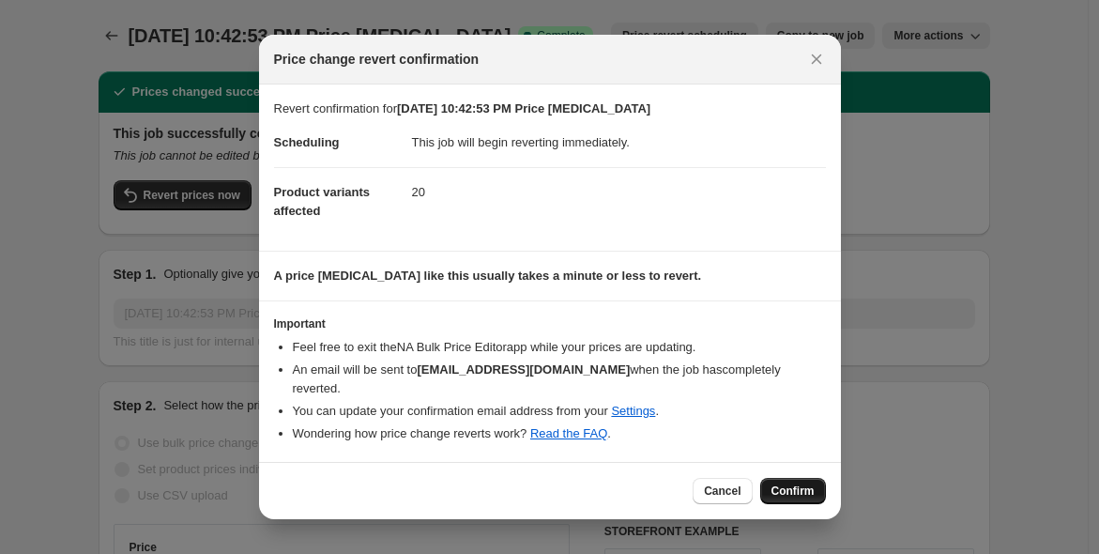
click at [804, 483] on span "Confirm" at bounding box center [793, 490] width 43 height 15
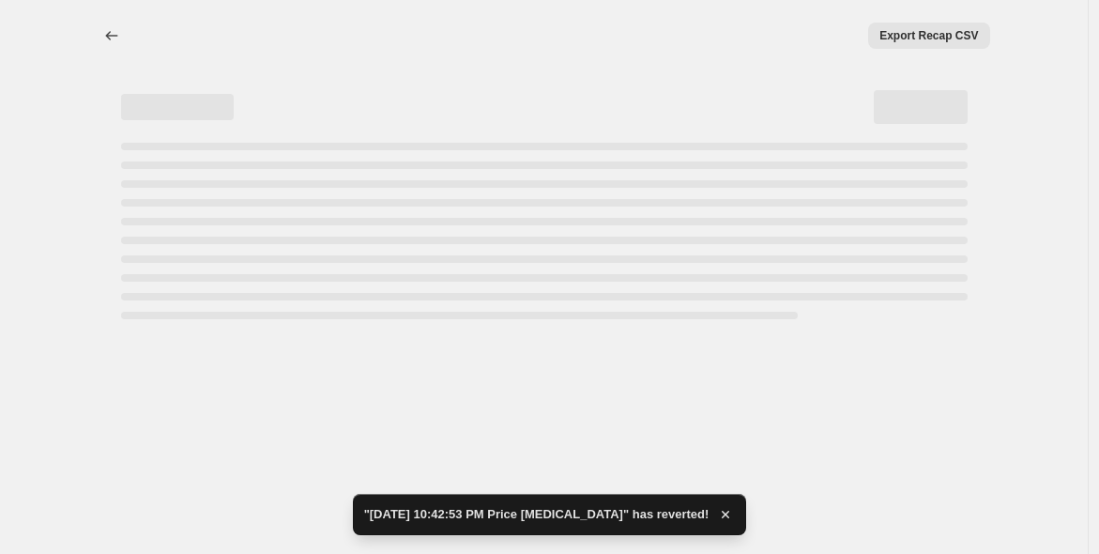
select select "percentage"
